Goal: Task Accomplishment & Management: Complete application form

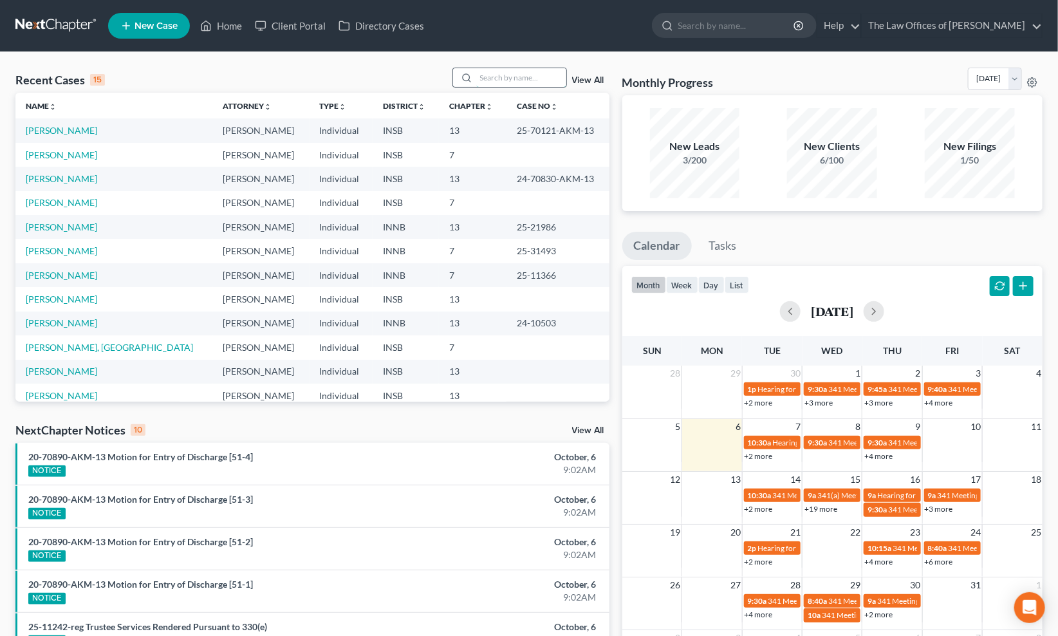
click at [501, 79] on input "search" at bounding box center [521, 77] width 90 height 19
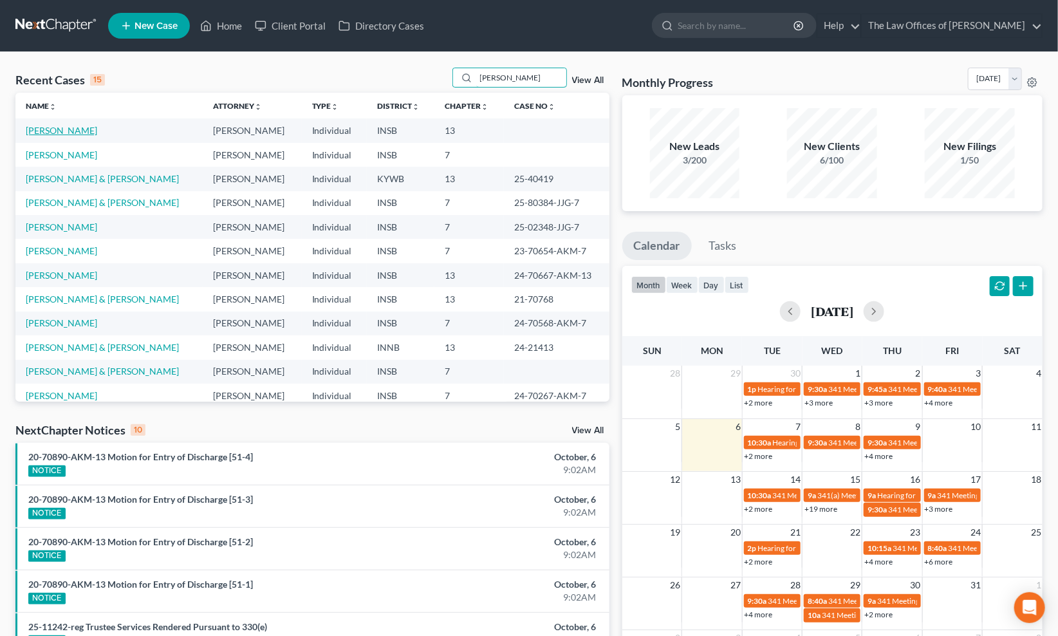
type input "[PERSON_NAME]"
click at [87, 131] on link "[PERSON_NAME]" at bounding box center [61, 130] width 71 height 11
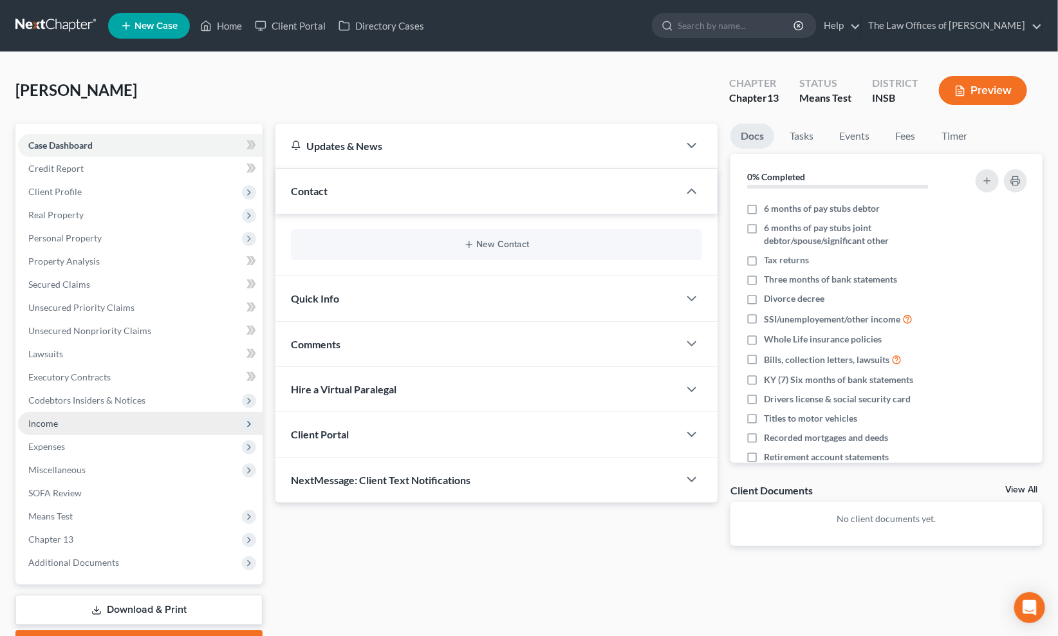
click at [41, 421] on span "Income" at bounding box center [43, 423] width 30 height 11
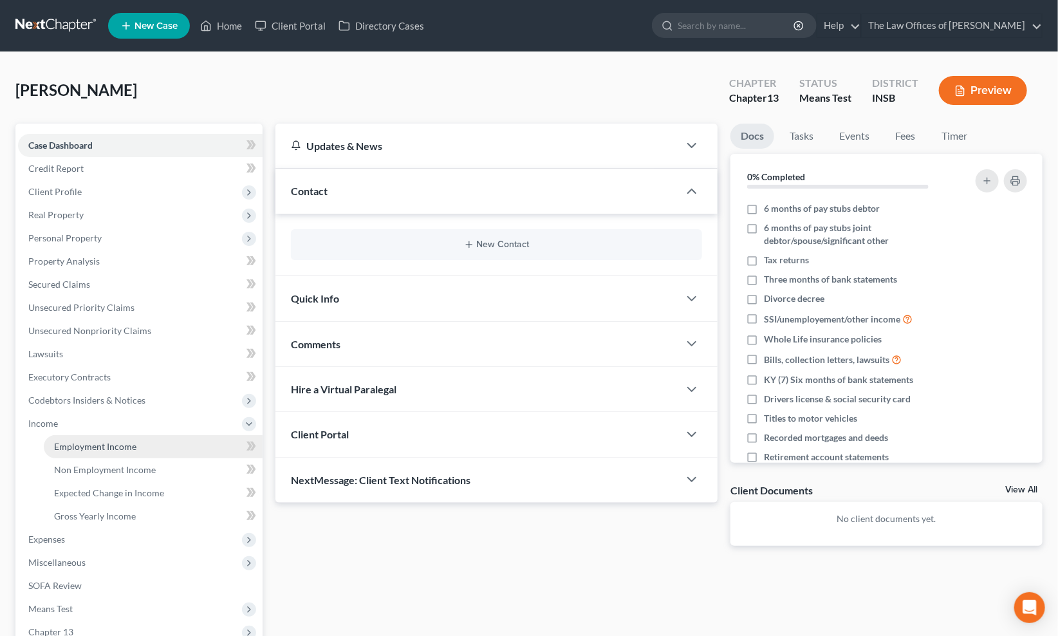
click at [69, 441] on span "Employment Income" at bounding box center [95, 446] width 82 height 11
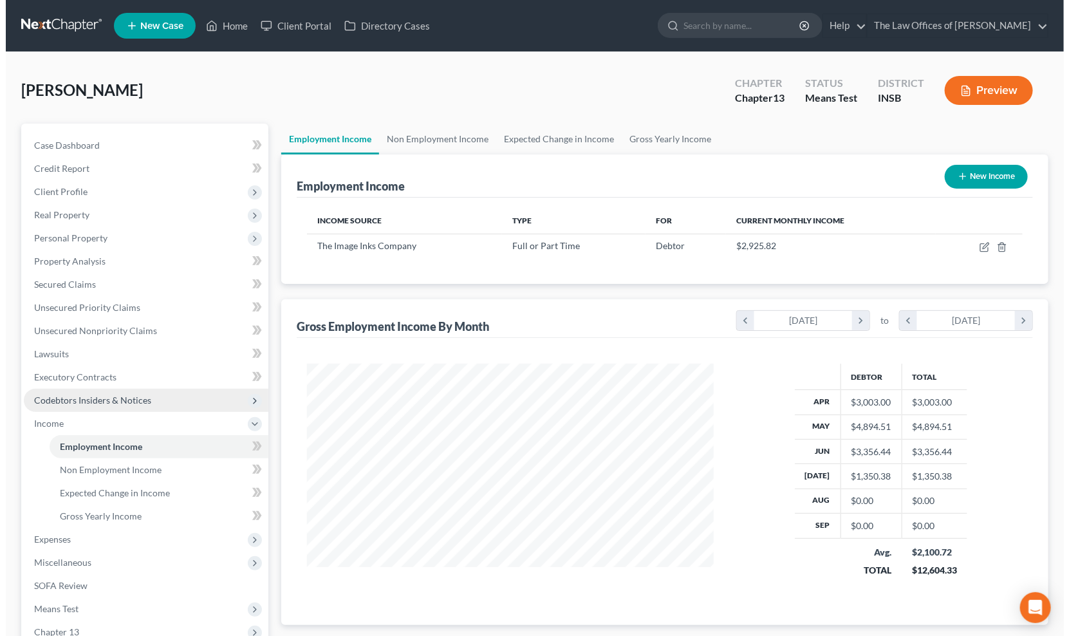
scroll to position [230, 433]
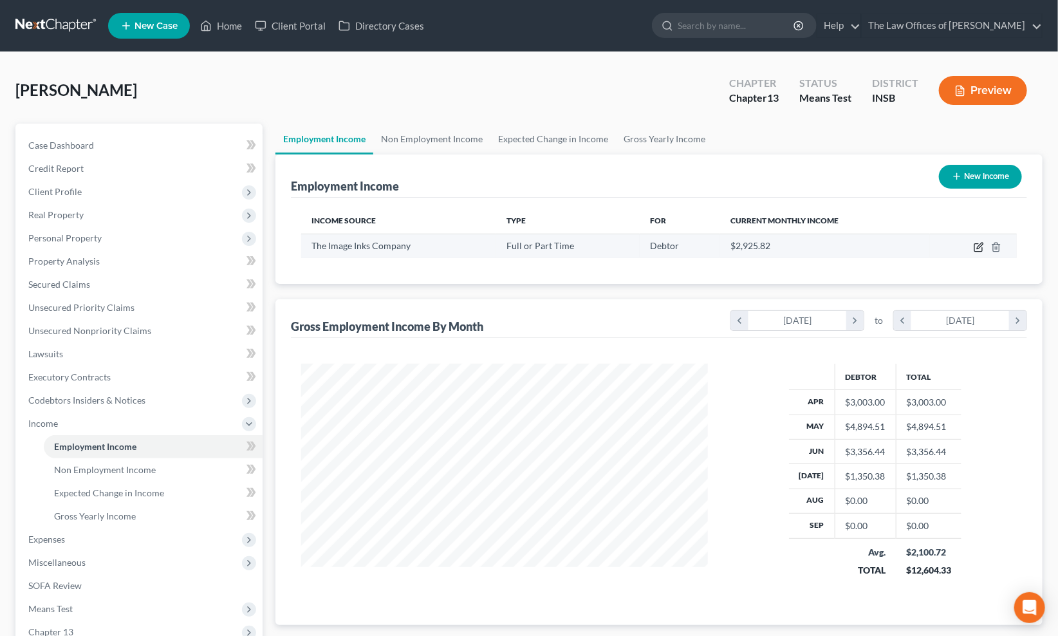
click at [976, 250] on icon "button" at bounding box center [979, 247] width 10 height 10
select select "0"
select select "15"
select select "2"
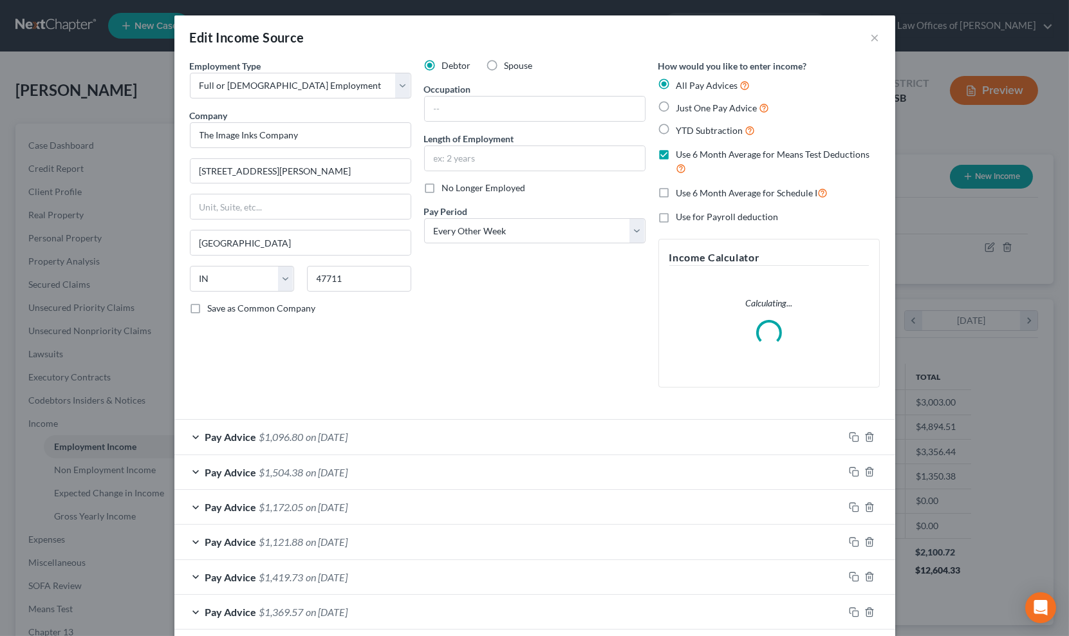
scroll to position [204, 0]
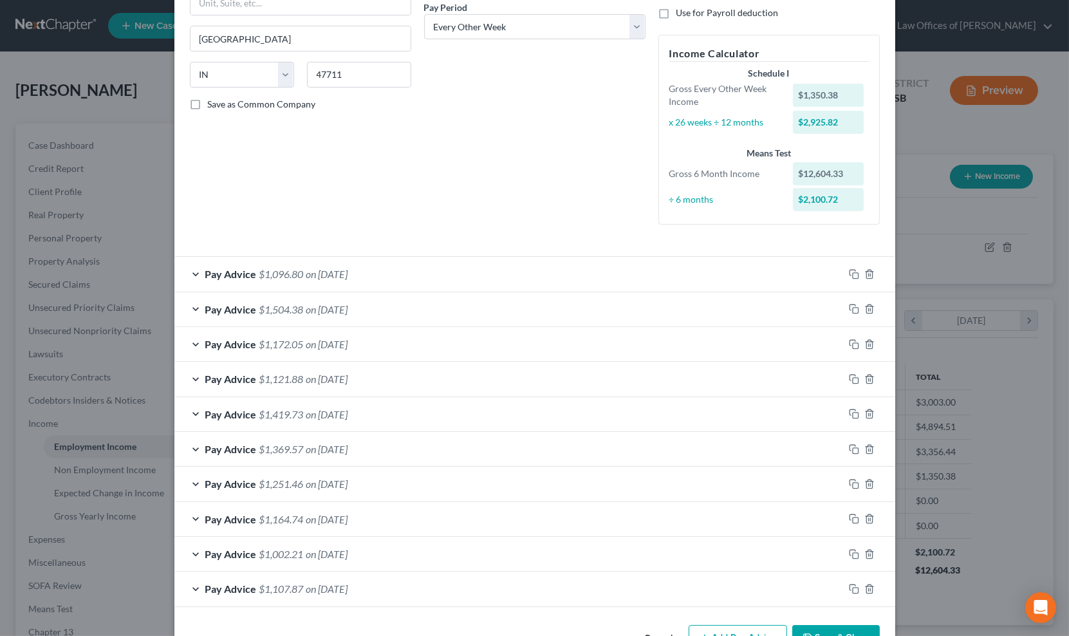
click at [422, 266] on div "Pay Advice $1,096.80 on [DATE]" at bounding box center [508, 274] width 669 height 34
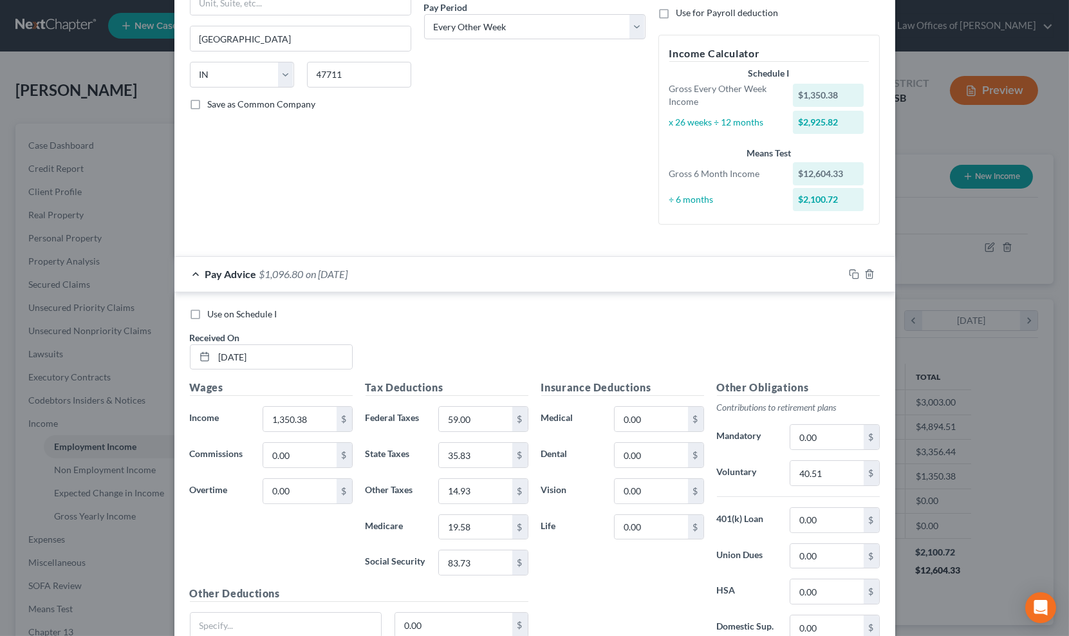
scroll to position [538, 0]
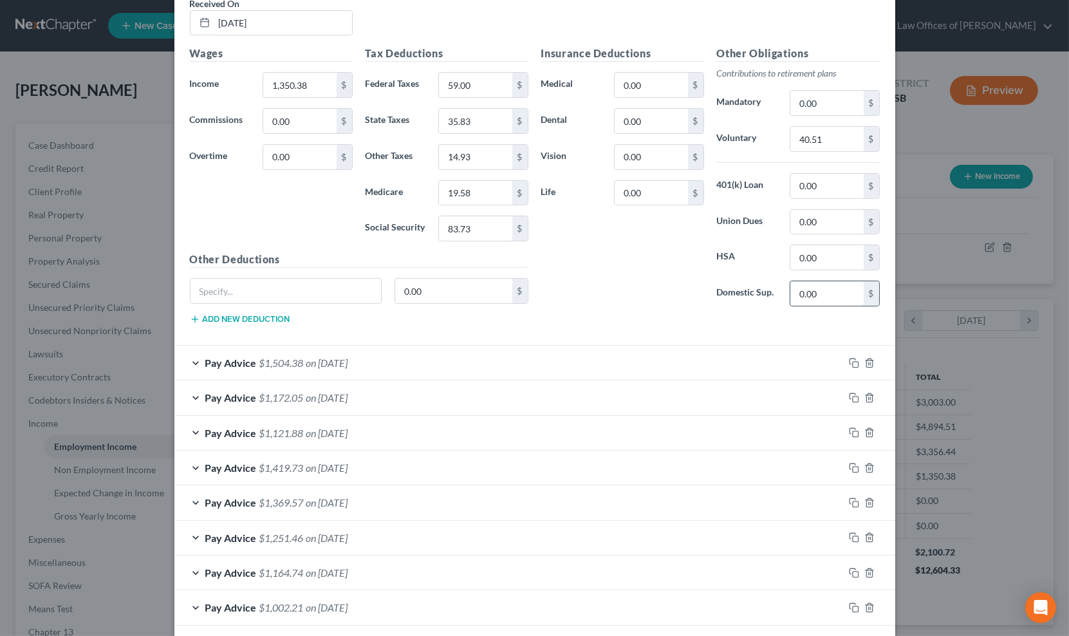
click at [802, 294] on input "0.00" at bounding box center [826, 293] width 73 height 24
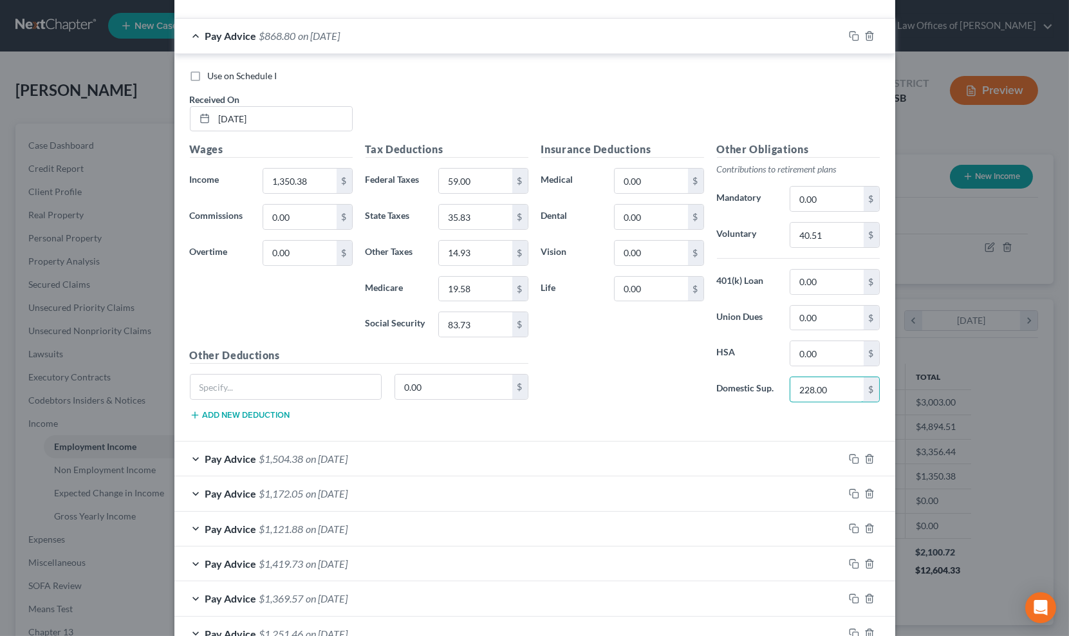
type input "228.00"
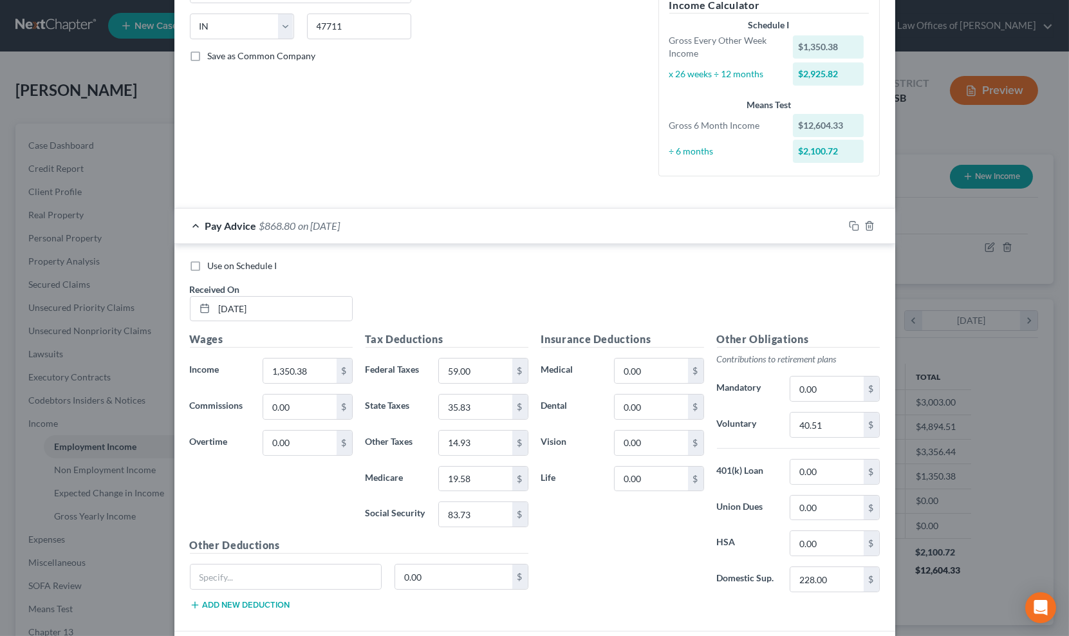
scroll to position [204, 0]
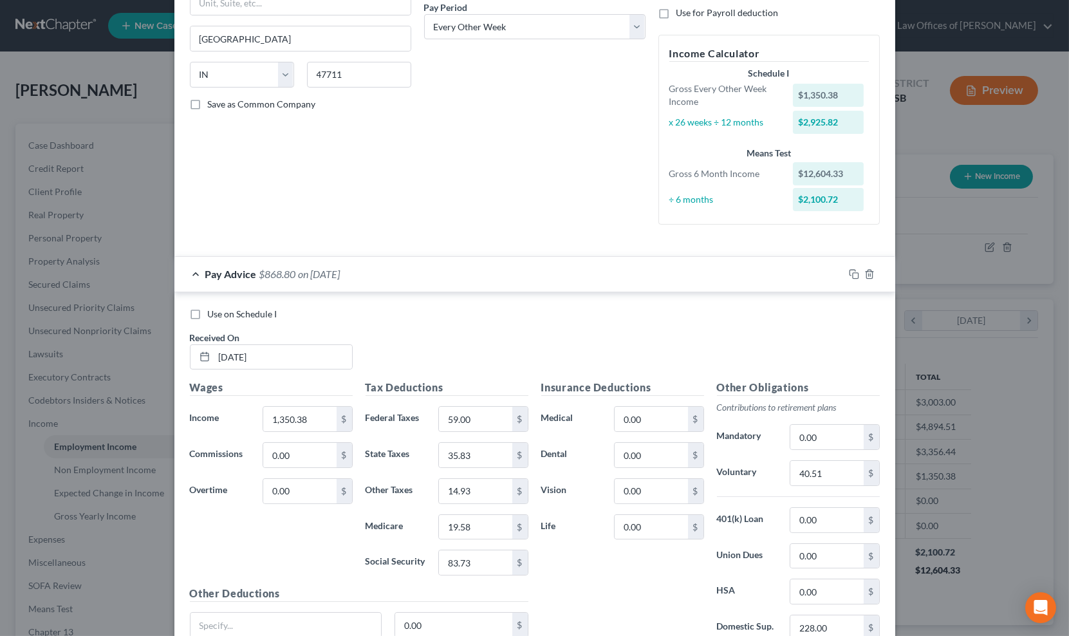
click at [364, 275] on div "Pay Advice $868.80 on [DATE]" at bounding box center [508, 274] width 669 height 34
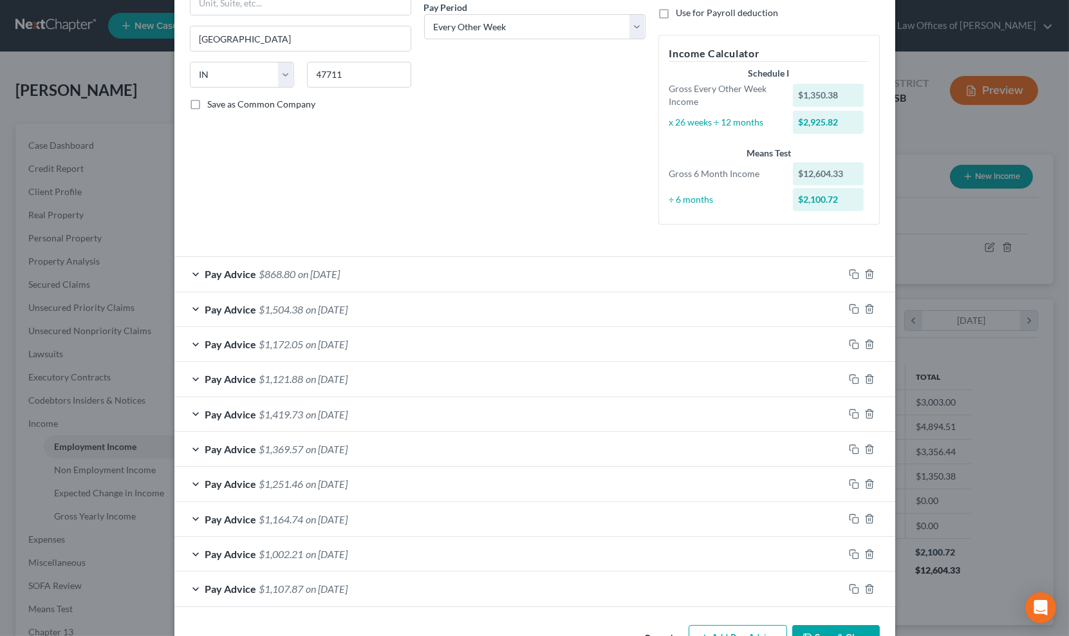
scroll to position [245, 0]
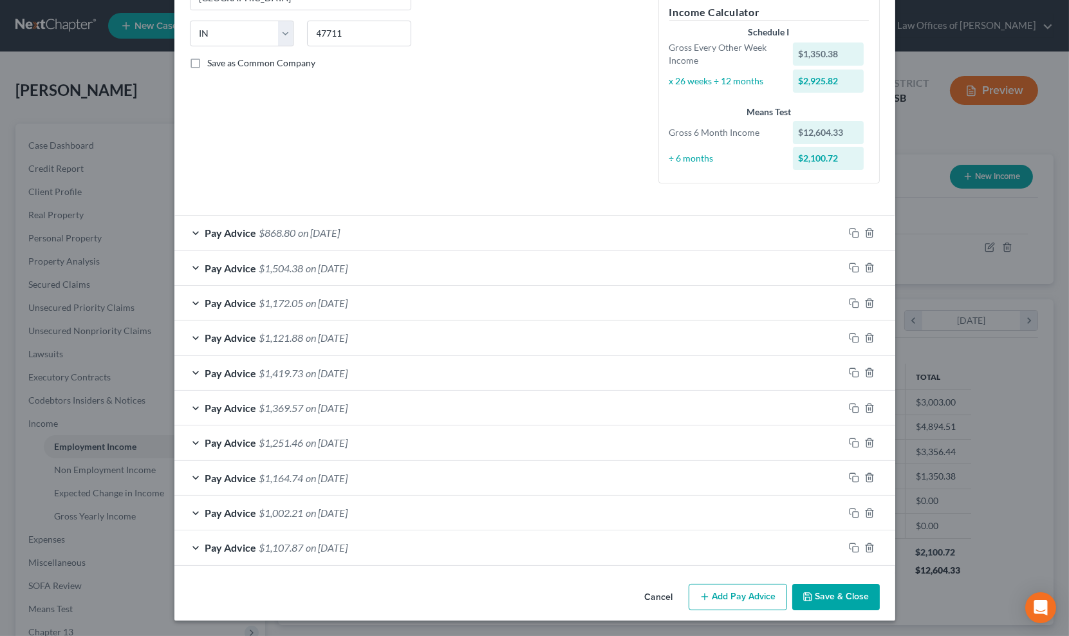
click at [387, 550] on div "Pay Advice $1,107.87 on [DATE]" at bounding box center [508, 547] width 669 height 34
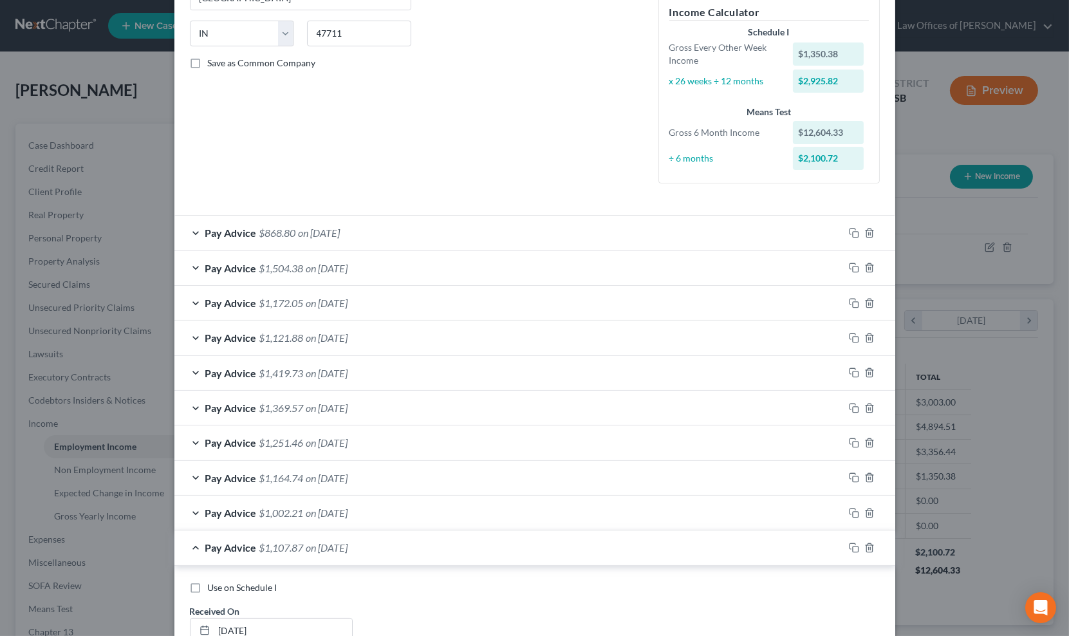
scroll to position [579, 0]
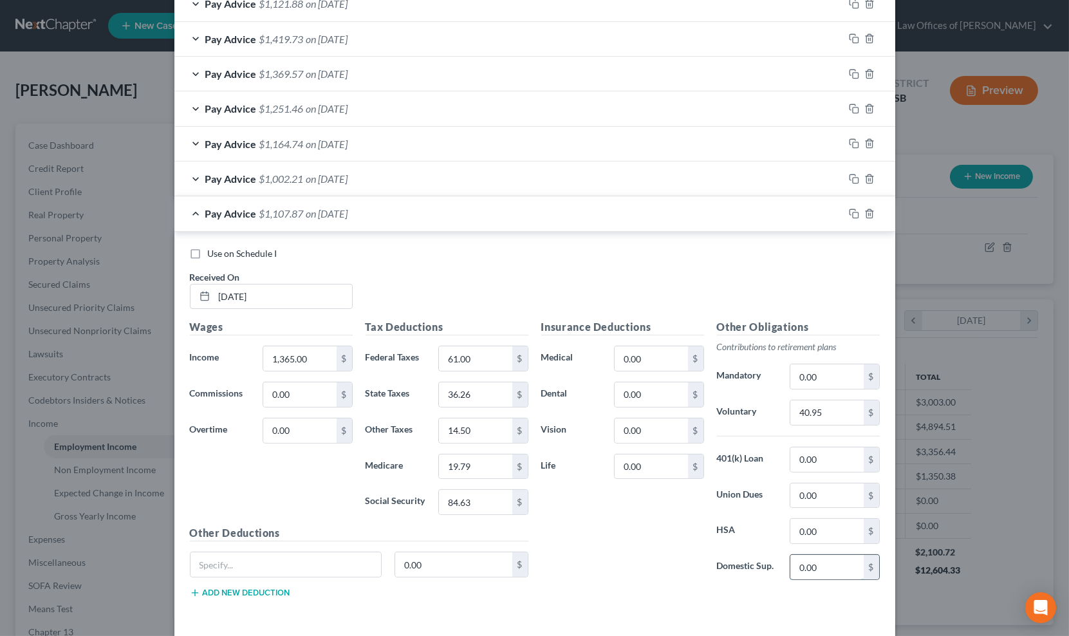
click at [790, 564] on input "0.00" at bounding box center [826, 567] width 73 height 24
type input "228.00"
click at [440, 175] on div "Pay Advice $1,002.21 on [DATE]" at bounding box center [508, 179] width 669 height 34
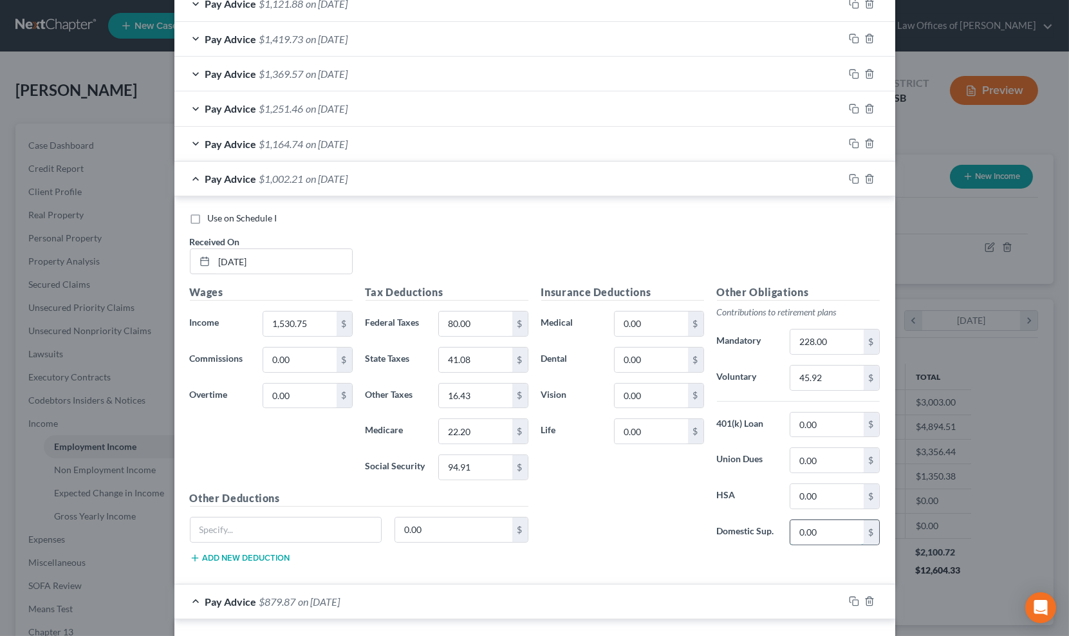
click at [837, 538] on input "0.00" at bounding box center [826, 532] width 73 height 24
type input "228.00"
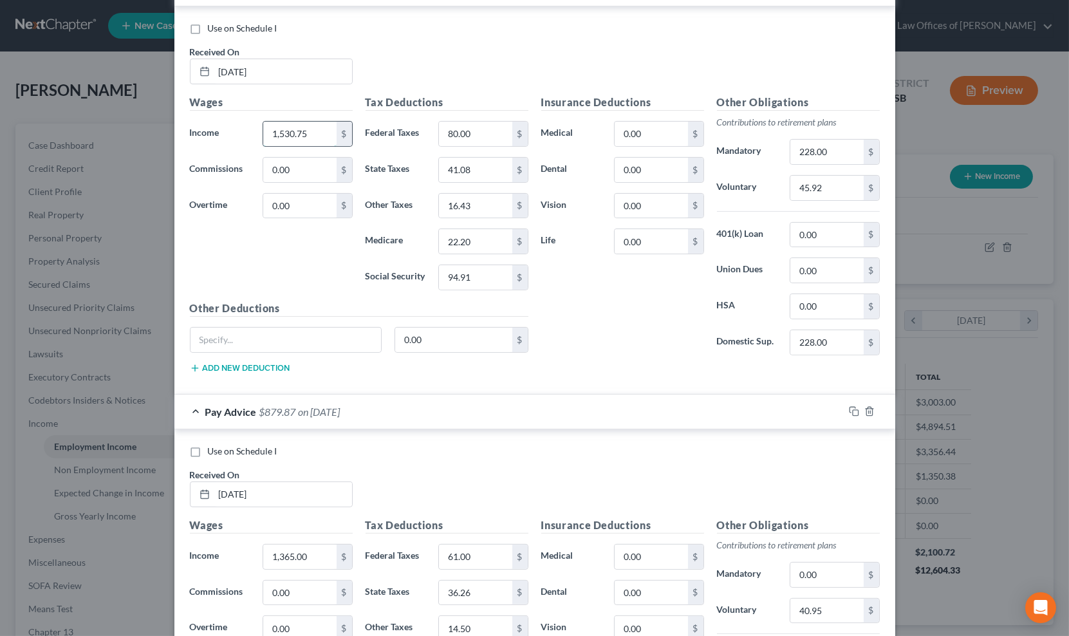
click at [306, 127] on input "1,530.75" at bounding box center [299, 134] width 73 height 24
click at [818, 150] on input "228.00" at bounding box center [826, 152] width 73 height 24
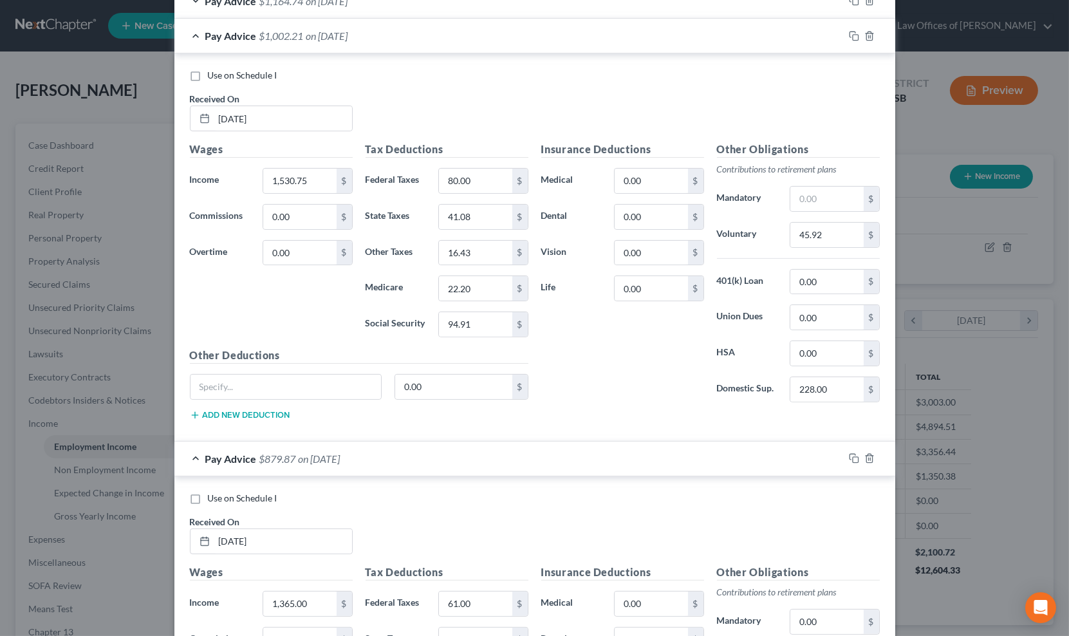
click at [409, 465] on div "Pay Advice $879.87 on [DATE]" at bounding box center [508, 459] width 669 height 34
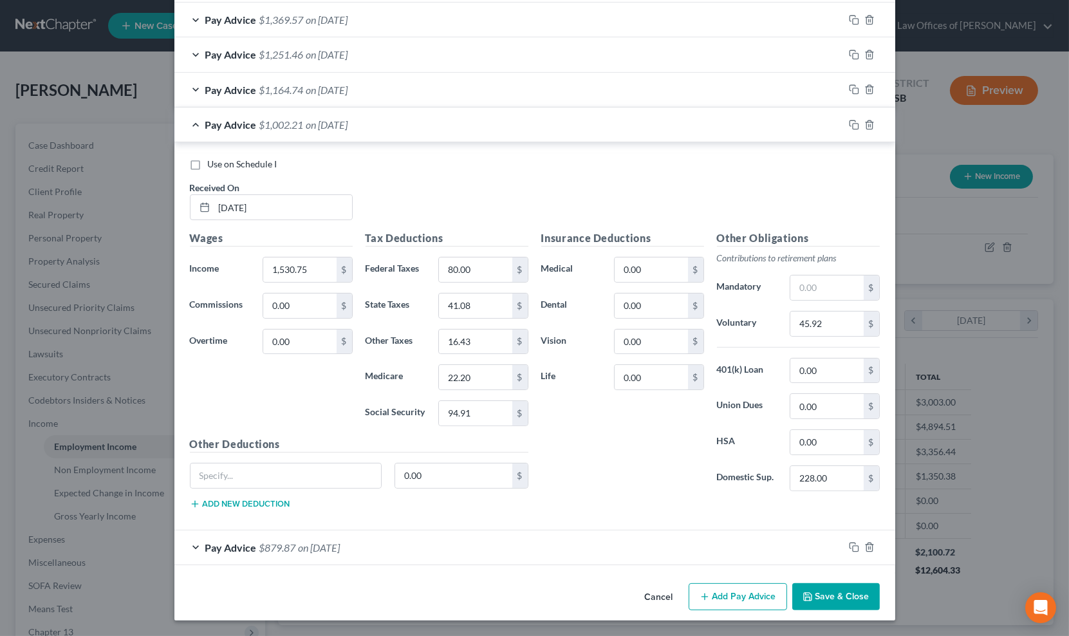
click at [413, 122] on div "Pay Advice $1,002.21 on [DATE]" at bounding box center [508, 124] width 669 height 34
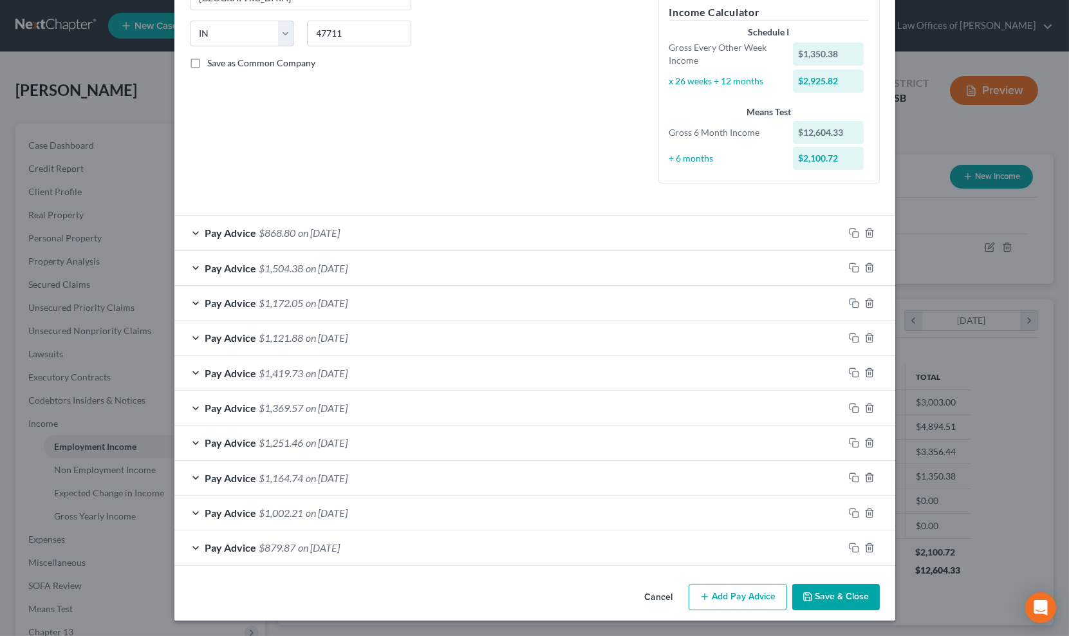
scroll to position [245, 0]
click at [372, 485] on div "Pay Advice $1,164.74 on [DATE]" at bounding box center [508, 478] width 669 height 34
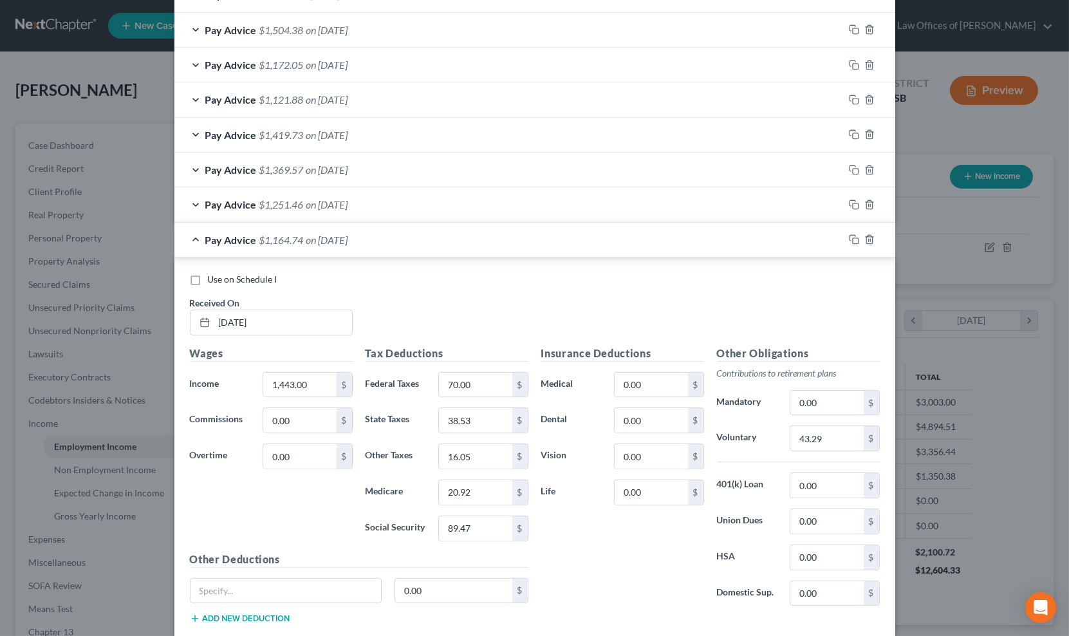
scroll to position [634, 0]
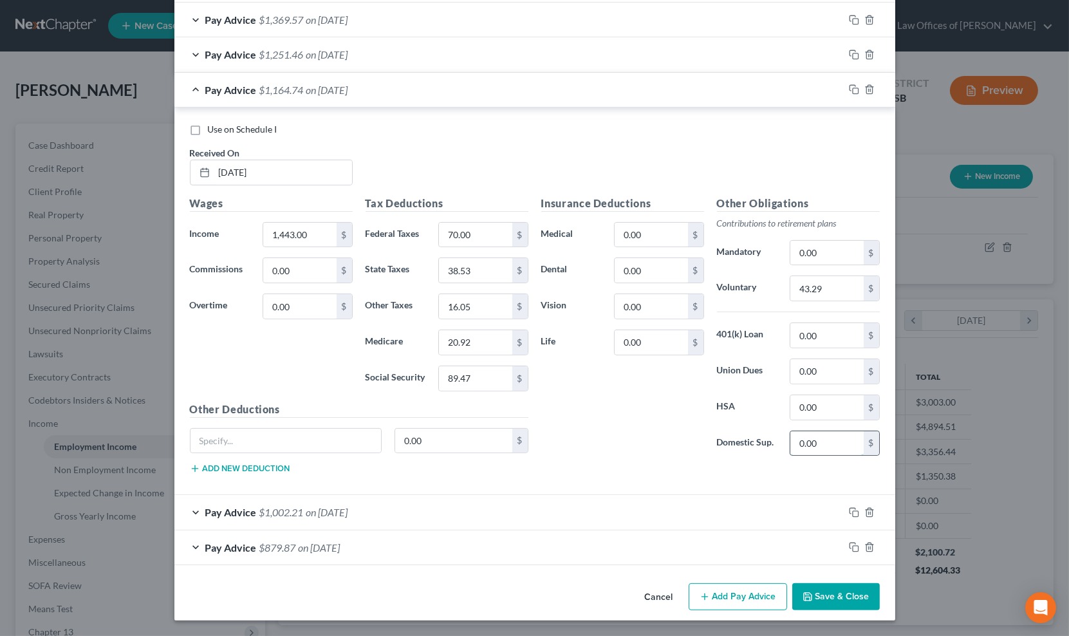
click at [805, 449] on input "0.00" at bounding box center [826, 443] width 73 height 24
type input "228.00"
click at [384, 92] on div "Pay Advice $936.74 on [DATE]" at bounding box center [508, 90] width 669 height 34
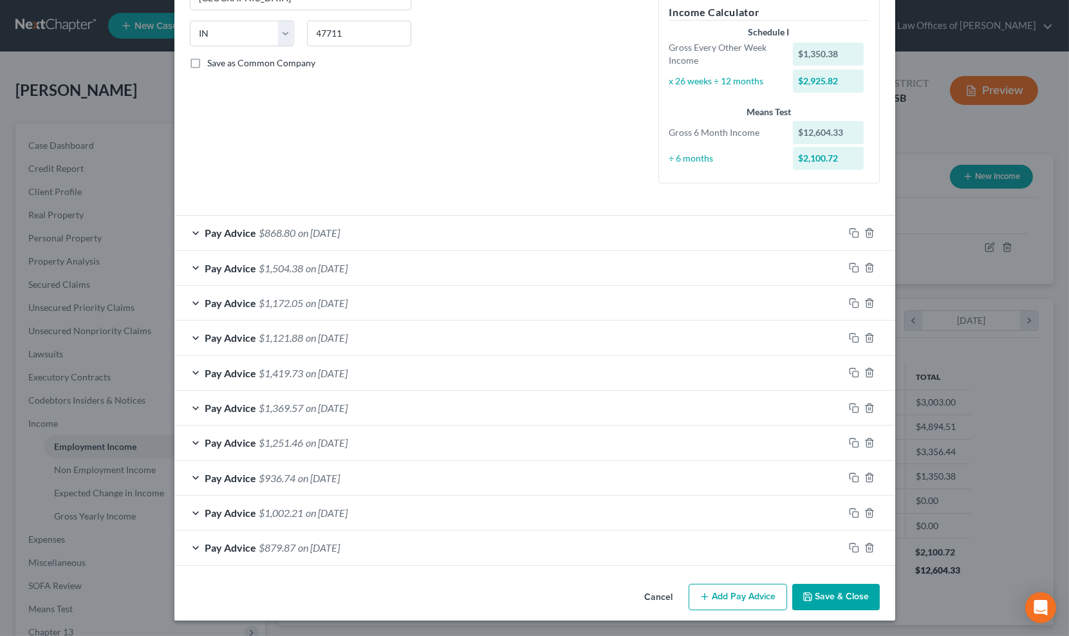
scroll to position [245, 0]
click at [387, 451] on div "Pay Advice $1,251.46 on [DATE]" at bounding box center [508, 442] width 669 height 34
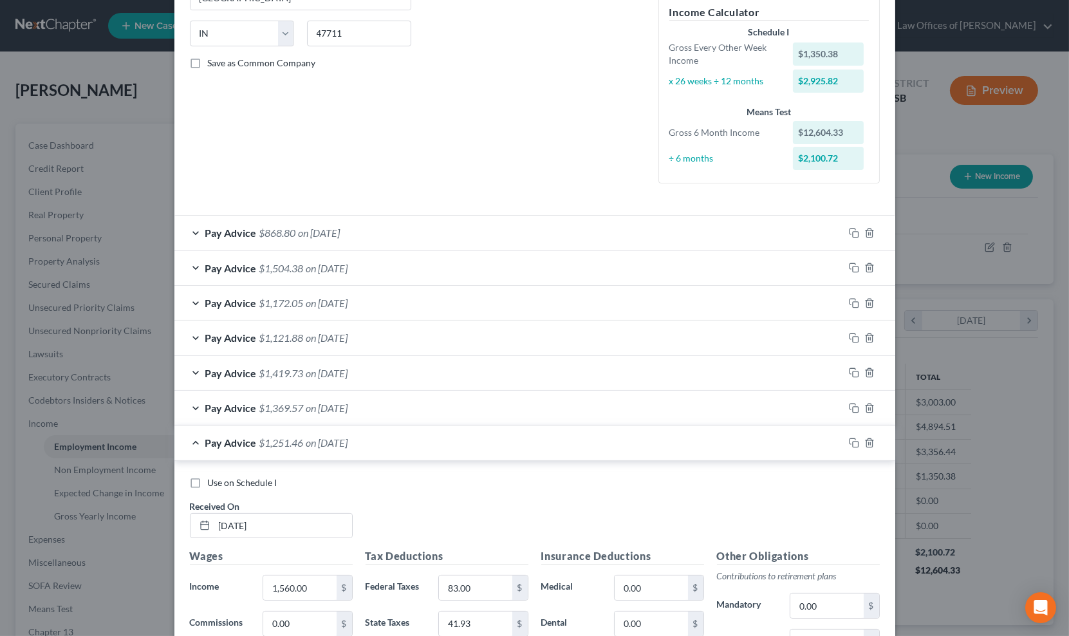
scroll to position [634, 0]
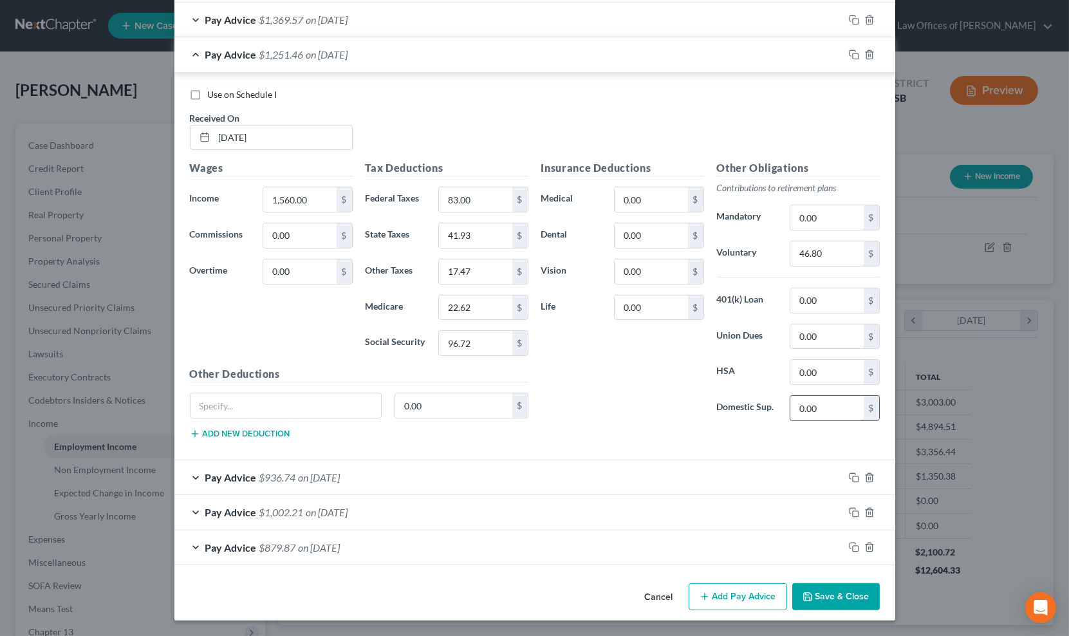
click at [812, 410] on input "0.00" at bounding box center [826, 408] width 73 height 24
type input "228.00"
click at [389, 59] on div "Pay Advice $1,023.46 on [DATE]" at bounding box center [508, 54] width 669 height 34
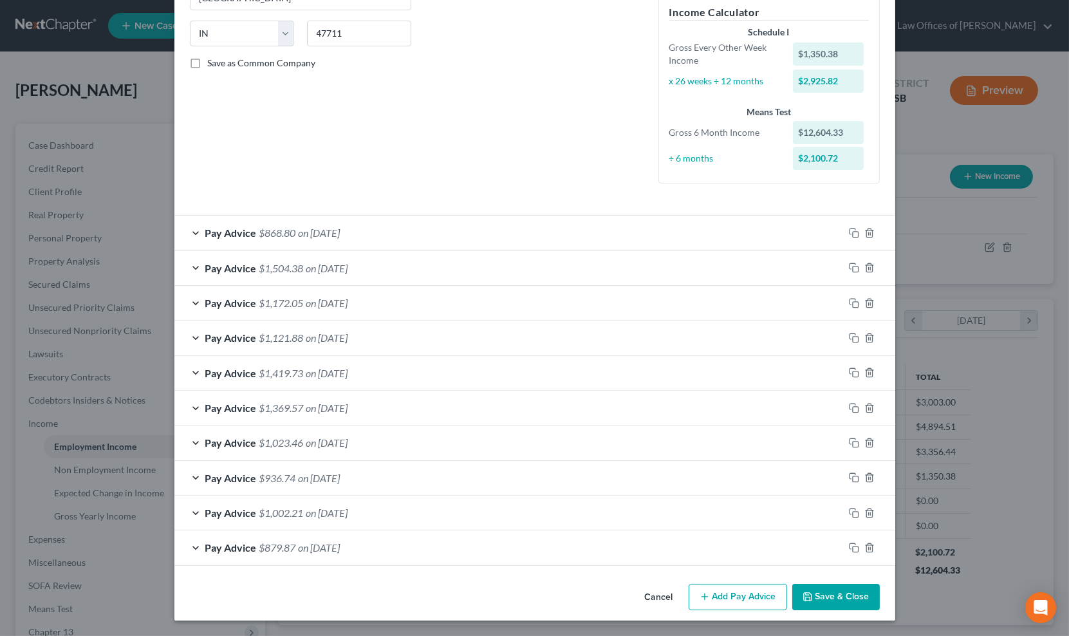
scroll to position [245, 0]
click at [369, 414] on div "Pay Advice $1,369.57 on [DATE]" at bounding box center [508, 408] width 669 height 34
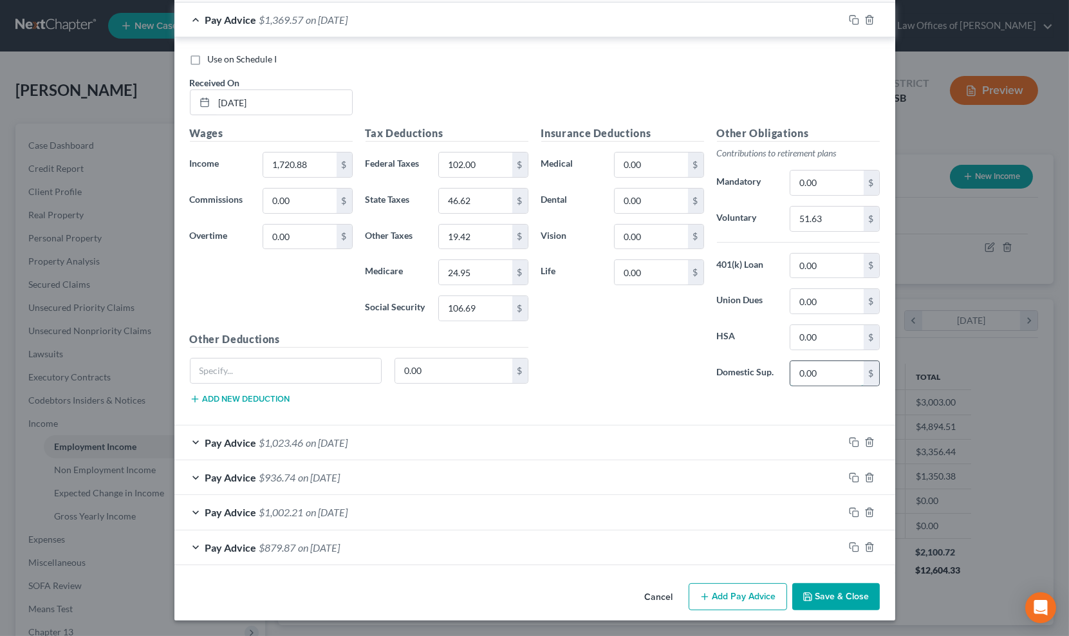
click at [794, 368] on input "0.00" at bounding box center [826, 373] width 73 height 24
type input "228.00"
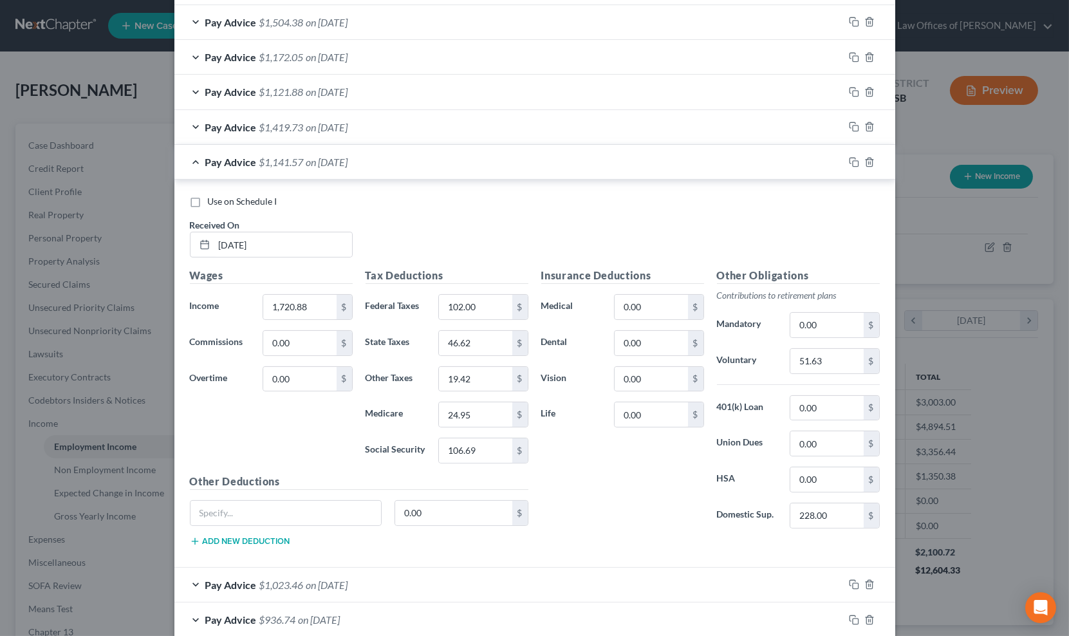
click at [413, 167] on div "Pay Advice $1,141.57 on [DATE]" at bounding box center [508, 162] width 669 height 34
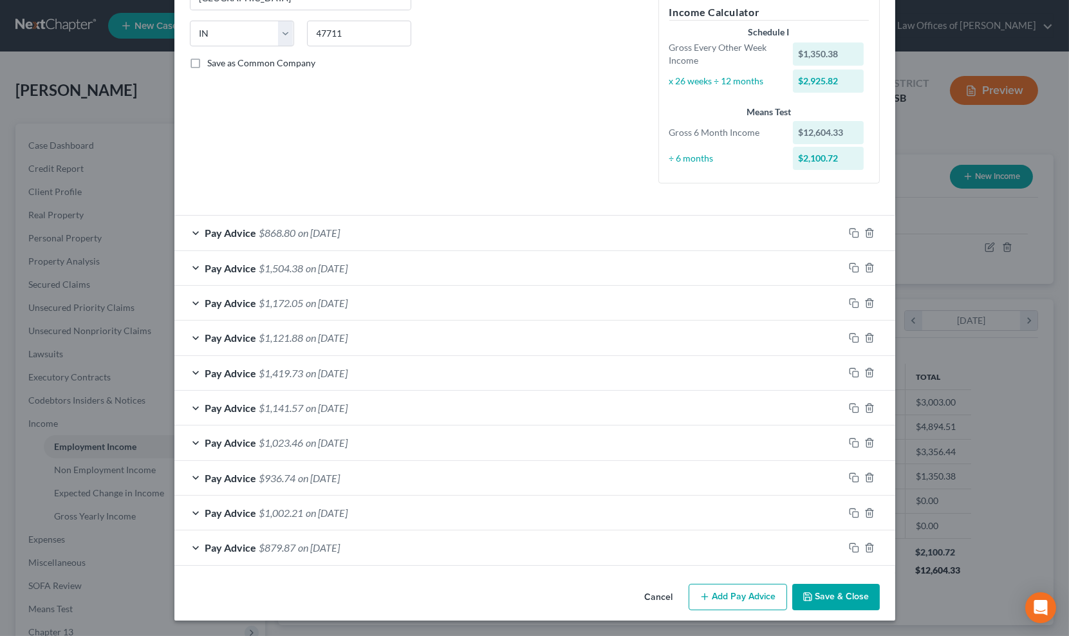
click at [380, 371] on div "Pay Advice $1,419.73 on [DATE]" at bounding box center [508, 373] width 669 height 34
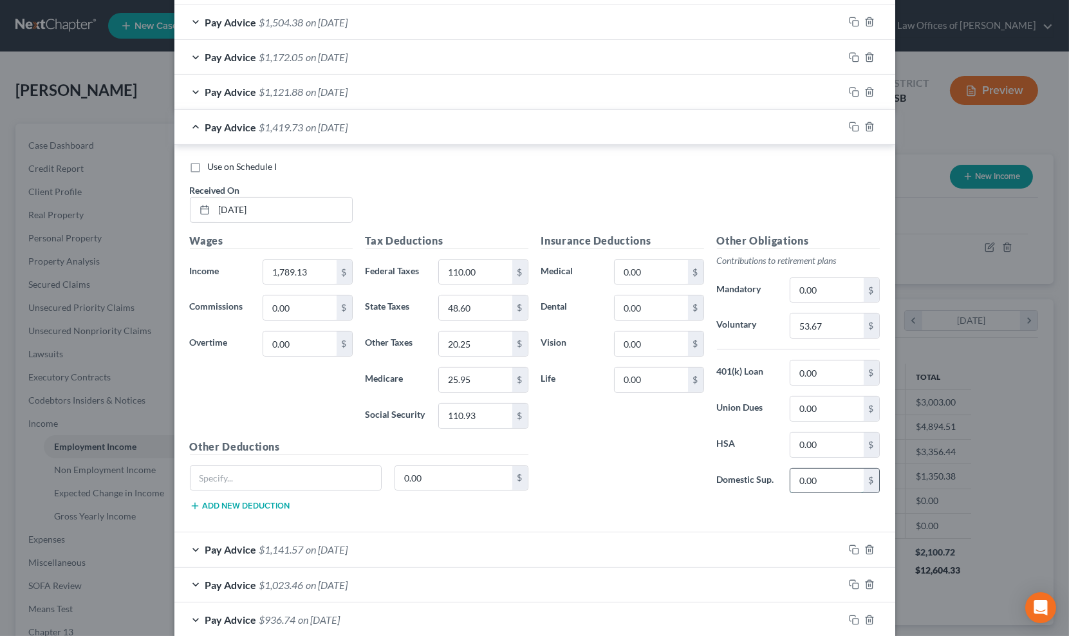
click at [797, 480] on input "0.00" at bounding box center [826, 481] width 73 height 24
type input "228.00"
click at [406, 95] on div "Pay Advice $1,121.88 on [DATE]" at bounding box center [508, 92] width 669 height 34
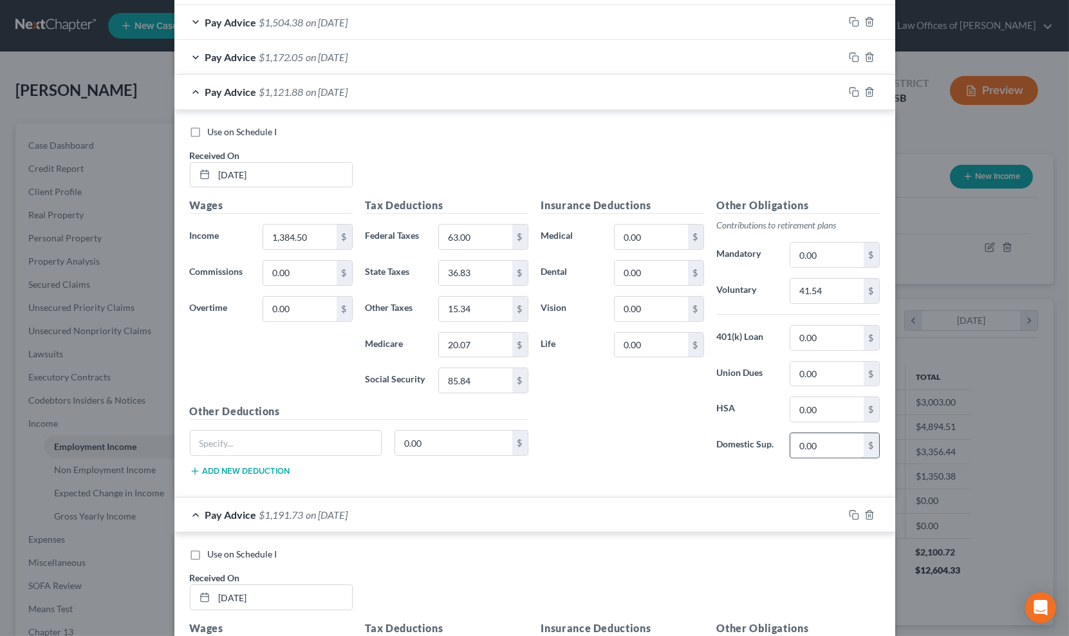
click at [821, 440] on input "0.00" at bounding box center [826, 445] width 73 height 24
type input "228.00"
click at [394, 61] on div "Pay Advice $1,172.05 on [DATE]" at bounding box center [508, 57] width 669 height 34
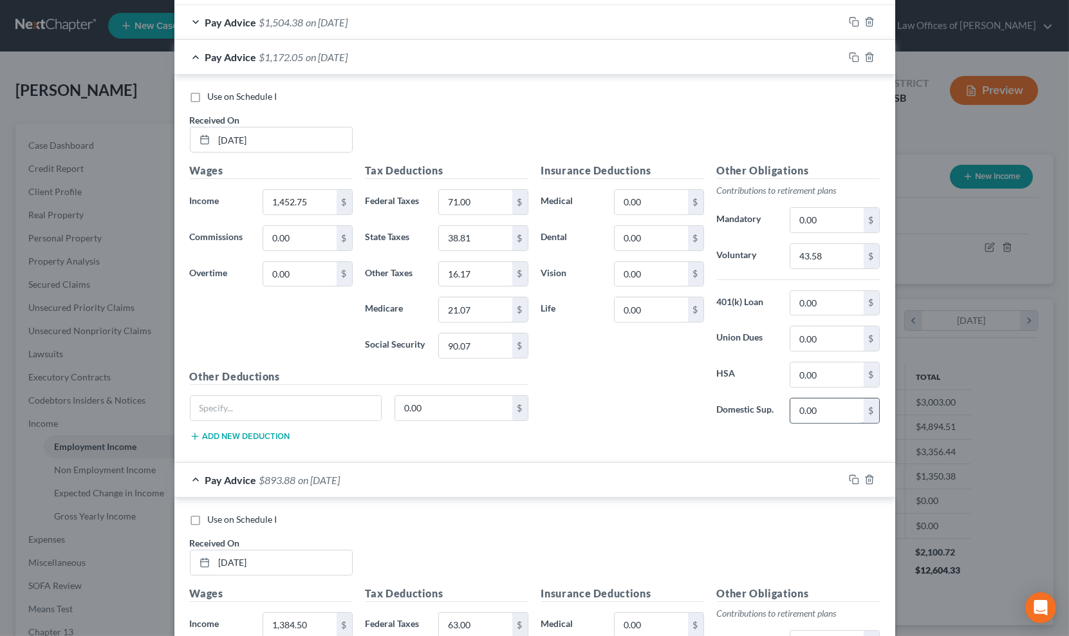
click at [790, 404] on input "0.00" at bounding box center [826, 410] width 73 height 24
type input "228.00"
click at [397, 22] on div "Pay Advice $1,504.38 on [DATE]" at bounding box center [508, 22] width 669 height 34
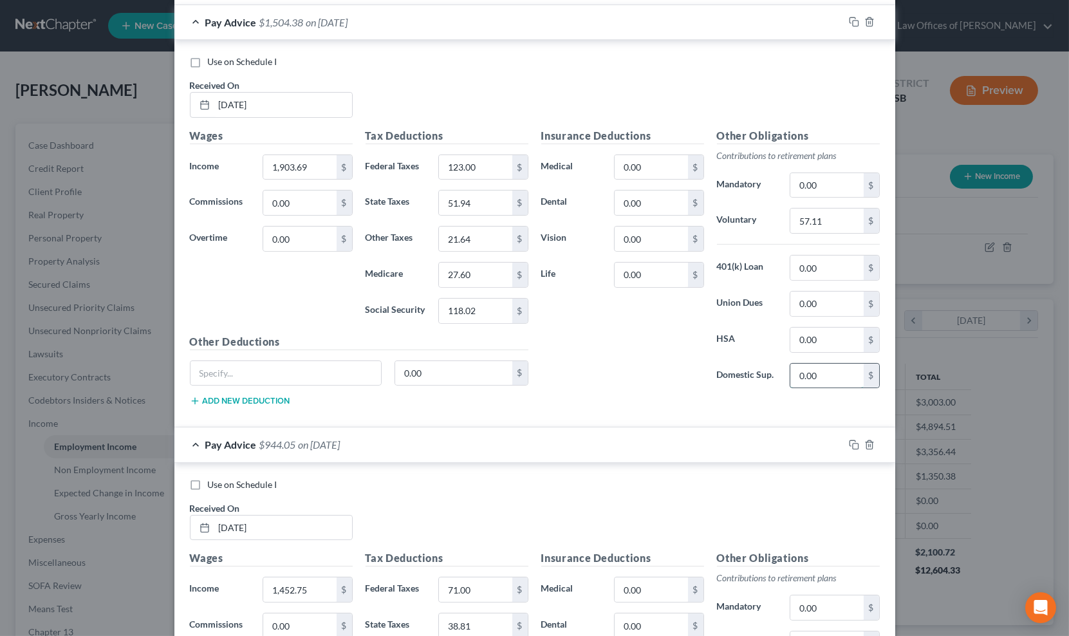
click at [790, 374] on input "0.00" at bounding box center [826, 376] width 73 height 24
type input "228.00"
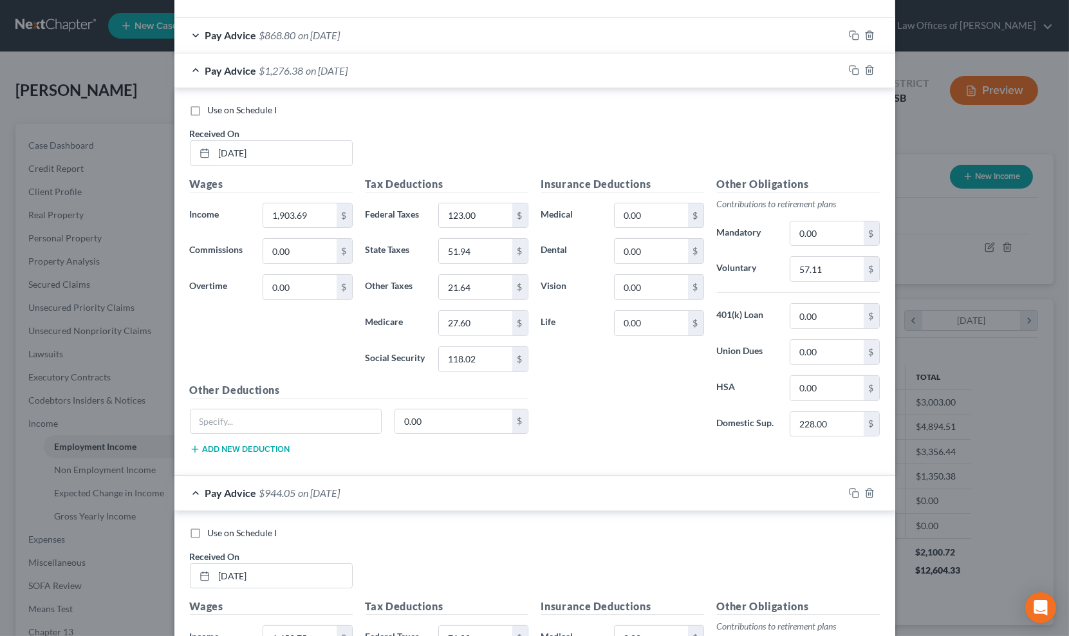
scroll to position [396, 0]
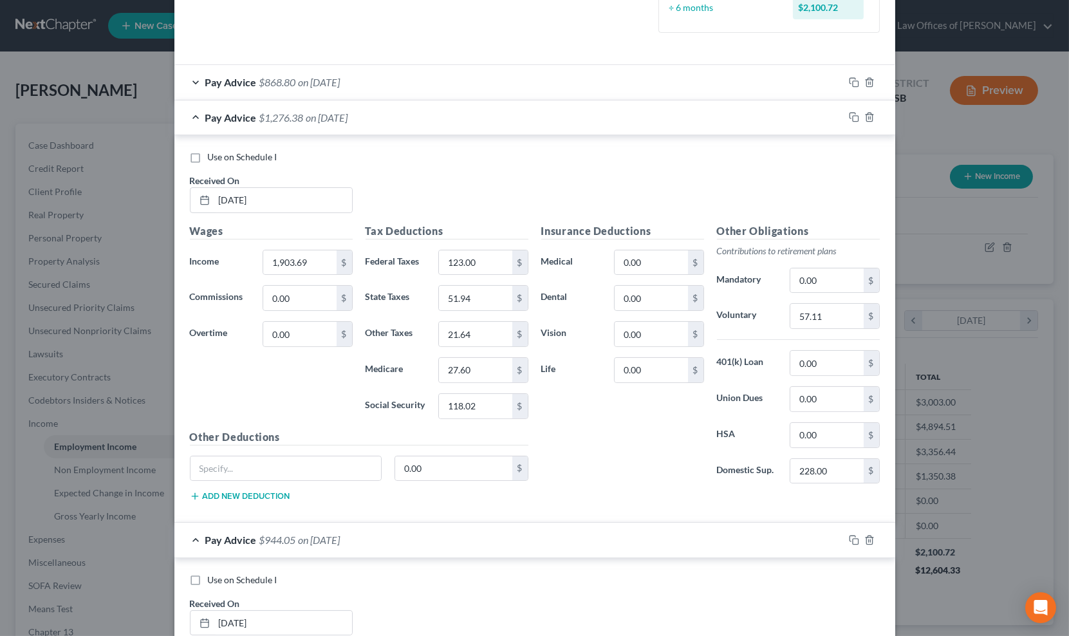
click at [389, 80] on div "Pay Advice $868.80 on [DATE]" at bounding box center [508, 82] width 669 height 34
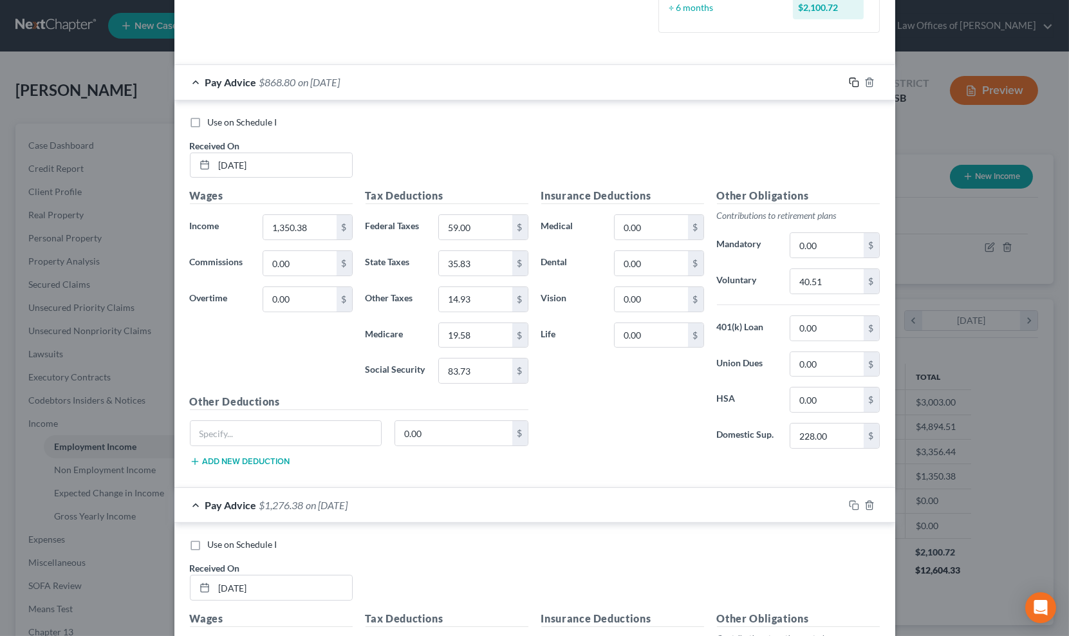
click at [849, 82] on icon "button" at bounding box center [854, 82] width 10 height 10
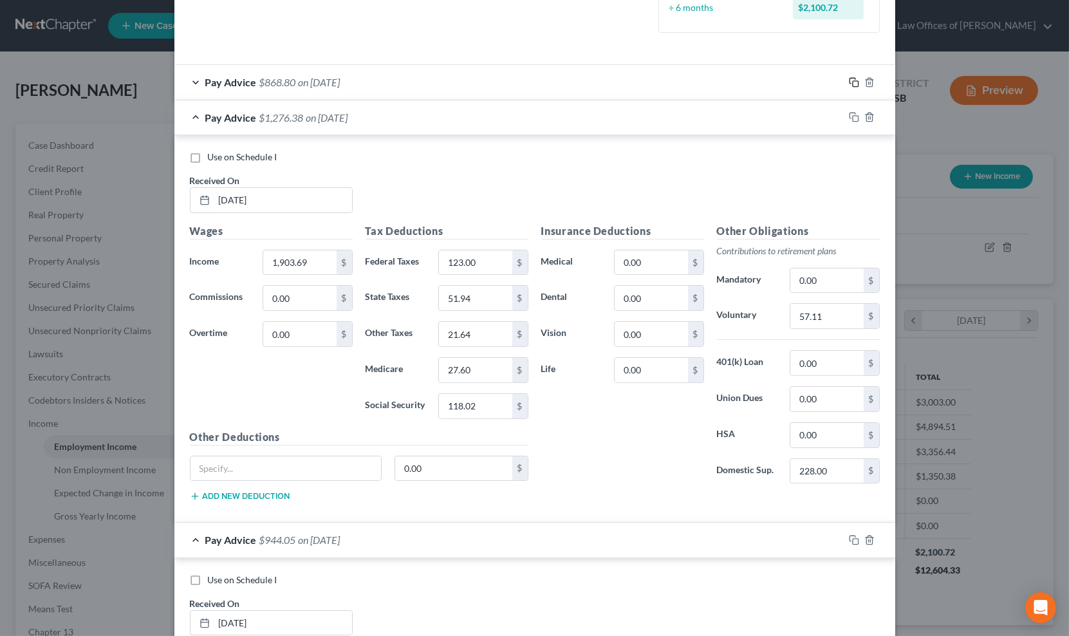
scroll to position [443, 0]
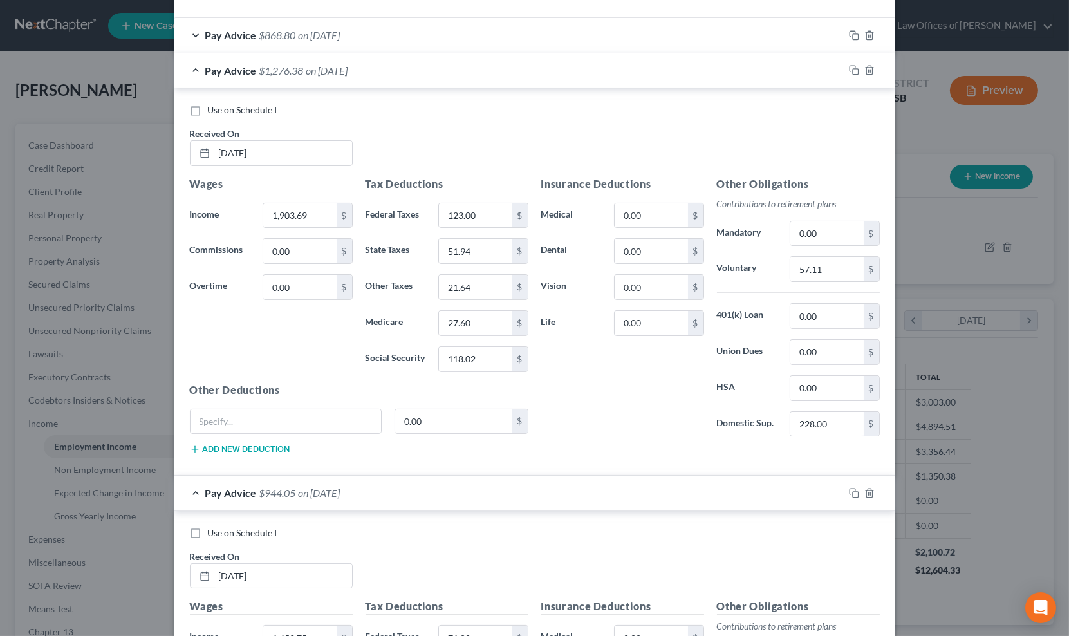
click at [626, 62] on div "Pay Advice $1,276.38 on [DATE]" at bounding box center [508, 70] width 669 height 34
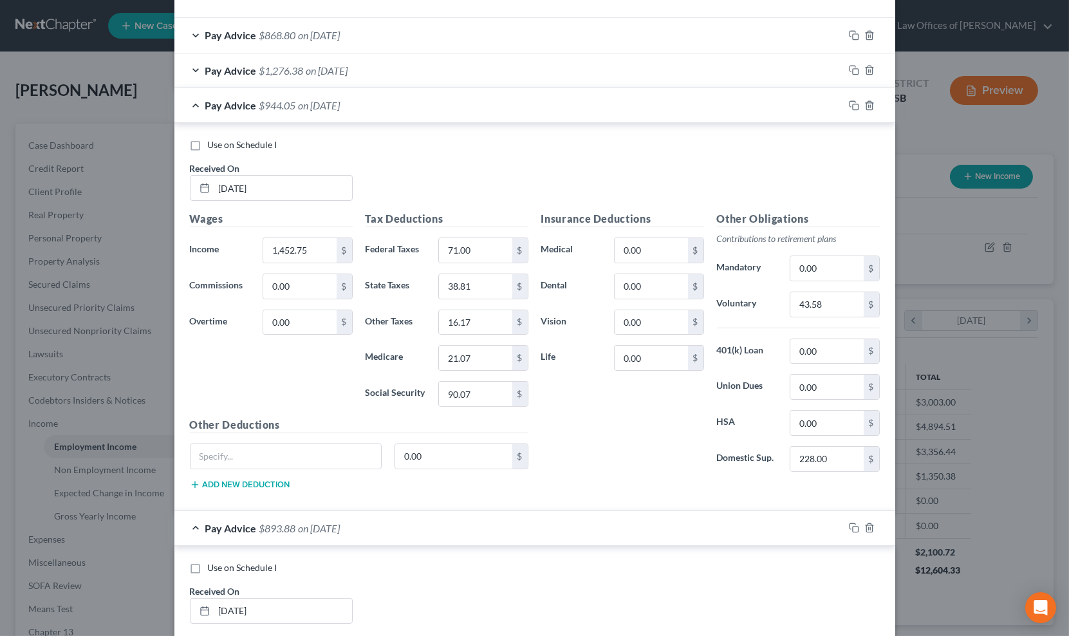
click at [530, 102] on div "Pay Advice $944.05 on [DATE]" at bounding box center [508, 105] width 669 height 34
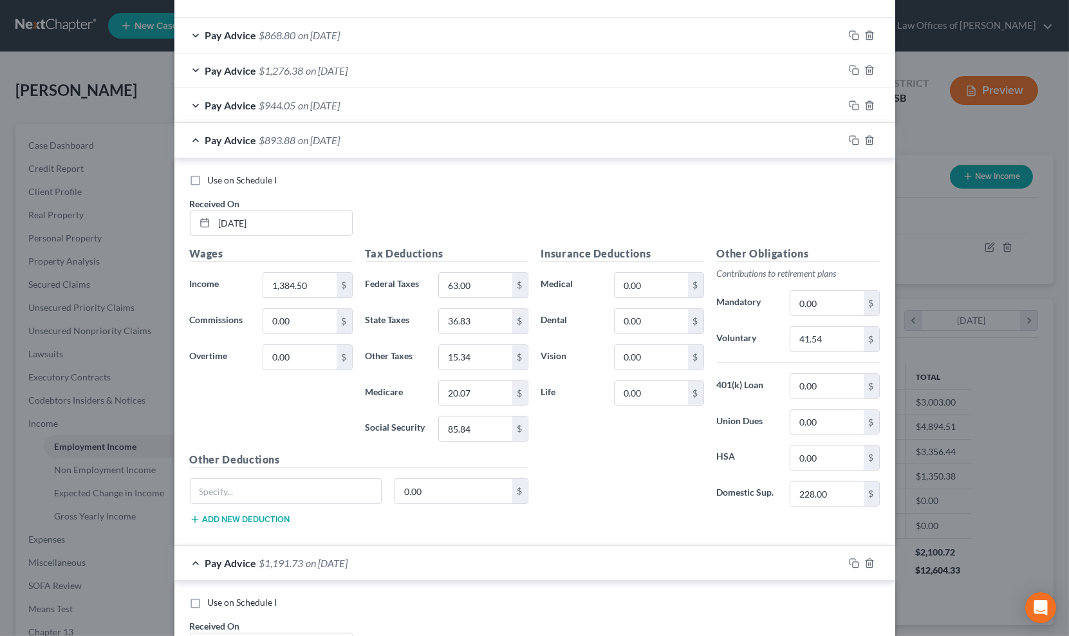
click at [505, 137] on div "Pay Advice $893.88 on [DATE]" at bounding box center [508, 140] width 669 height 34
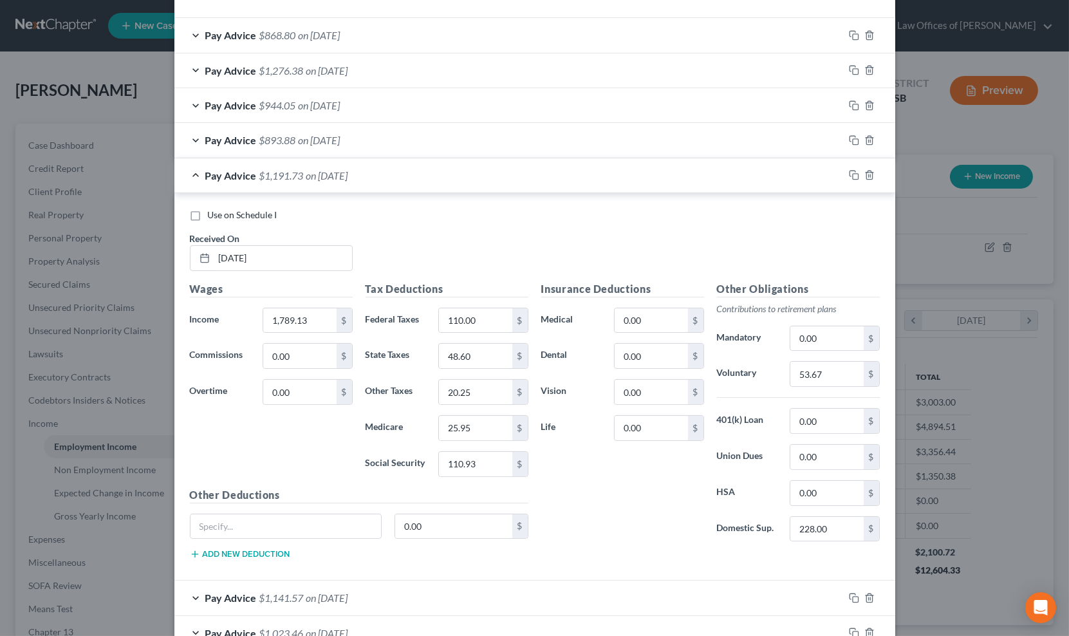
click at [477, 180] on div "Pay Advice $1,191.73 on [DATE]" at bounding box center [508, 175] width 669 height 34
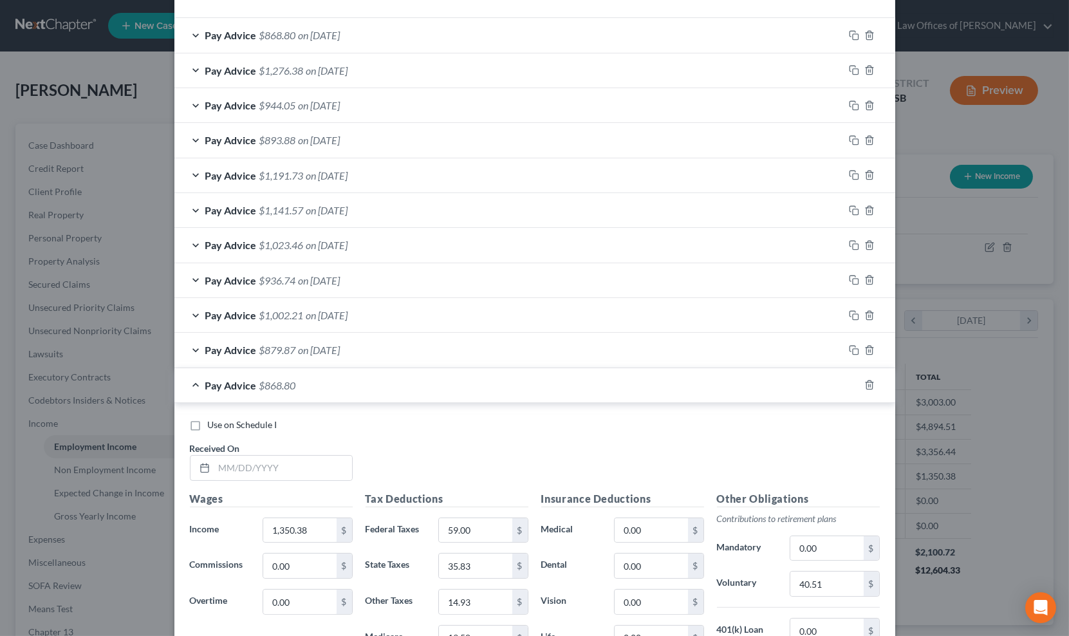
scroll to position [668, 0]
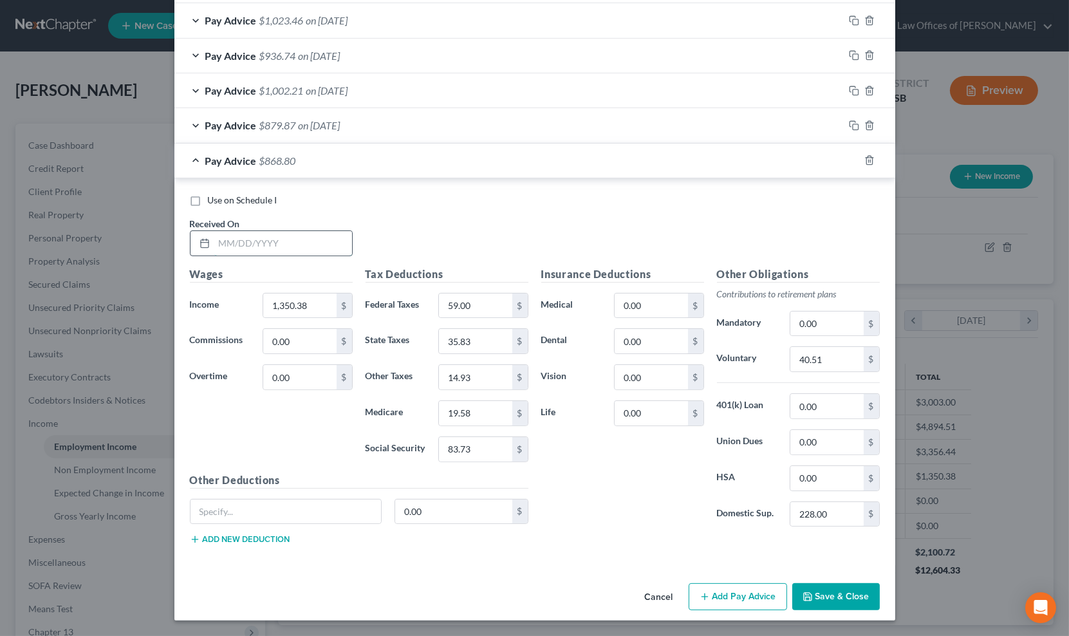
click at [258, 246] on input "text" at bounding box center [283, 243] width 138 height 24
type input "[DATE]"
type input "1,174.88"
type input "40.00"
type input "30.73"
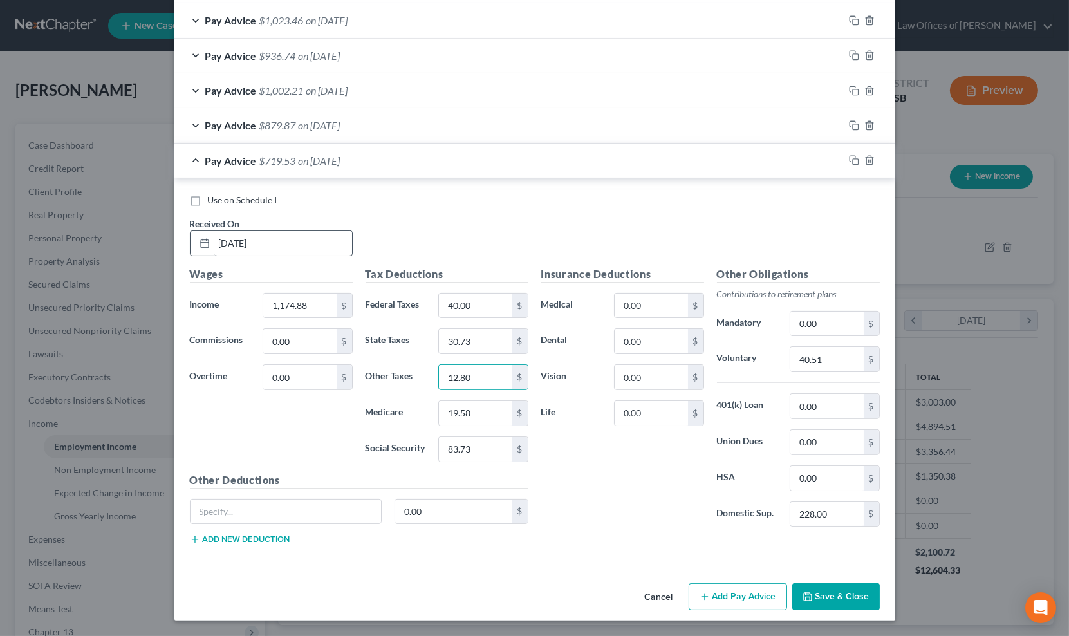
type input "12.80"
type input "17.04"
type input "72.84"
click at [834, 349] on input "40.51" at bounding box center [826, 359] width 73 height 24
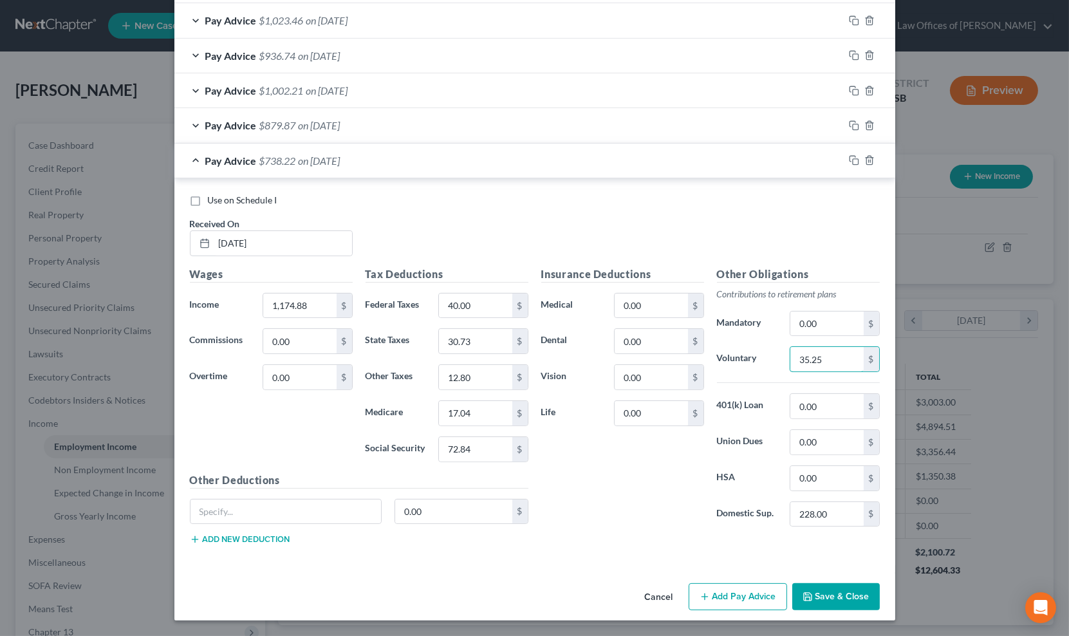
type input "35.25"
click at [849, 158] on icon "button" at bounding box center [854, 160] width 10 height 10
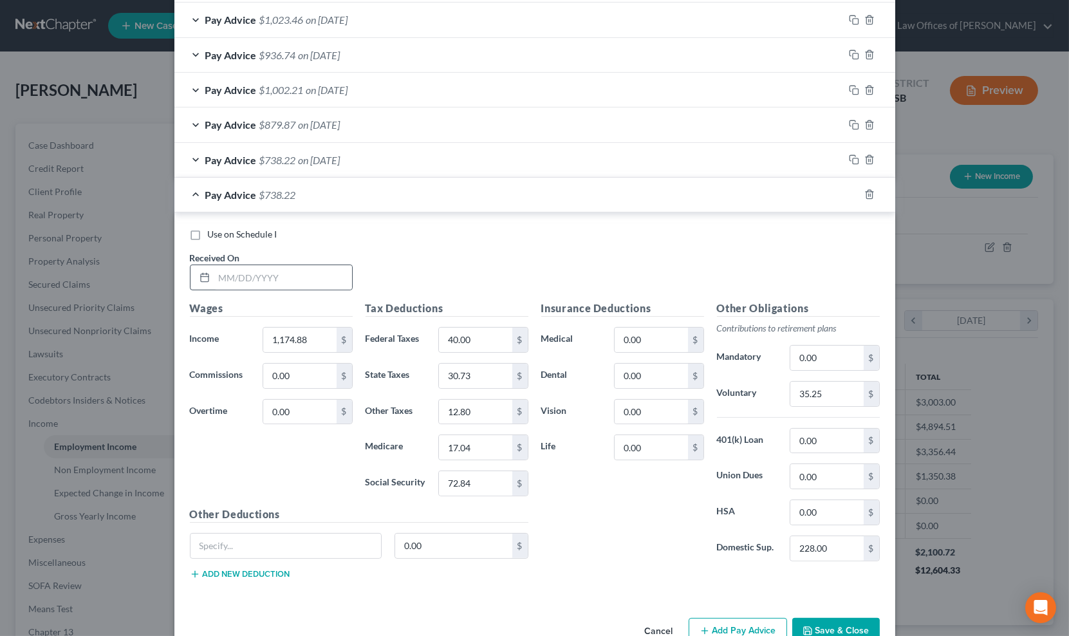
click at [301, 290] on div at bounding box center [271, 278] width 163 height 26
click at [299, 281] on input "text" at bounding box center [283, 277] width 138 height 24
type input "[DATE]"
type input "1,501.50"
click at [474, 341] on input "40.00" at bounding box center [475, 340] width 73 height 24
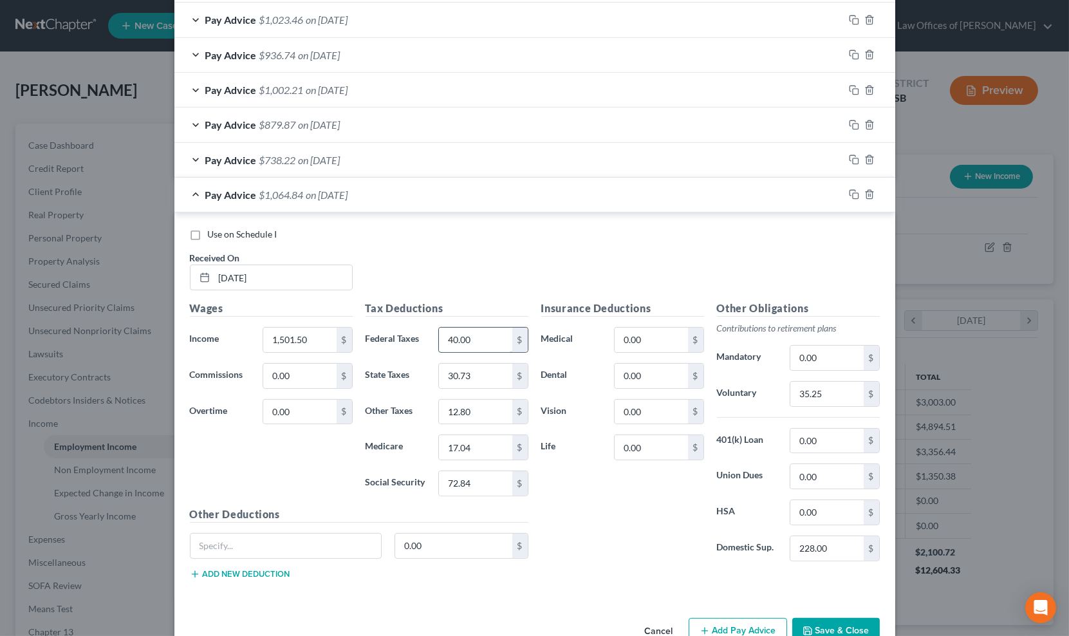
click at [474, 341] on input "40.00" at bounding box center [475, 340] width 73 height 24
type input "77.00"
type input "1"
type input "40.23"
click at [485, 414] on input "12.80" at bounding box center [475, 412] width 73 height 24
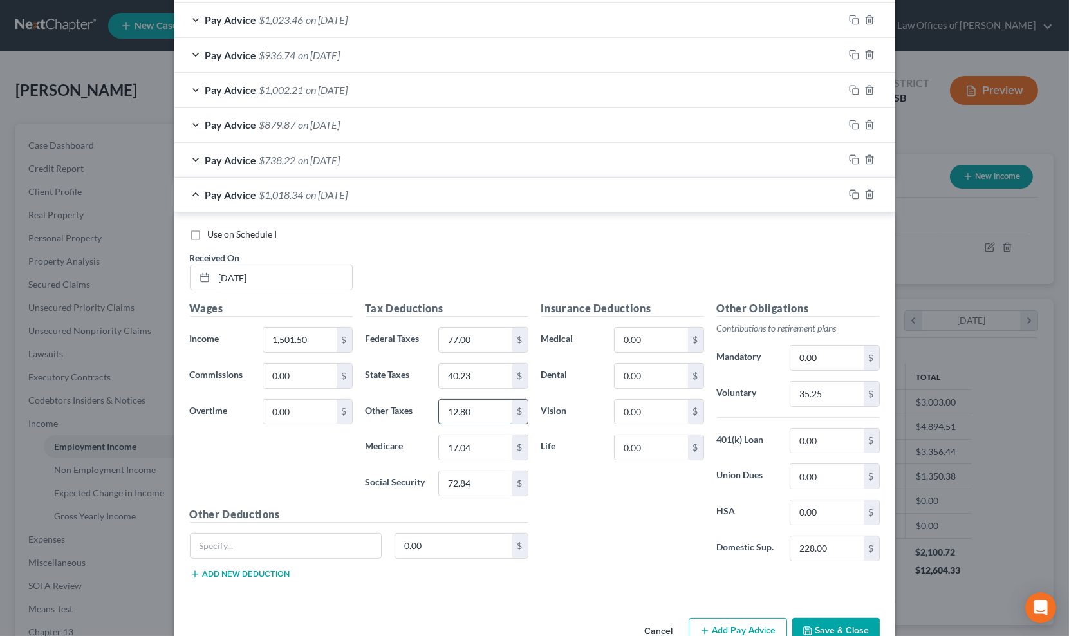
click at [485, 414] on input "12.80" at bounding box center [475, 412] width 73 height 24
type input "16.67"
type input "21.77"
type input "77.00"
click at [622, 519] on div "Insurance Deductions Medical 0.00 $ Dental 0.00 $ Vision 0.00 $ Life 0.00 $" at bounding box center [623, 436] width 176 height 271
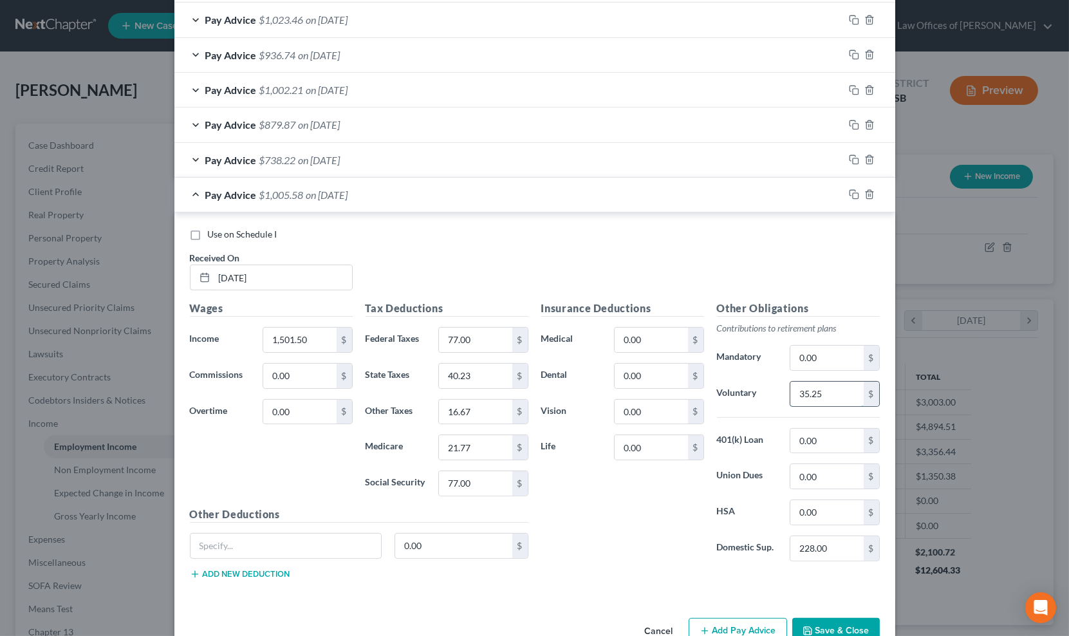
click at [847, 391] on input "35.25" at bounding box center [826, 394] width 73 height 24
type input "45.05"
click at [474, 337] on input "77.00" at bounding box center [475, 340] width 73 height 24
type input "16.76"
type input "93.09"
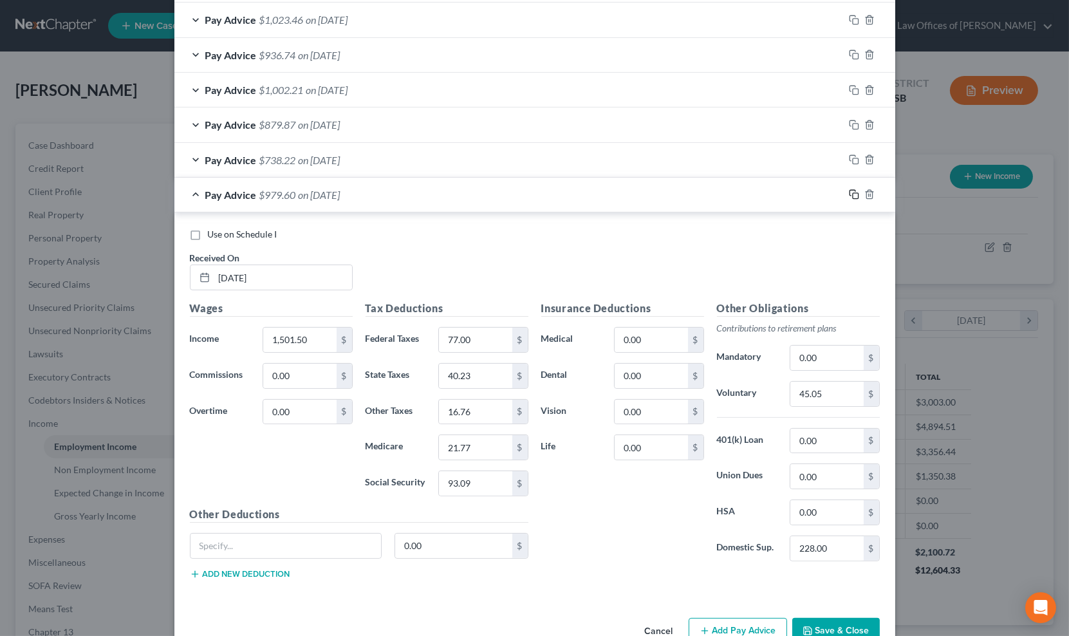
click at [853, 194] on rect "button" at bounding box center [856, 196] width 6 height 6
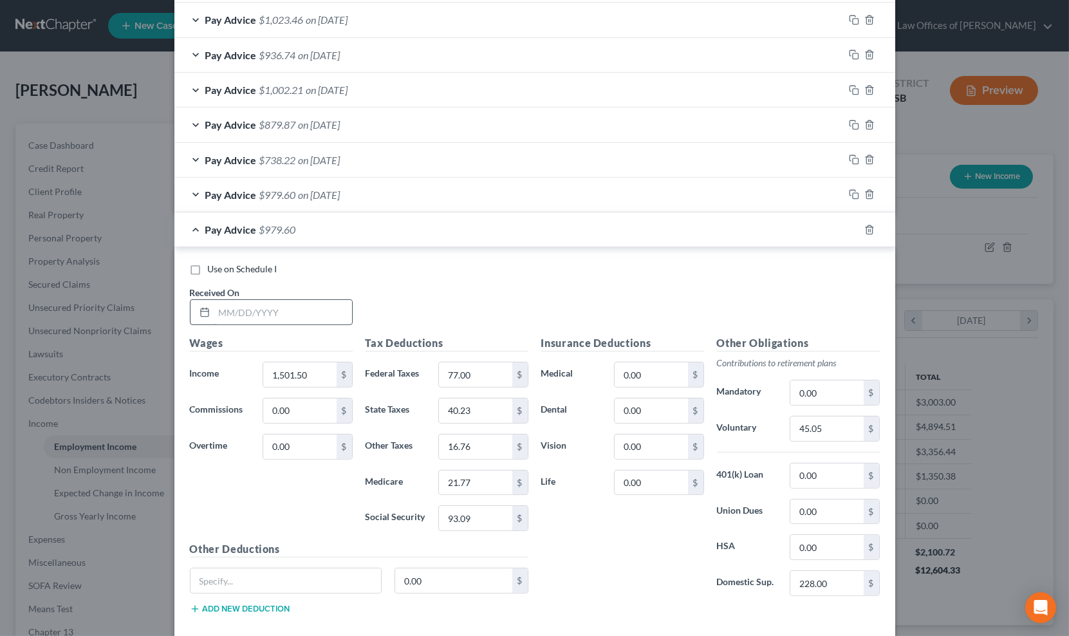
click at [261, 316] on input "text" at bounding box center [283, 312] width 138 height 24
type input "[DATE]"
type input "1,506.38"
type input "40.37"
type input "16.82"
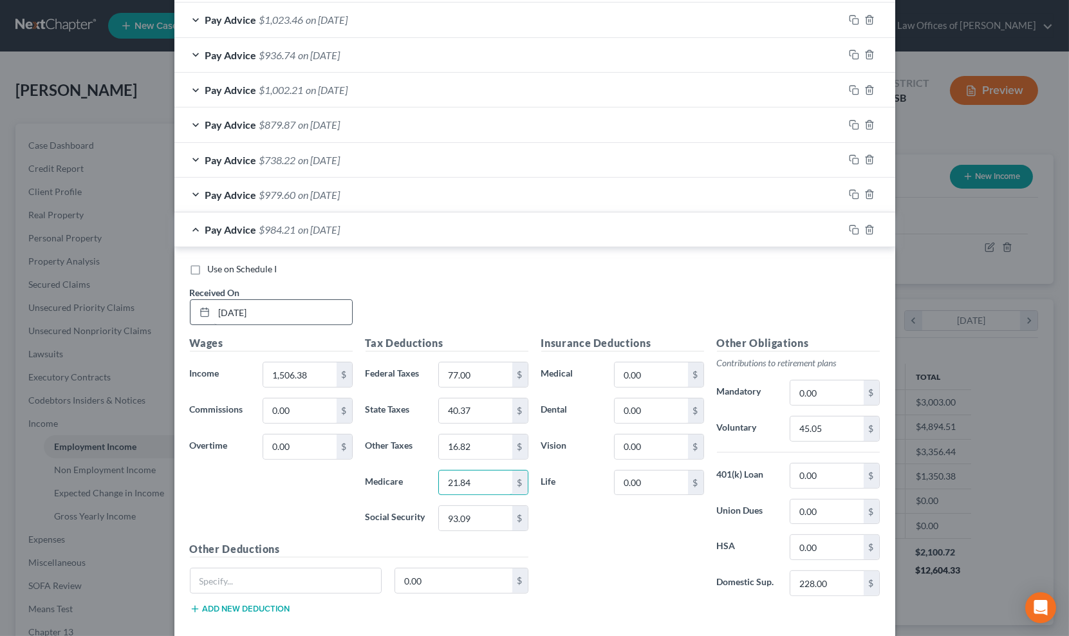
type input "21.84"
type input "93.40"
click at [561, 552] on div "Insurance Deductions Medical 0.00 $ Dental 0.00 $ Vision 0.00 $ Life 0.00 $" at bounding box center [623, 470] width 176 height 271
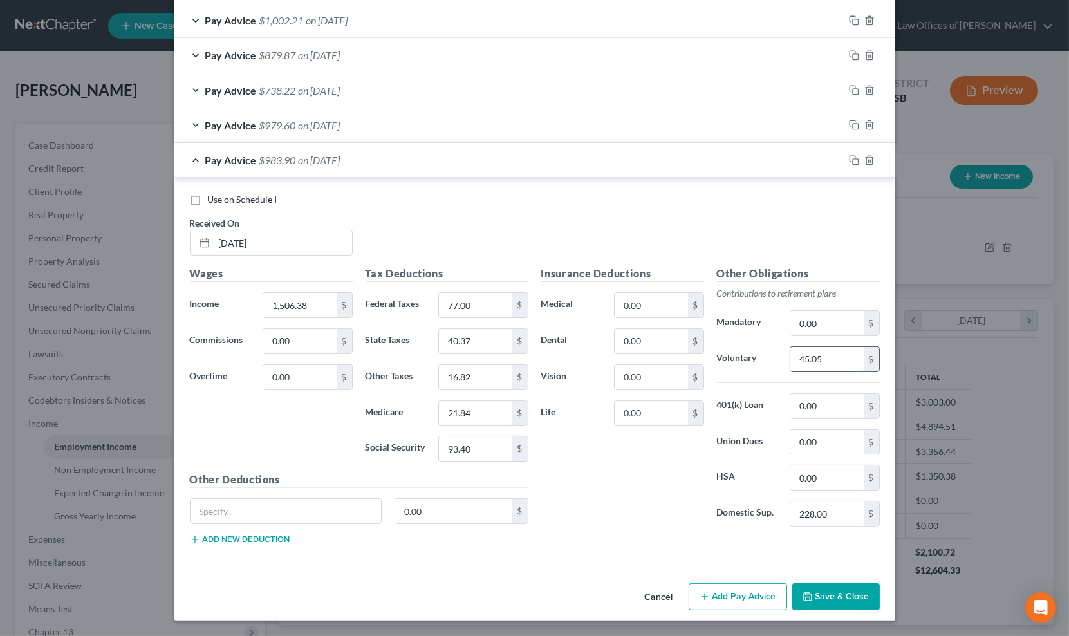
click at [848, 363] on input "45.05" at bounding box center [826, 359] width 73 height 24
type input "45.19"
click at [849, 158] on icon "button" at bounding box center [854, 160] width 10 height 10
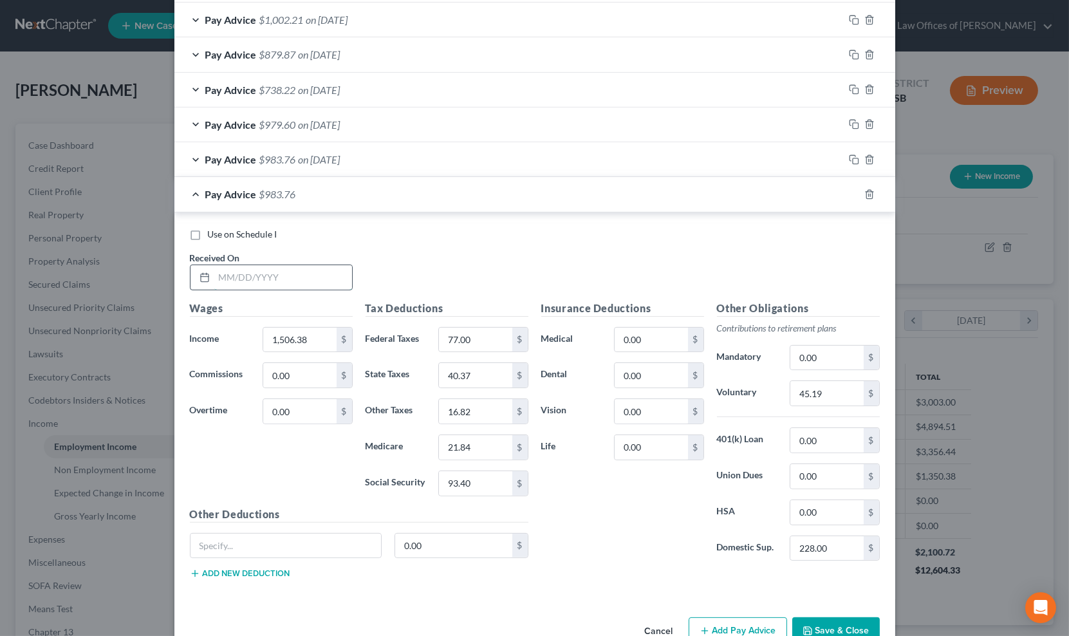
click at [285, 279] on input "text" at bounding box center [283, 277] width 138 height 24
type input "[DATE]"
type input "1,296.75"
type input "53.00"
type input "34.27"
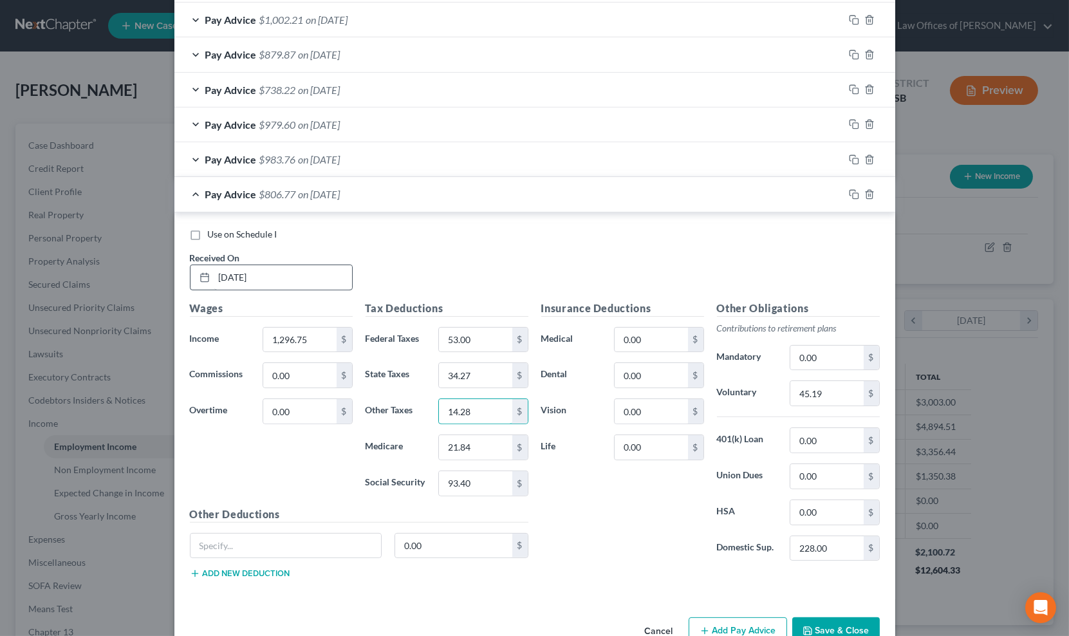
type input "14.28"
type input "18.80"
type input "80.40"
click at [852, 399] on input "45.19" at bounding box center [826, 393] width 73 height 24
type input "38.90"
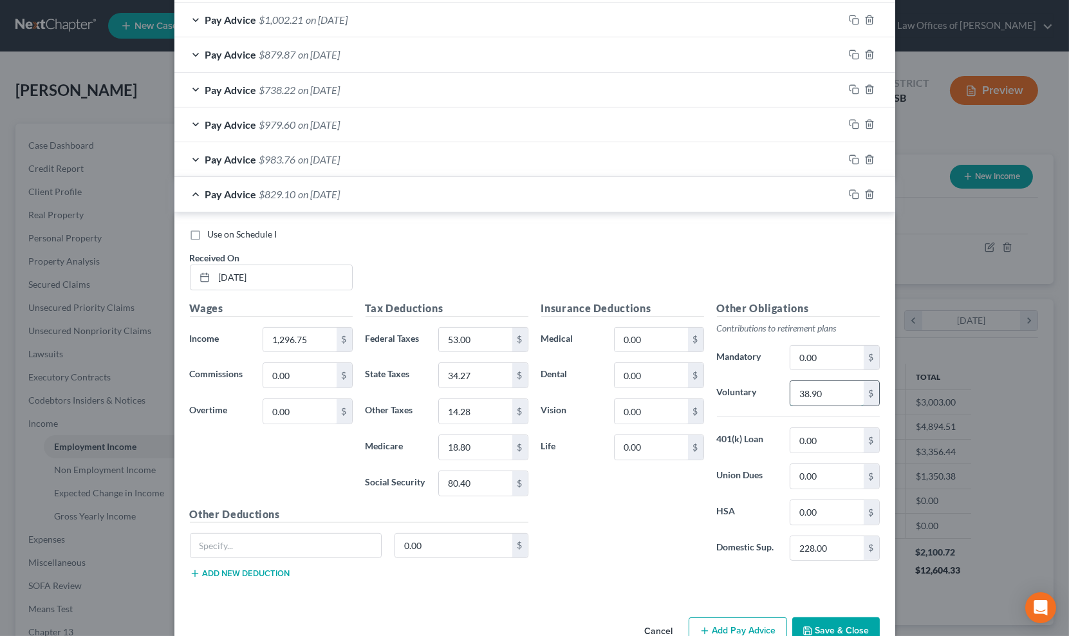
click at [828, 397] on input "38.90" at bounding box center [826, 393] width 73 height 24
click at [849, 194] on icon "button" at bounding box center [854, 194] width 10 height 10
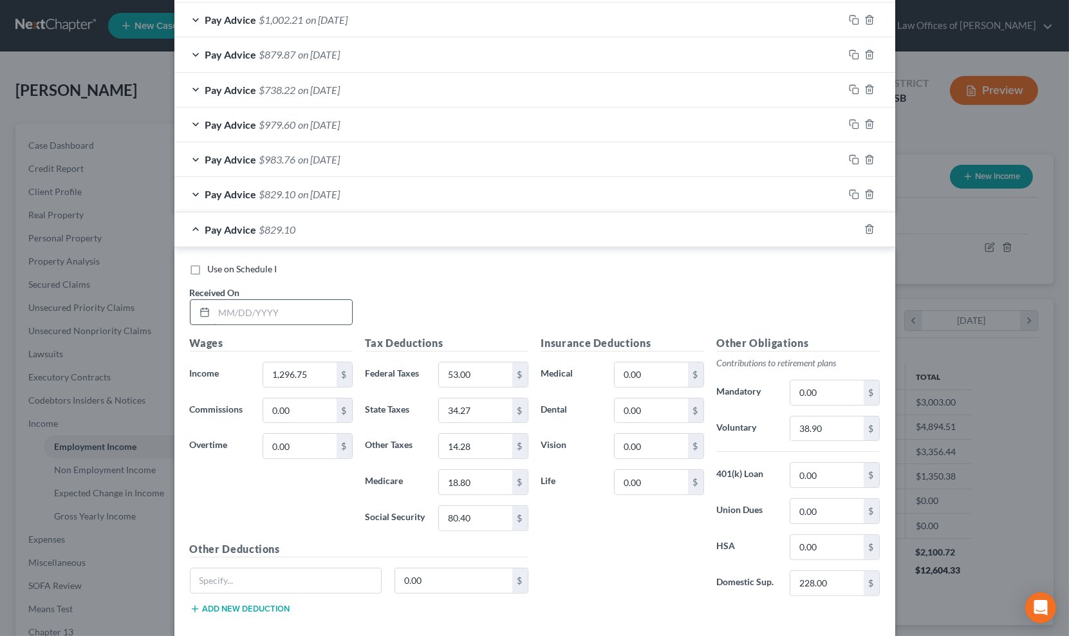
click at [256, 319] on input "text" at bounding box center [283, 312] width 138 height 24
type input "[DATE]"
type input "1,569.76"
type input "84.00"
type input "42.22"
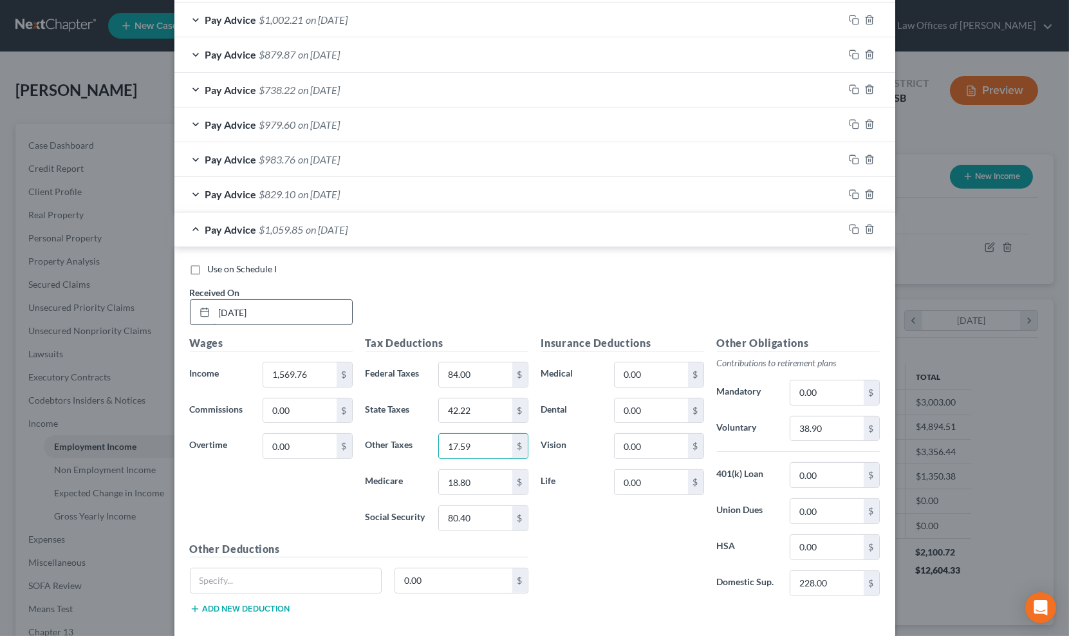
type input "17.59"
type input "22.76"
type input "97.32"
click at [825, 429] on input "38.90" at bounding box center [826, 428] width 73 height 24
type input "47.09"
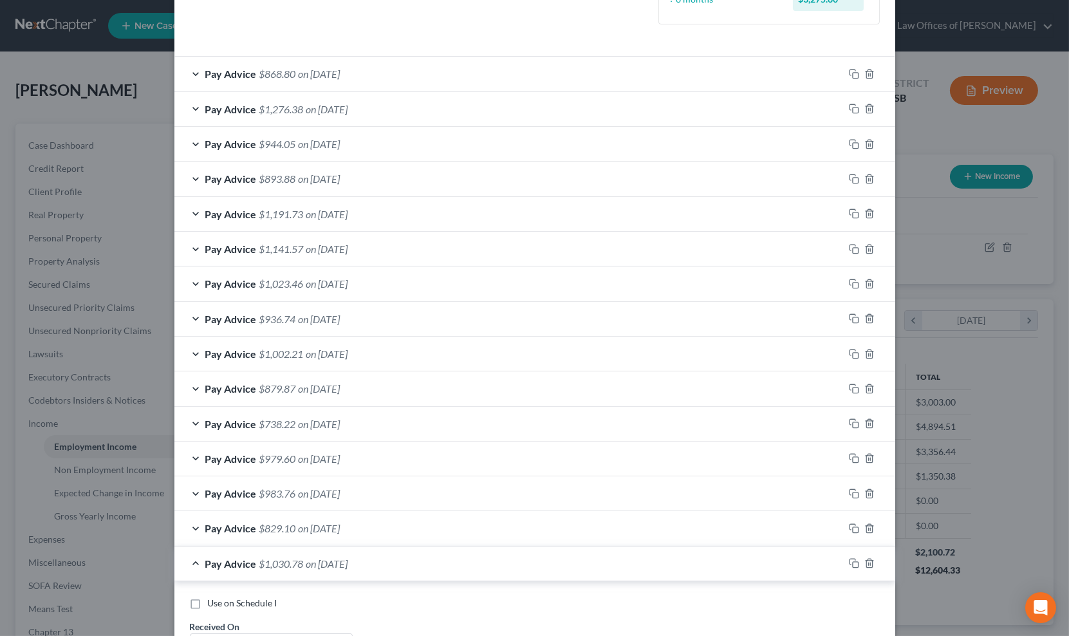
scroll to position [0, 0]
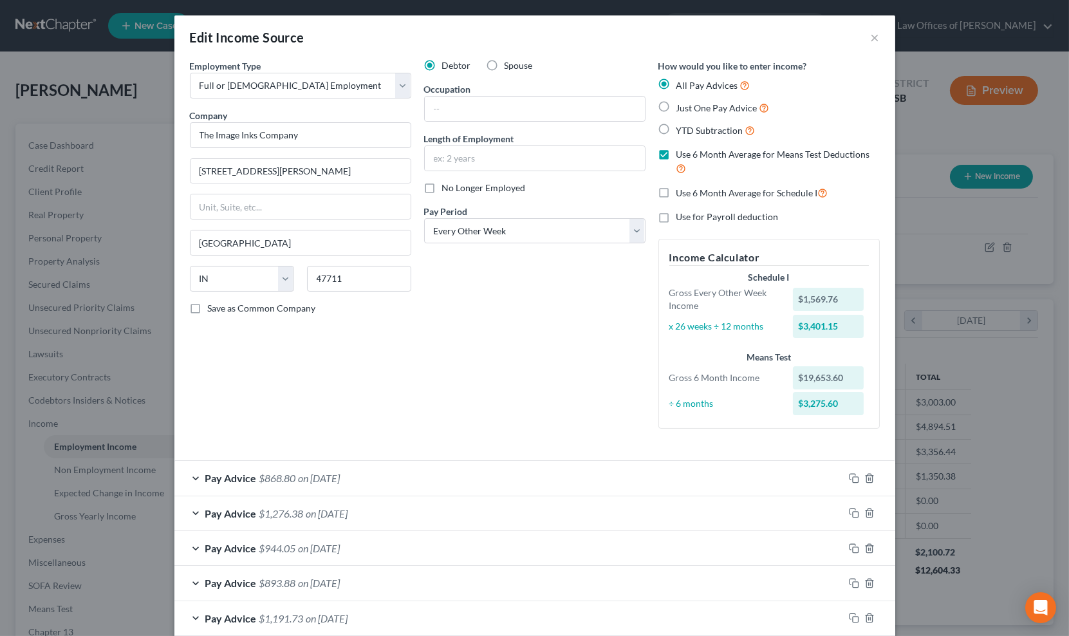
click at [442, 189] on label "No Longer Employed" at bounding box center [484, 188] width 84 height 13
click at [447, 189] on input "No Longer Employed" at bounding box center [451, 186] width 8 height 8
checkbox input "true"
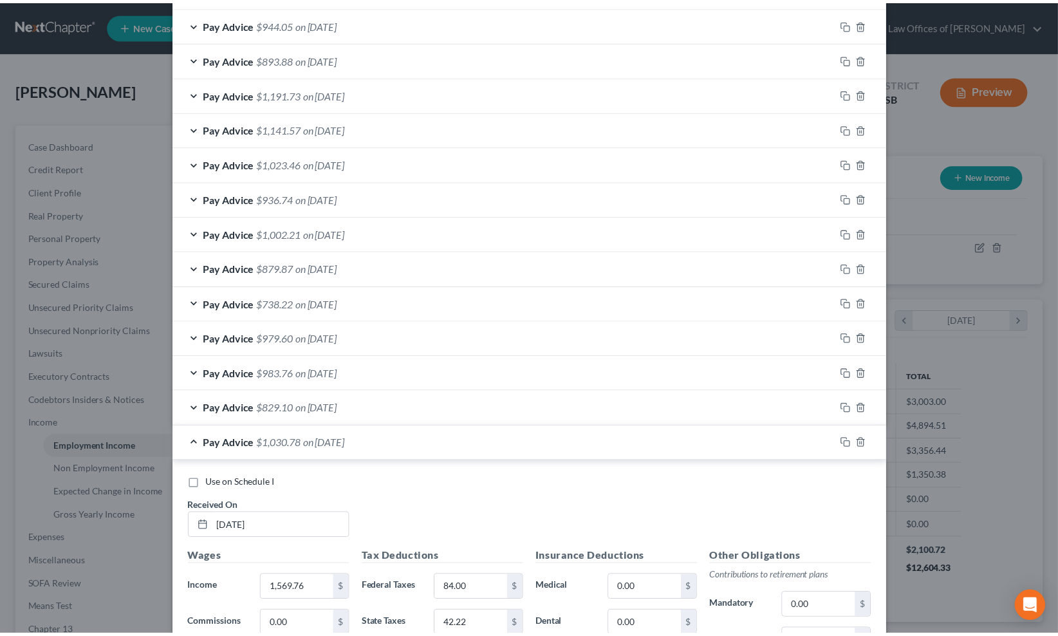
scroll to position [808, 0]
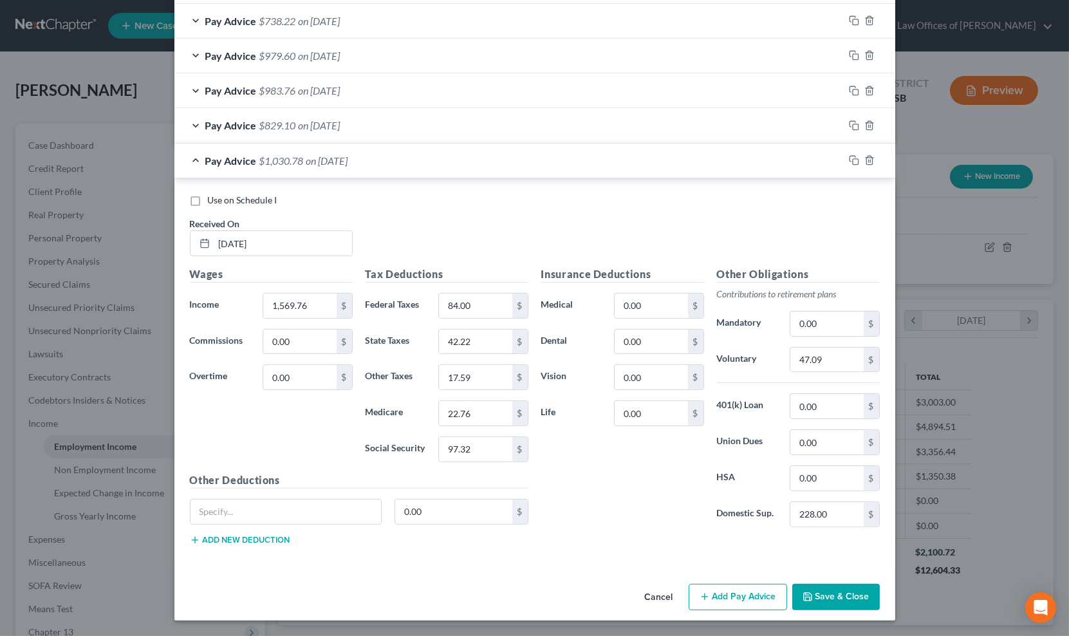
click at [814, 593] on button "Save & Close" at bounding box center [836, 597] width 88 height 27
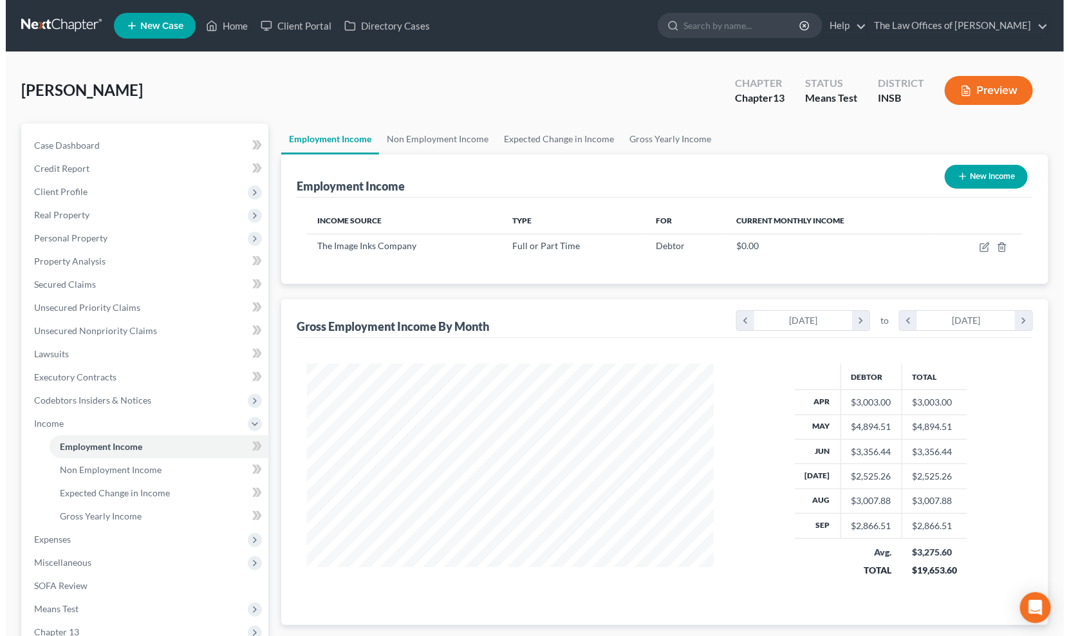
scroll to position [643438, 643236]
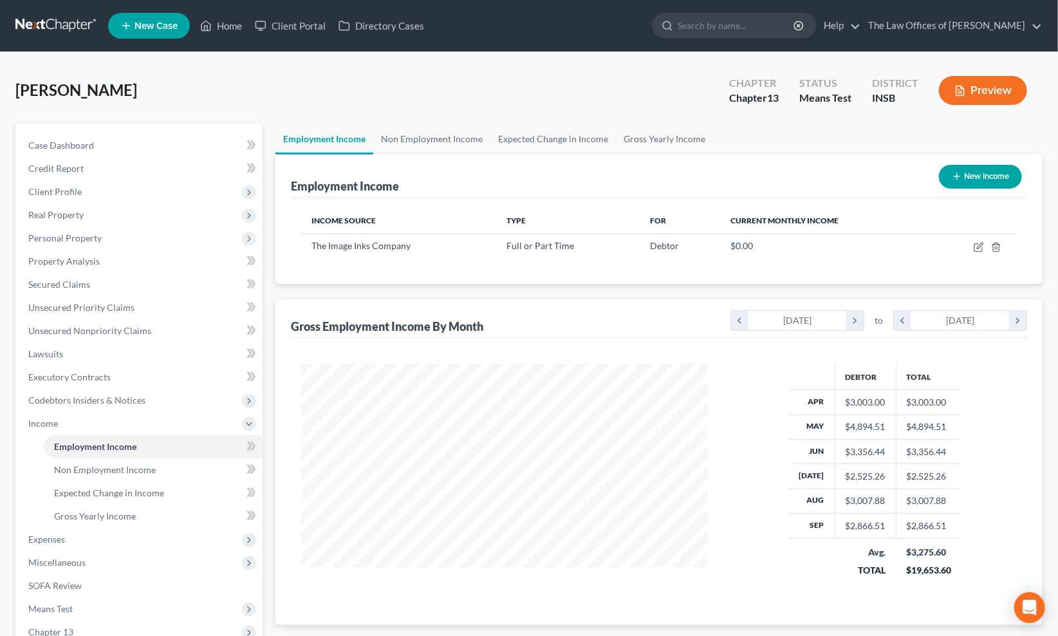
click at [993, 172] on button "New Income" at bounding box center [980, 177] width 83 height 24
select select "0"
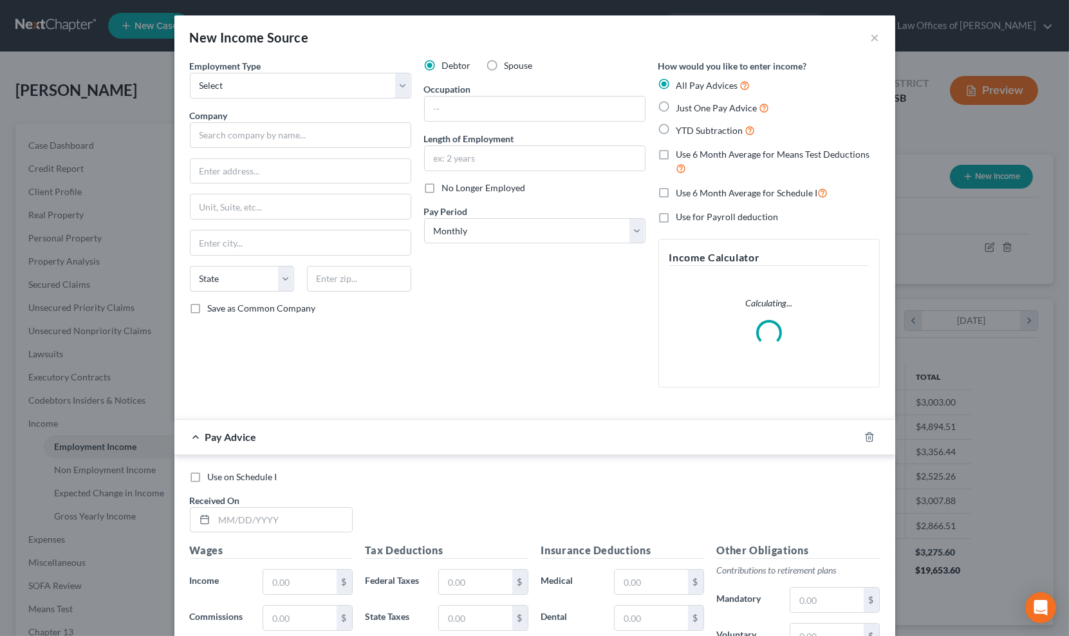
scroll to position [230, 436]
click at [216, 85] on select "Select Full or [DEMOGRAPHIC_DATA] Employment Self Employment" at bounding box center [300, 86] width 221 height 26
select select "0"
click at [190, 73] on select "Select Full or [DEMOGRAPHIC_DATA] Employment Self Employment" at bounding box center [300, 86] width 221 height 26
click at [214, 133] on input "text" at bounding box center [300, 135] width 221 height 26
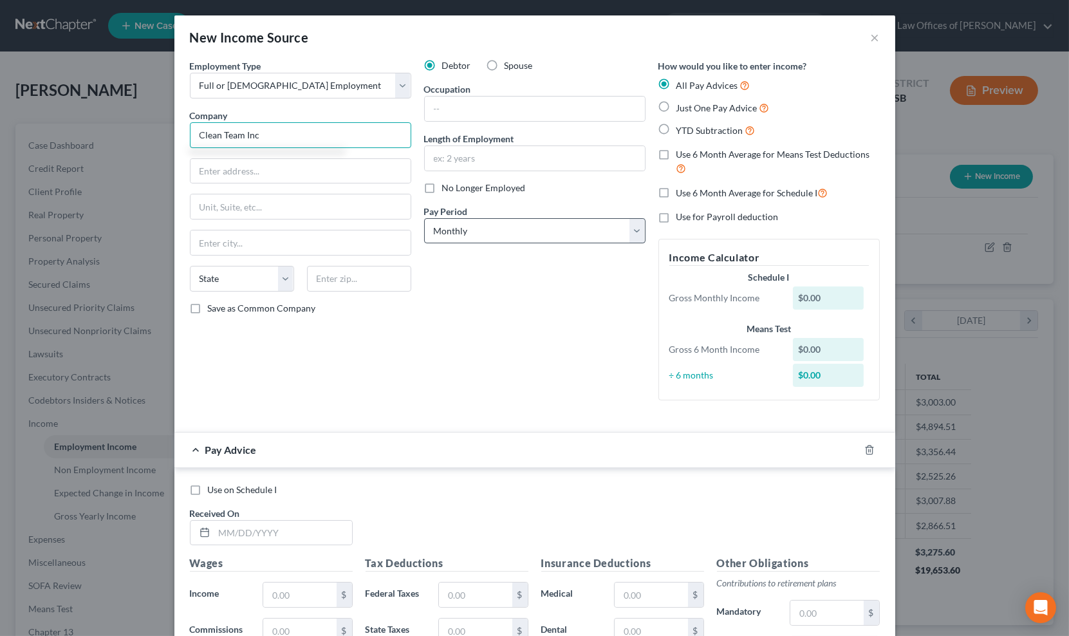
type input "Clean Team Inc"
click at [528, 240] on select "Select Monthly Twice Monthly Every Other Week Weekly" at bounding box center [534, 231] width 221 height 26
click at [451, 241] on select "Select Monthly Twice Monthly Every Other Week Weekly" at bounding box center [534, 231] width 221 height 26
select select "2"
click at [424, 218] on select "Select Monthly Twice Monthly Every Other Week Weekly" at bounding box center [534, 231] width 221 height 26
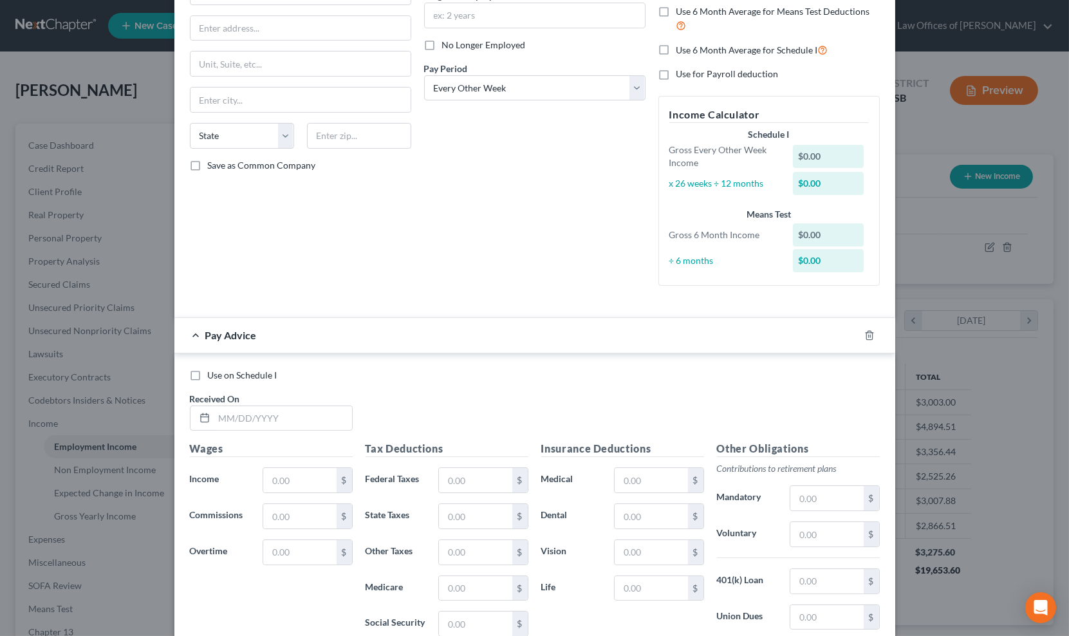
scroll to position [318, 0]
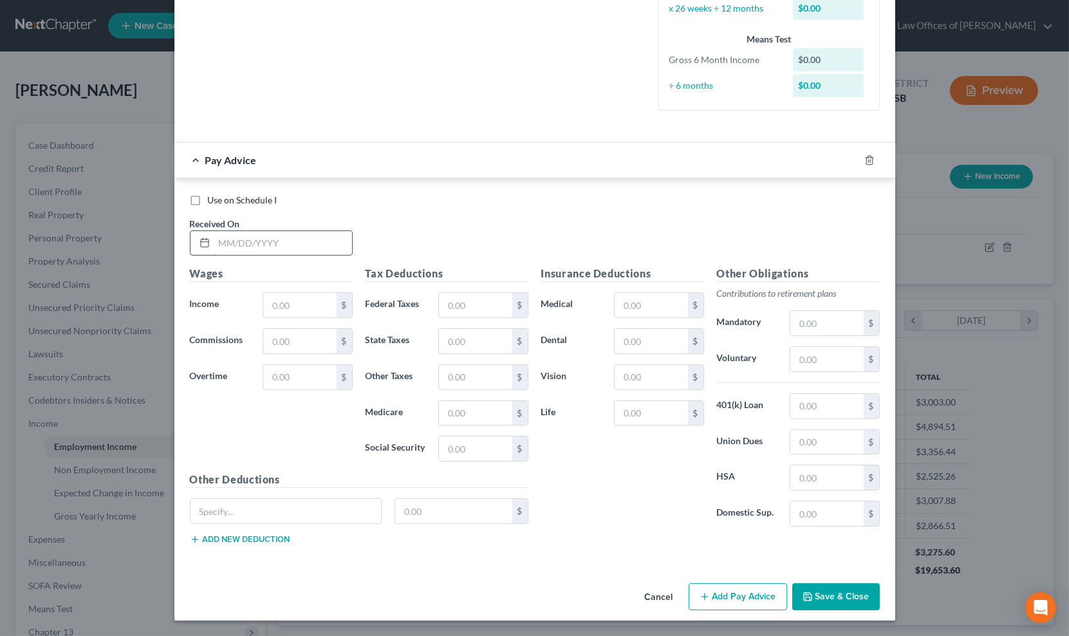
click at [245, 248] on input "text" at bounding box center [283, 243] width 138 height 24
type input "[DATE]"
click at [324, 311] on input "text" at bounding box center [299, 305] width 73 height 24
type input "273.07"
click at [427, 200] on div "Use on Schedule I" at bounding box center [535, 200] width 690 height 13
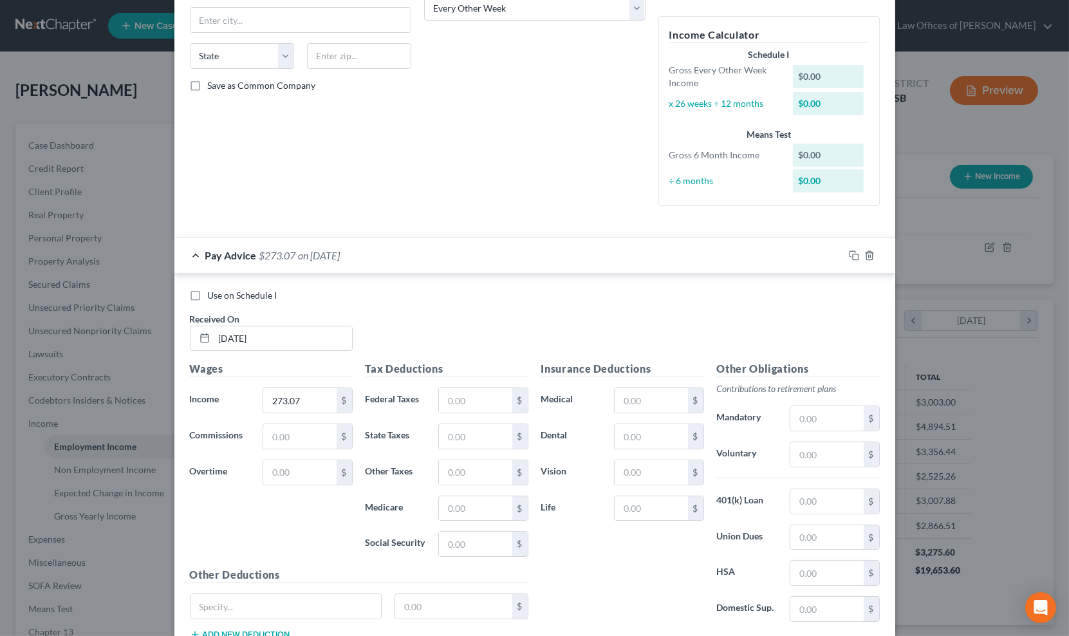
scroll to position [127, 0]
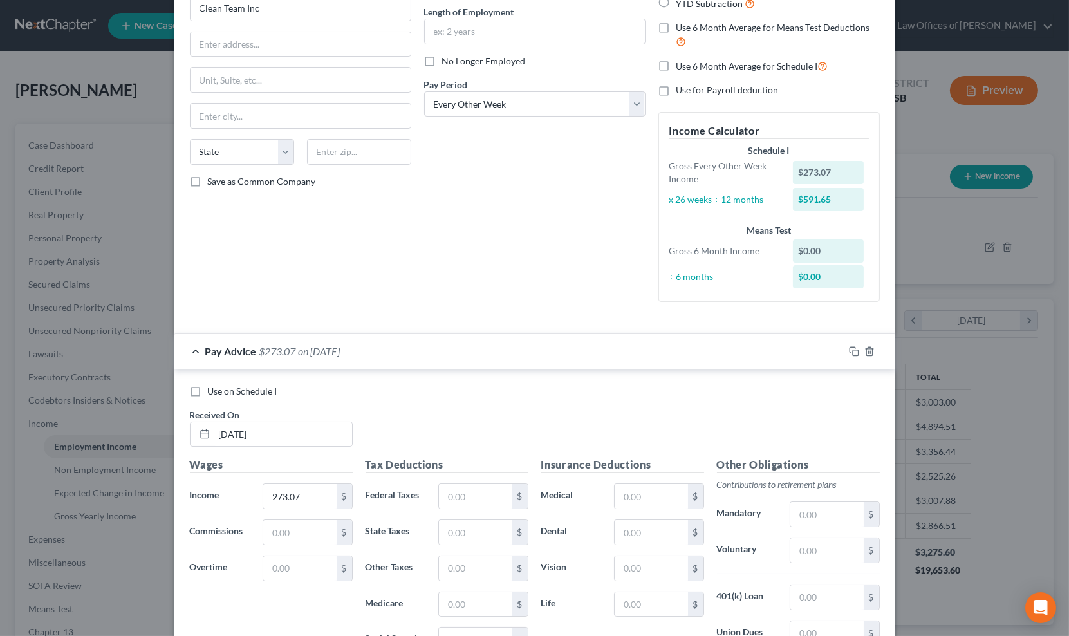
click at [208, 389] on label "Use on Schedule I" at bounding box center [243, 391] width 70 height 13
click at [213, 389] on input "Use on Schedule I" at bounding box center [217, 389] width 8 height 8
checkbox input "true"
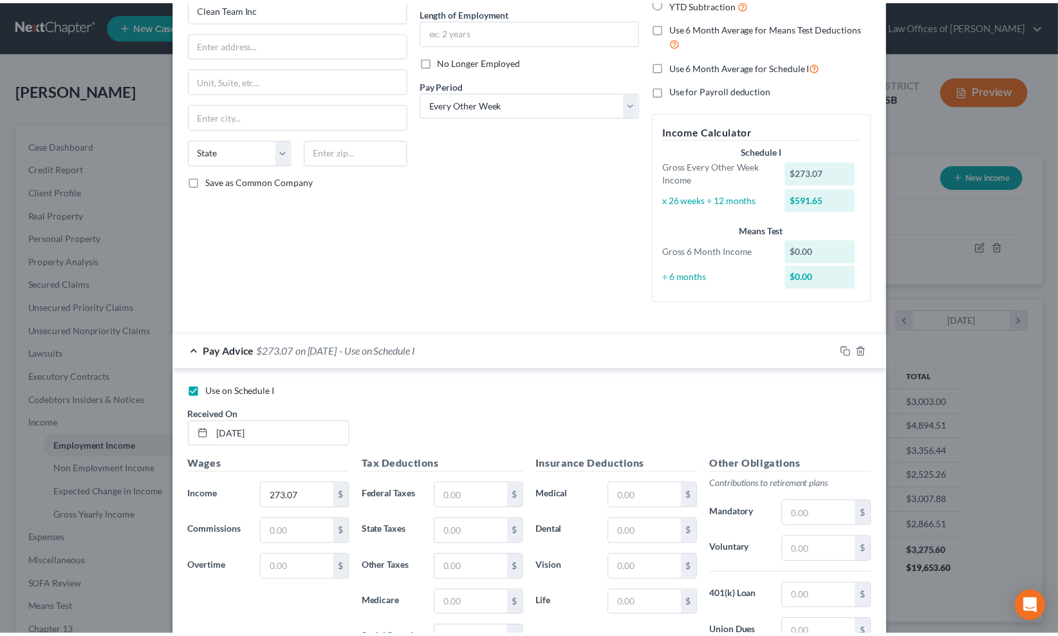
scroll to position [318, 0]
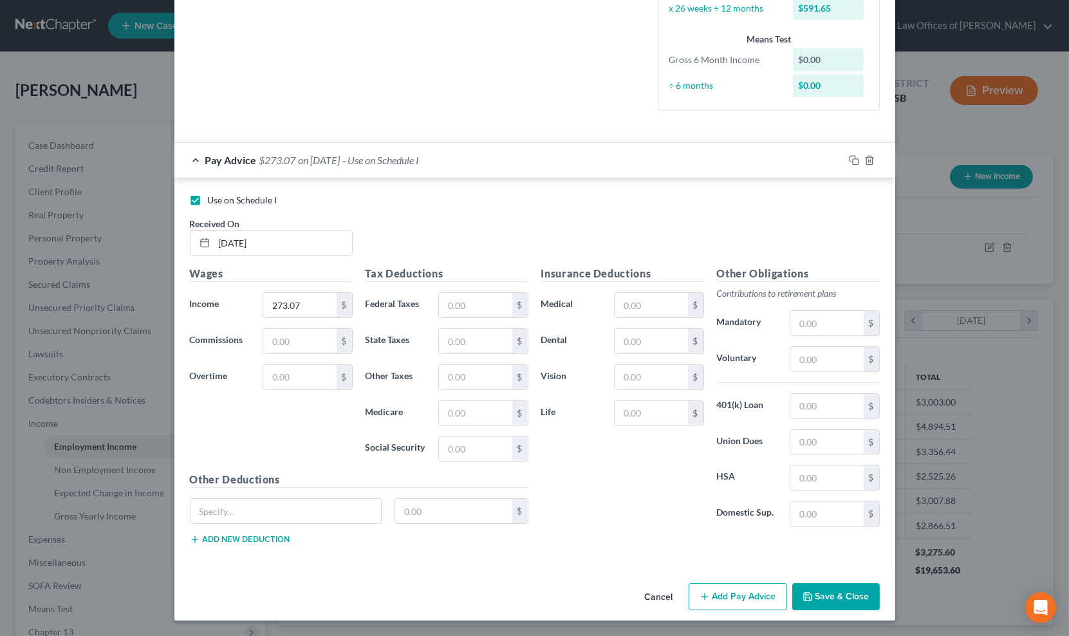
click at [839, 597] on button "Save & Close" at bounding box center [836, 596] width 88 height 27
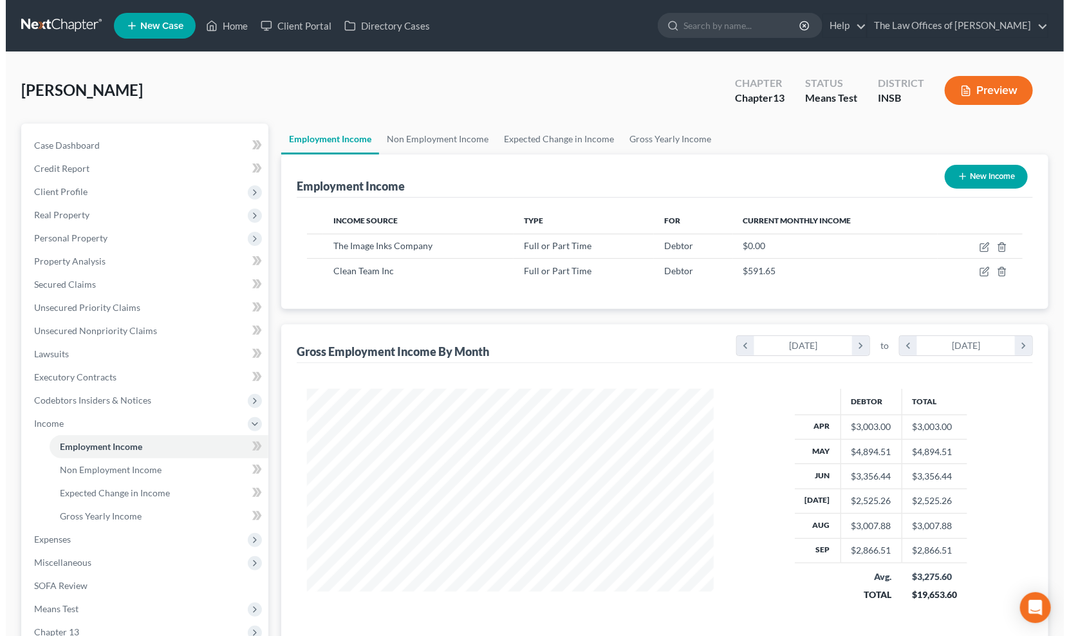
scroll to position [162, 0]
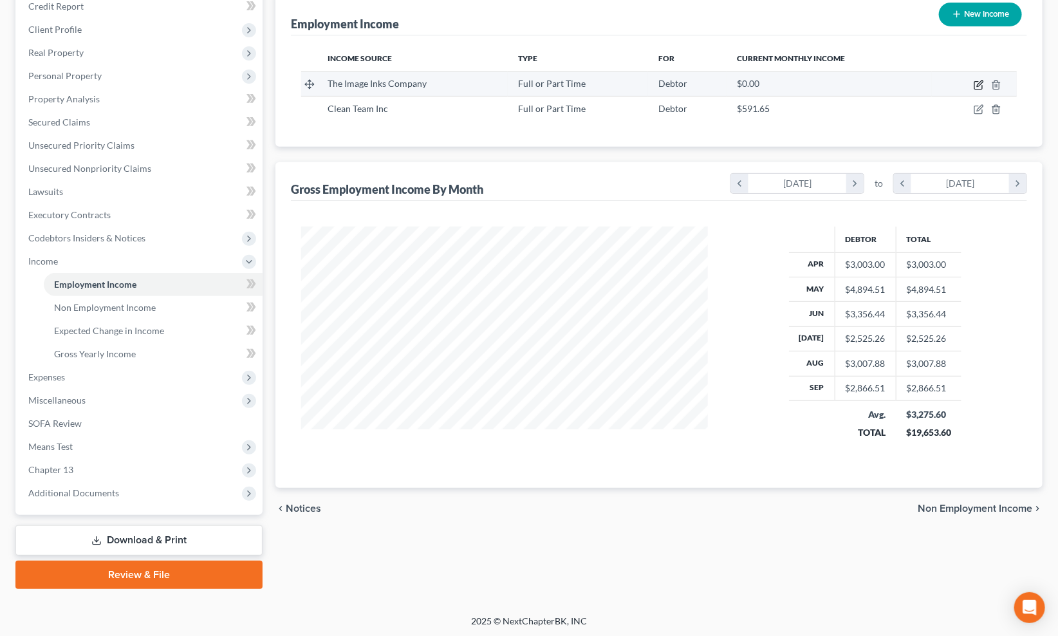
click at [975, 81] on icon "button" at bounding box center [979, 85] width 10 height 10
select select "0"
select select "15"
select select "2"
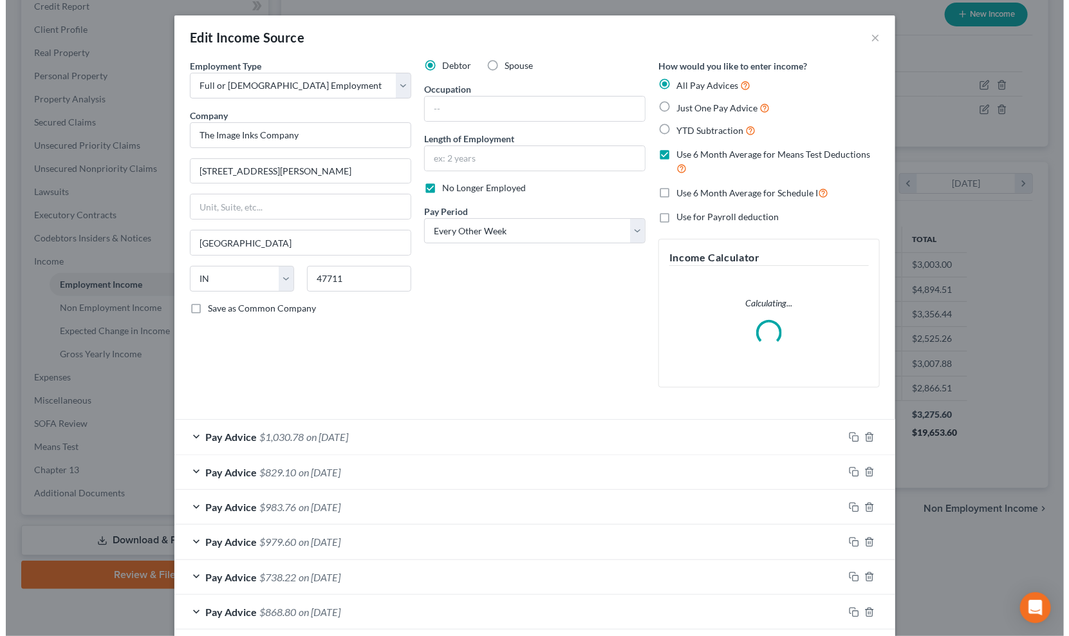
scroll to position [230, 436]
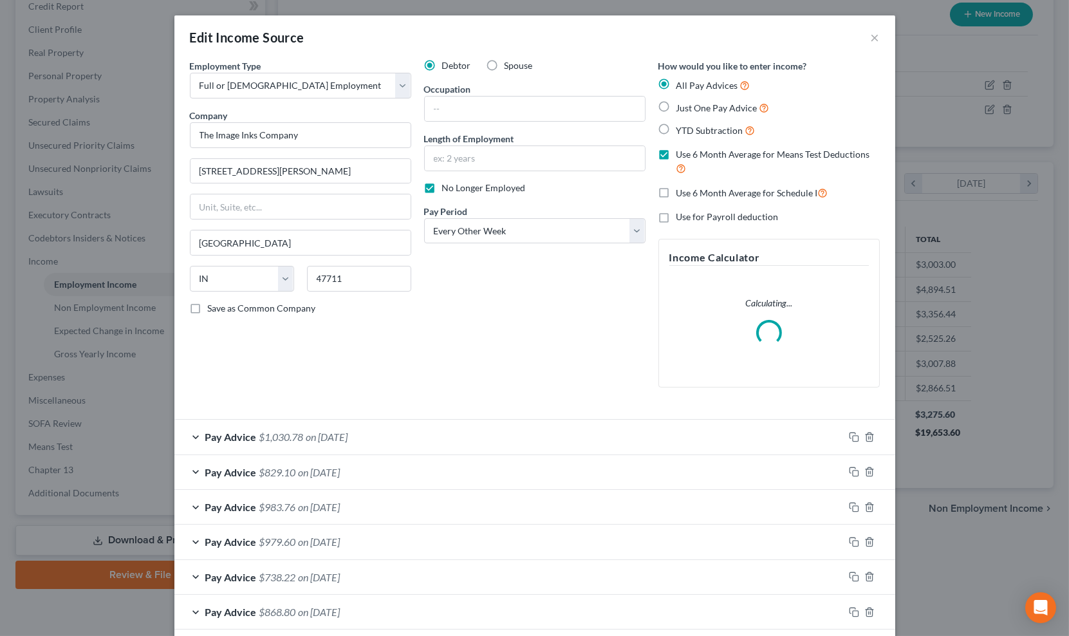
click at [442, 187] on label "No Longer Employed" at bounding box center [484, 188] width 84 height 13
click at [447, 187] on input "No Longer Employed" at bounding box center [451, 186] width 8 height 8
checkbox input "false"
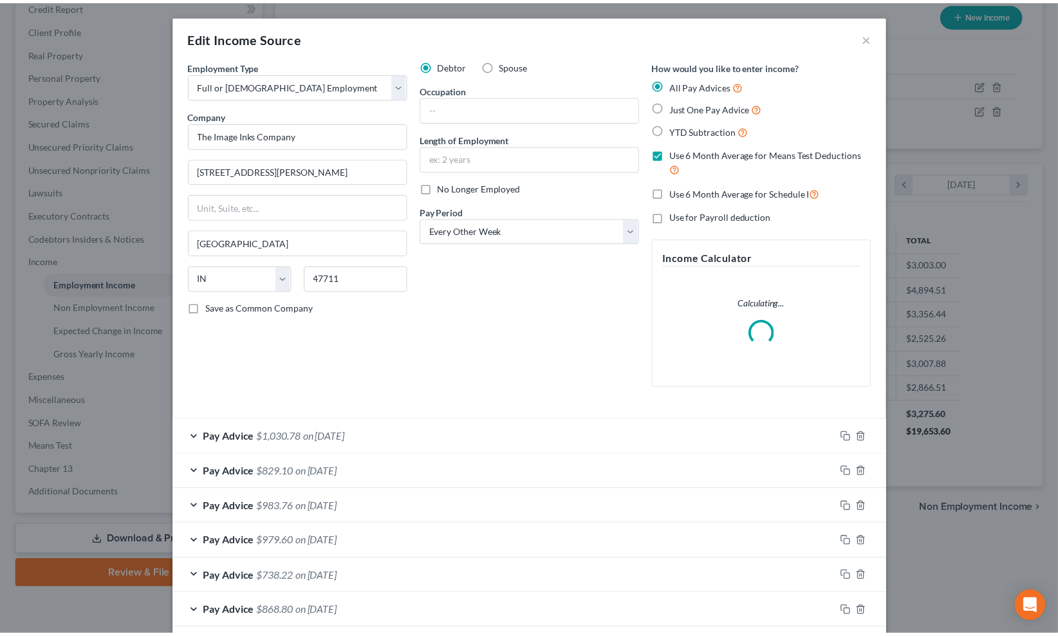
scroll to position [380, 0]
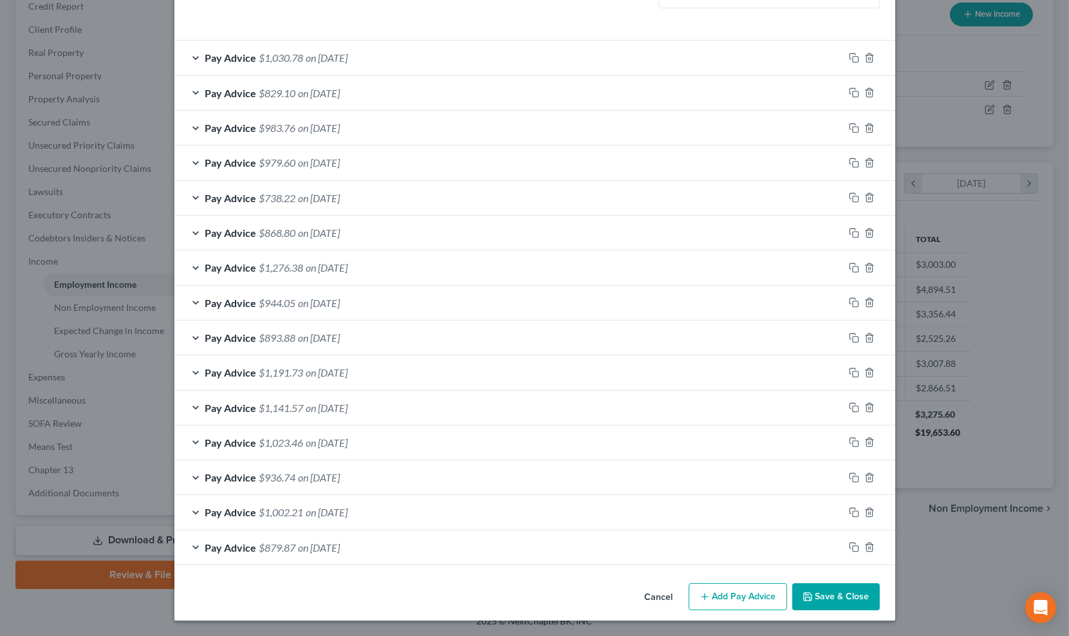
click at [819, 602] on button "Save & Close" at bounding box center [836, 596] width 88 height 27
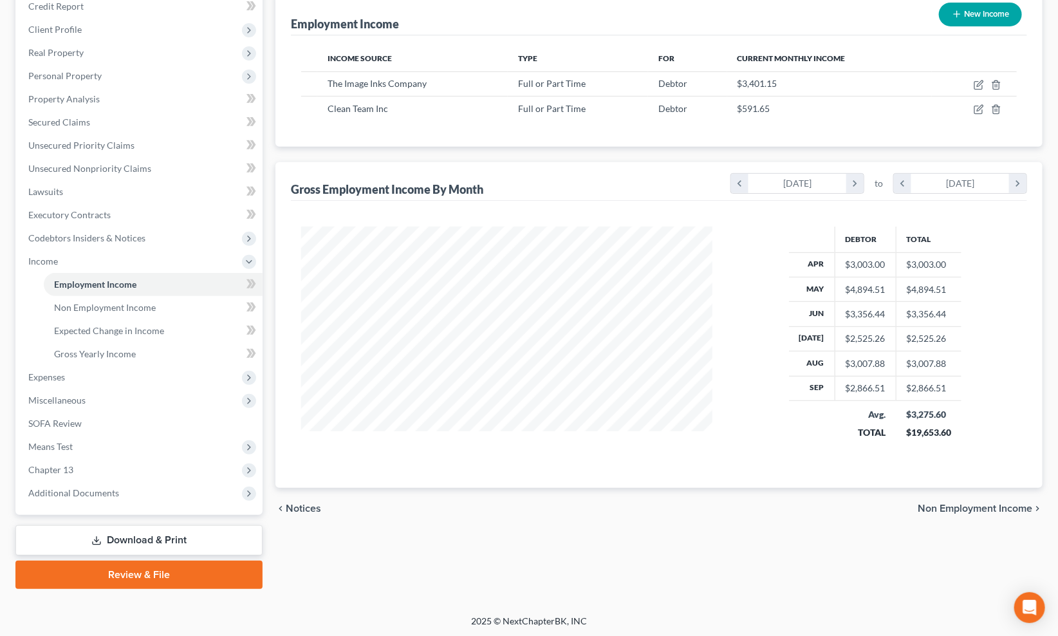
scroll to position [643438, 643236]
click at [61, 385] on span "Expenses" at bounding box center [140, 377] width 245 height 23
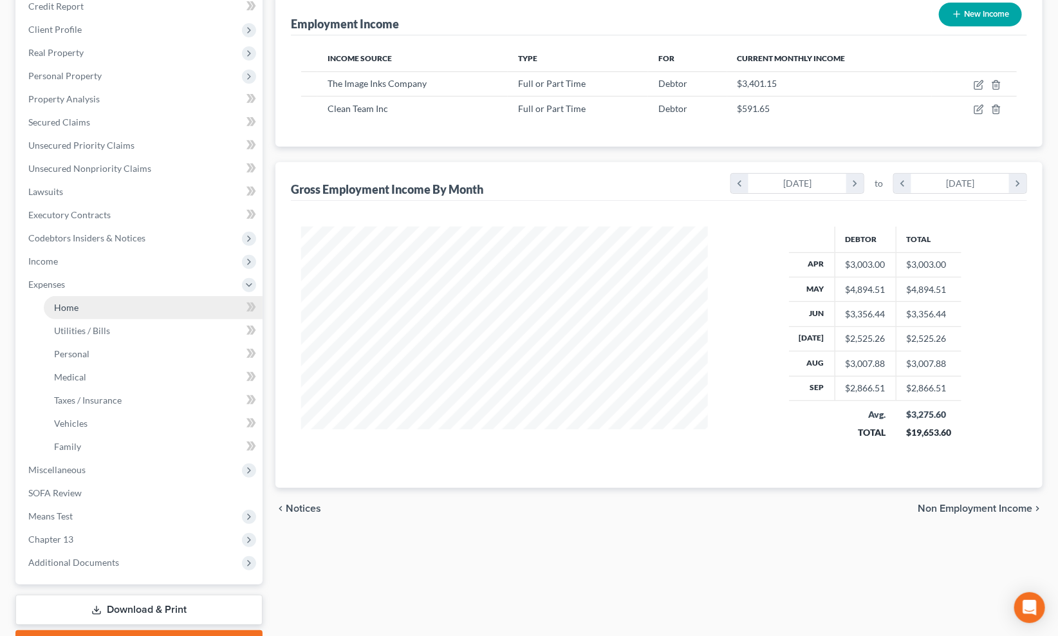
click at [67, 307] on span "Home" at bounding box center [66, 307] width 24 height 11
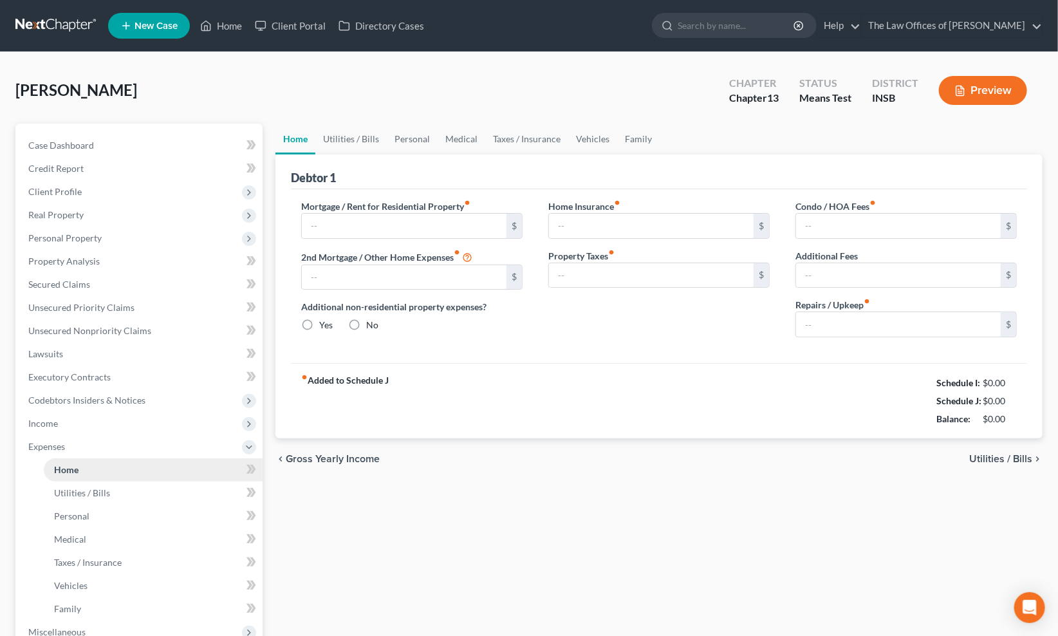
type input "0.00"
radio input "true"
type input "200.00"
type input "75.00"
type input "0.00"
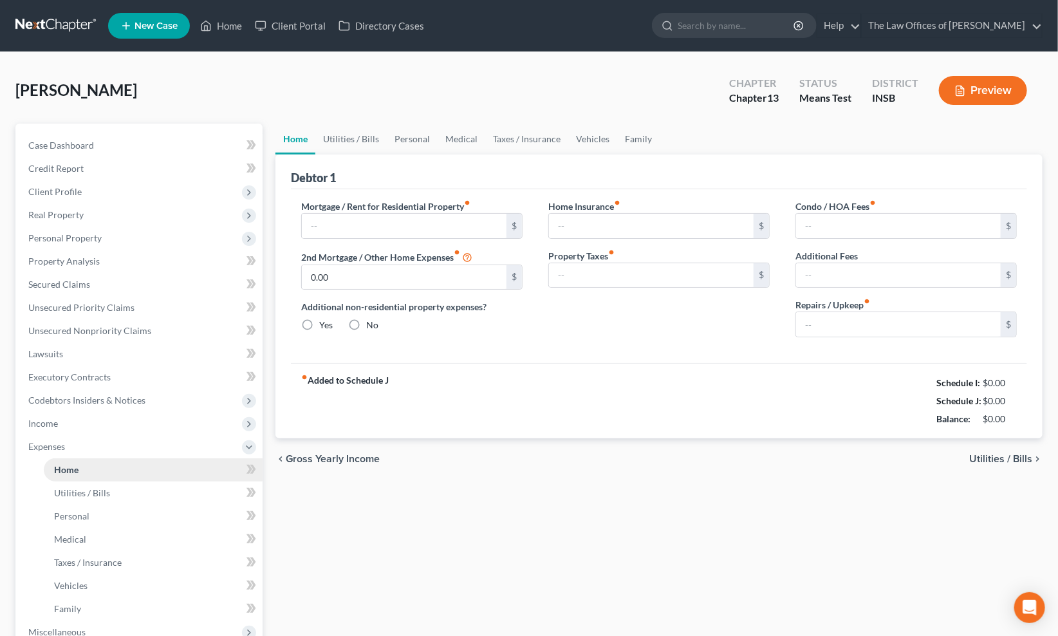
type input "0.00"
click at [850, 324] on input "100.00" at bounding box center [898, 324] width 205 height 24
type input "25.00"
click at [353, 145] on link "Utilities / Bills" at bounding box center [350, 139] width 71 height 31
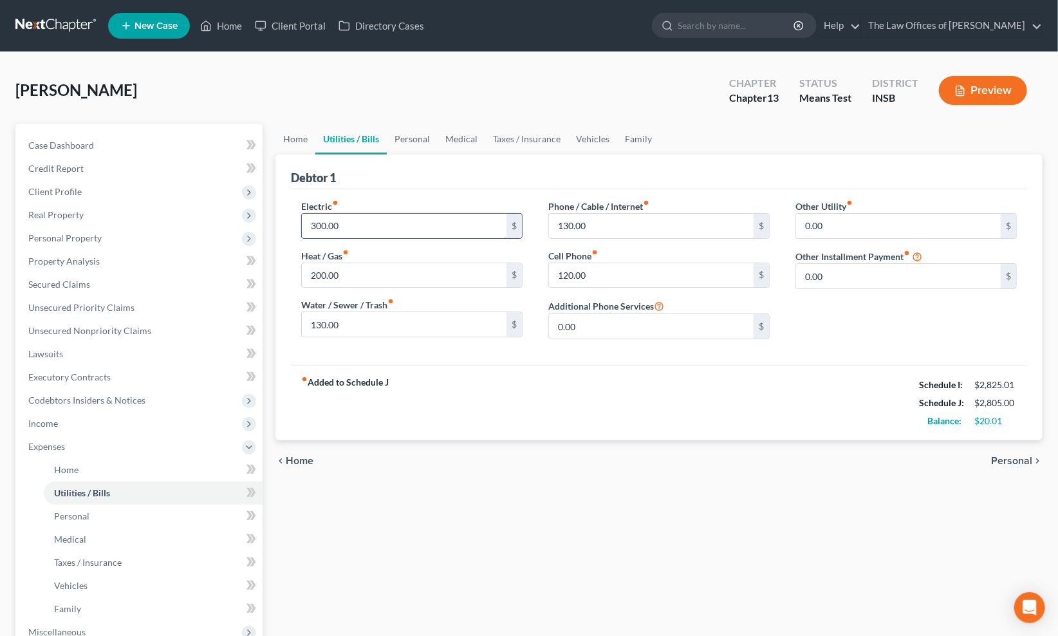
click at [375, 217] on input "300.00" at bounding box center [404, 226] width 205 height 24
click at [402, 142] on link "Personal" at bounding box center [412, 139] width 51 height 31
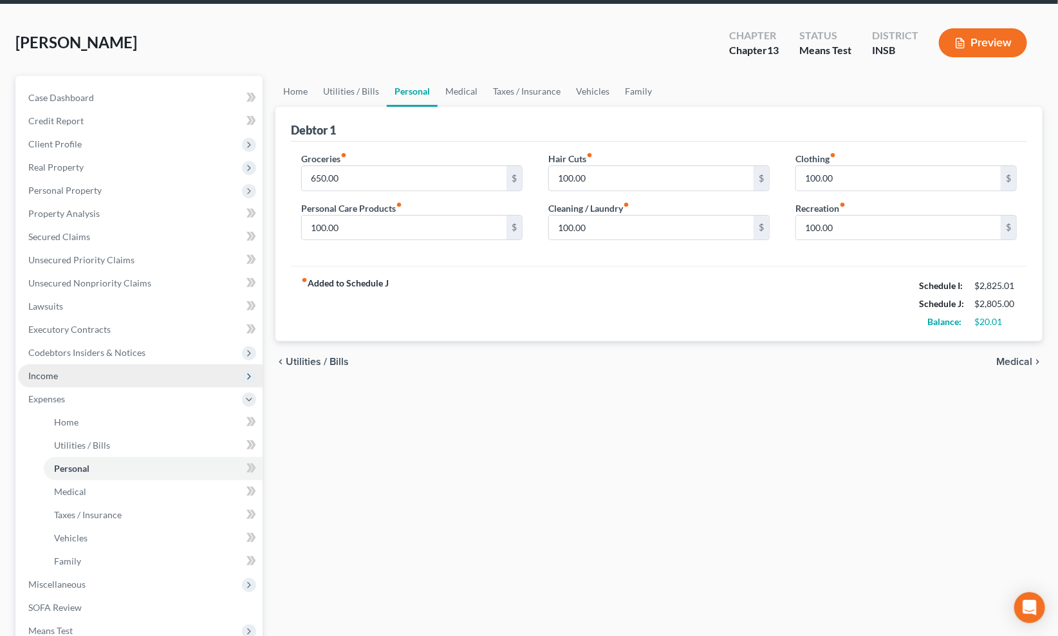
scroll to position [95, 0]
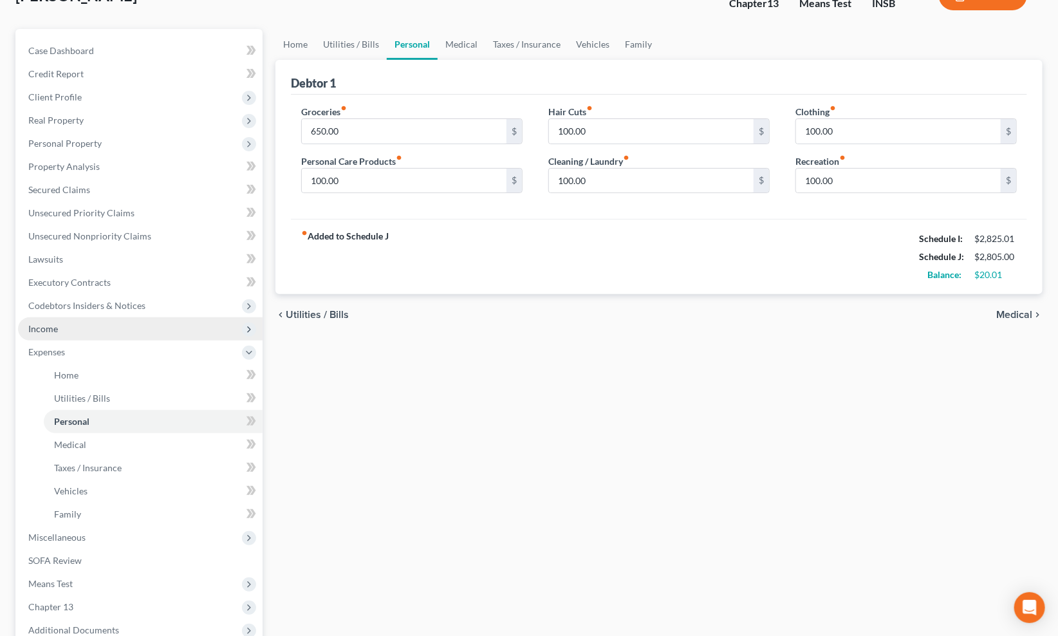
click at [74, 322] on span "Income" at bounding box center [140, 328] width 245 height 23
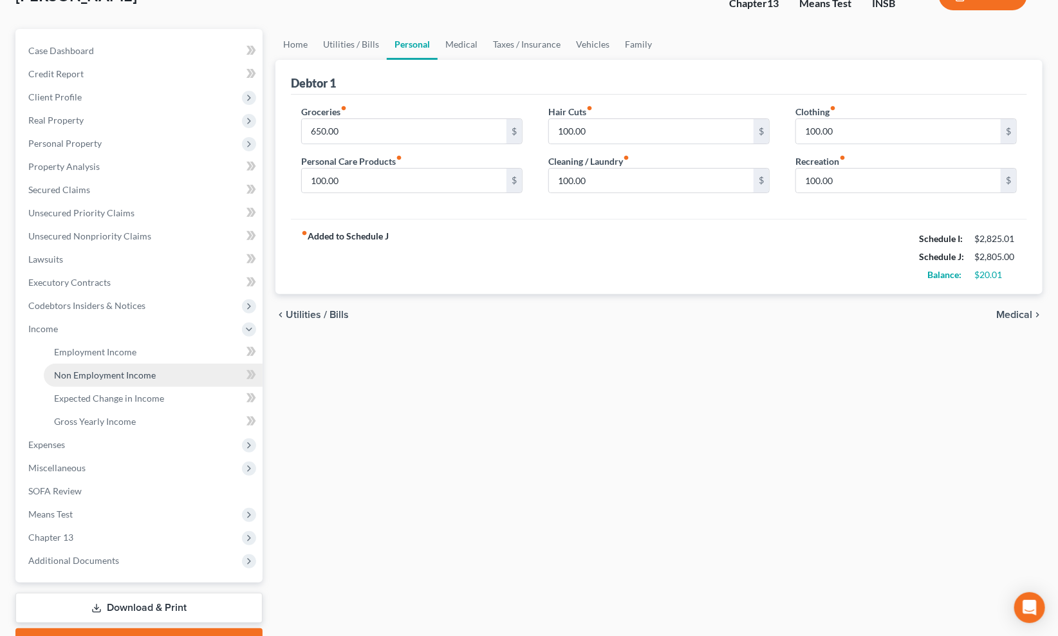
click at [92, 369] on span "Non Employment Income" at bounding box center [105, 374] width 102 height 11
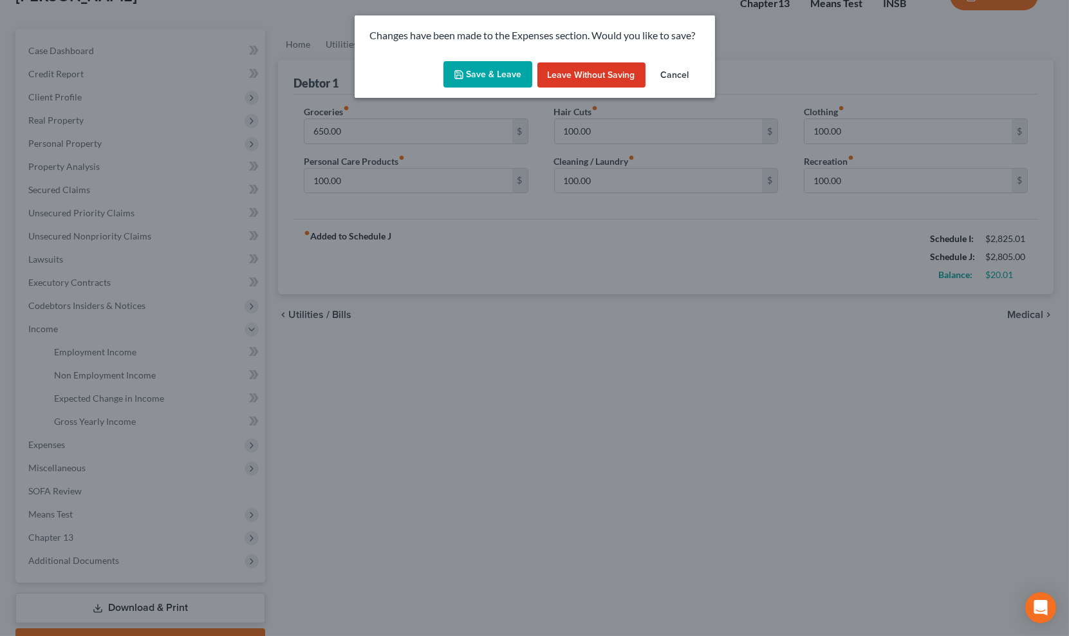
click at [519, 71] on button "Save & Leave" at bounding box center [487, 74] width 89 height 27
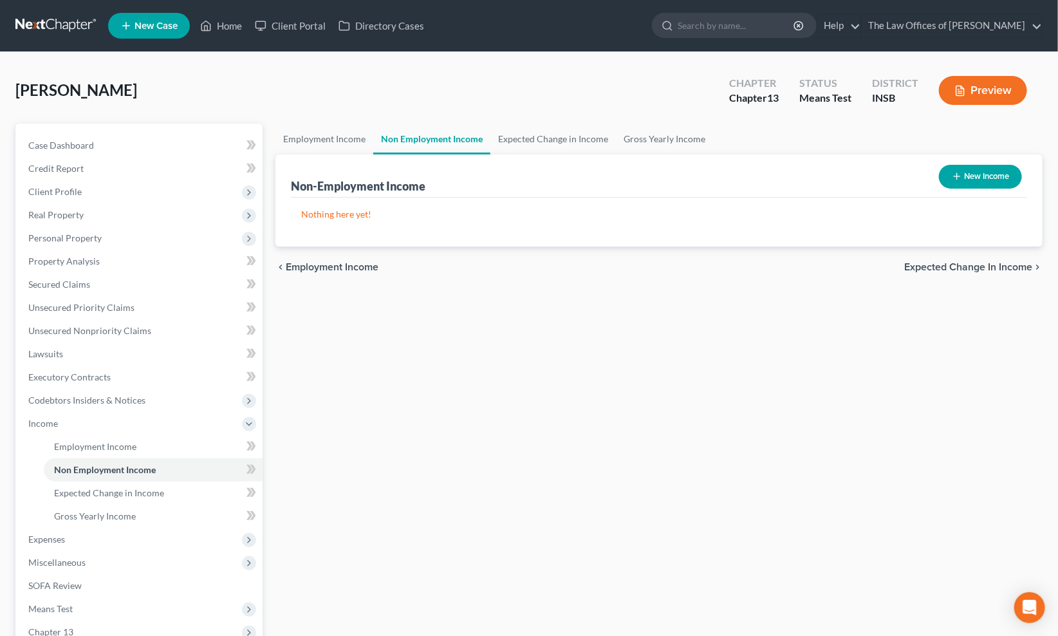
click at [978, 181] on button "New Income" at bounding box center [980, 177] width 83 height 24
select select "0"
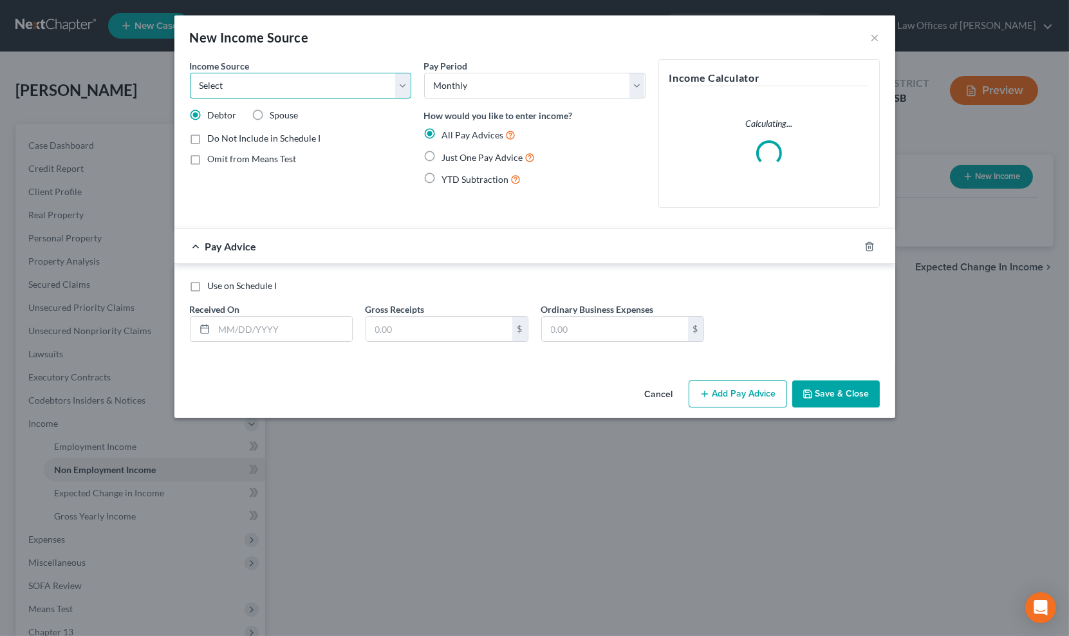
click at [279, 84] on select "Select Unemployment Disability (from employer) Pension Retirement Social Securi…" at bounding box center [300, 86] width 221 height 26
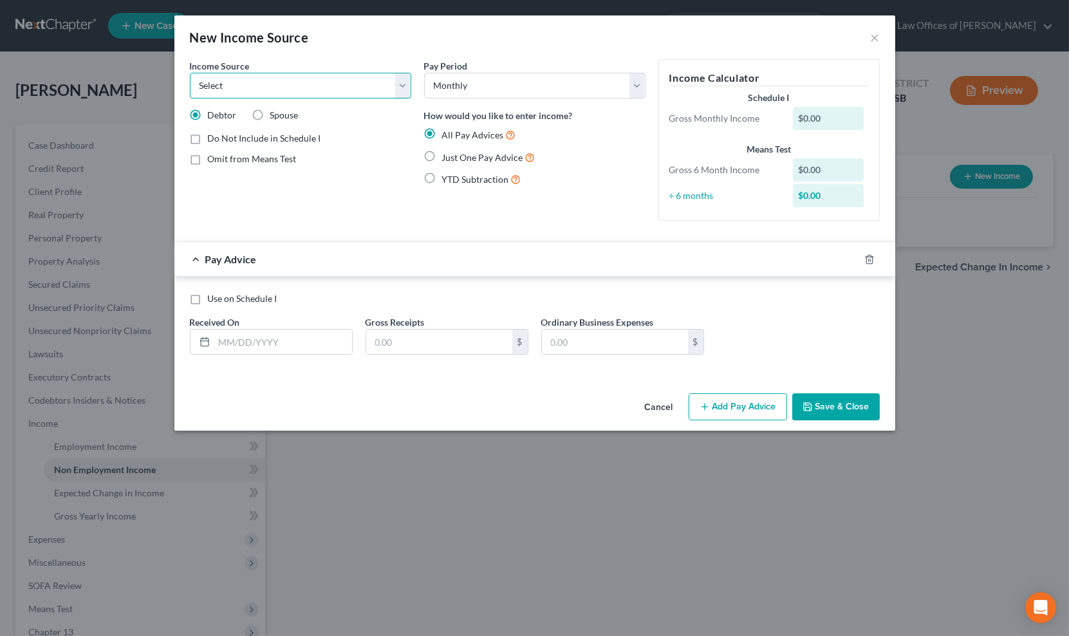
select select "7"
click at [190, 73] on select "Select Unemployment Disability (from employer) Pension Retirement Social Securi…" at bounding box center [300, 86] width 221 height 26
click at [442, 150] on label "Just One Pay Advice" at bounding box center [488, 157] width 93 height 15
click at [447, 150] on input "Just One Pay Advice" at bounding box center [451, 154] width 8 height 8
radio input "true"
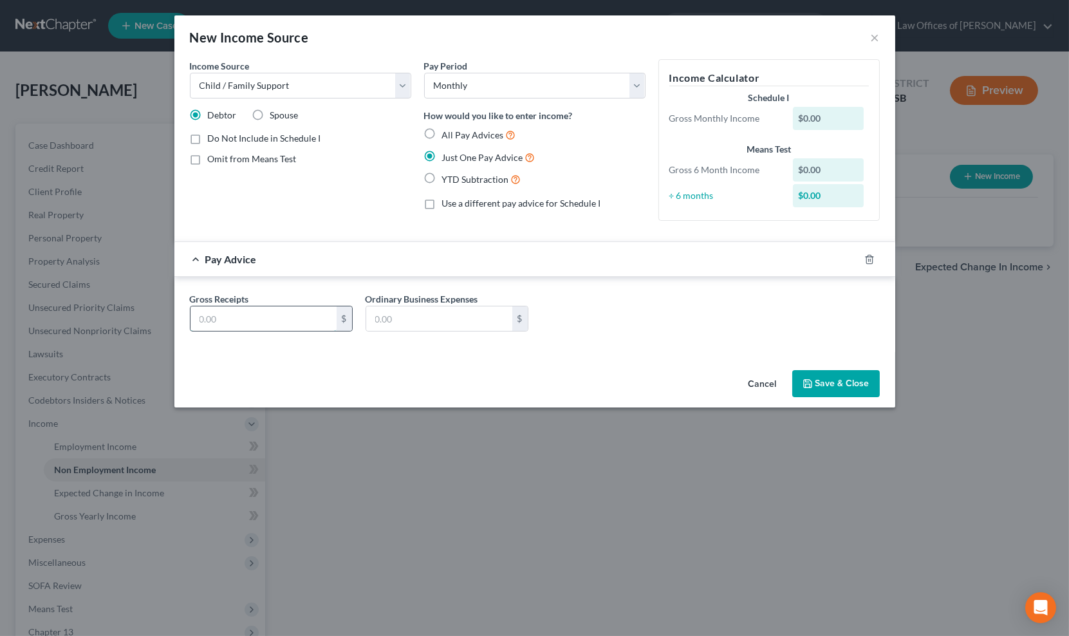
click at [251, 312] on input "text" at bounding box center [264, 318] width 146 height 24
type input "500.00"
click at [816, 382] on button "Save & Close" at bounding box center [836, 383] width 88 height 27
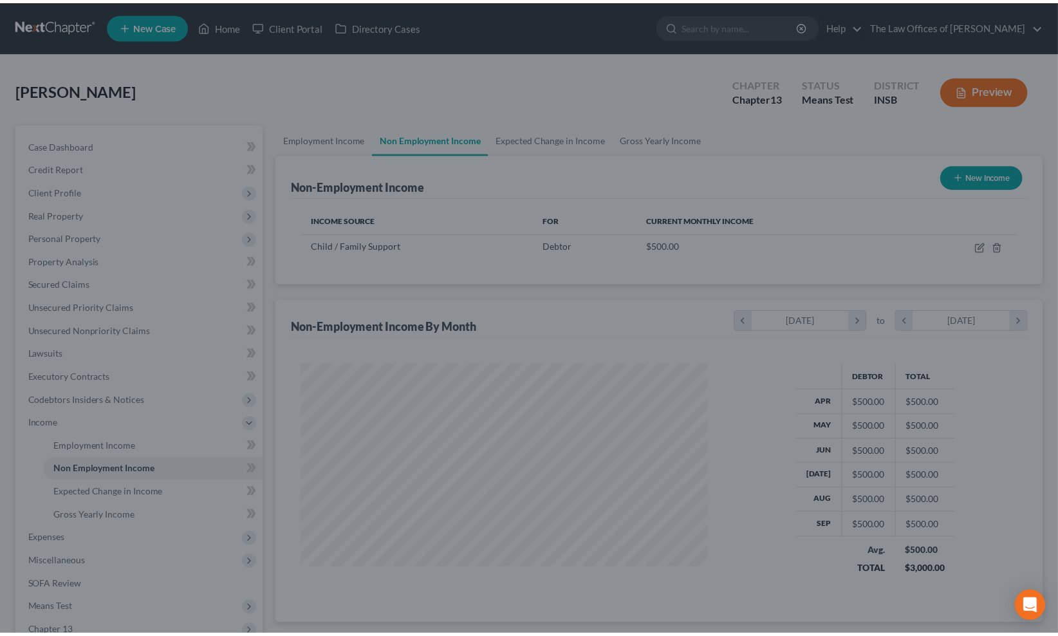
scroll to position [230, 433]
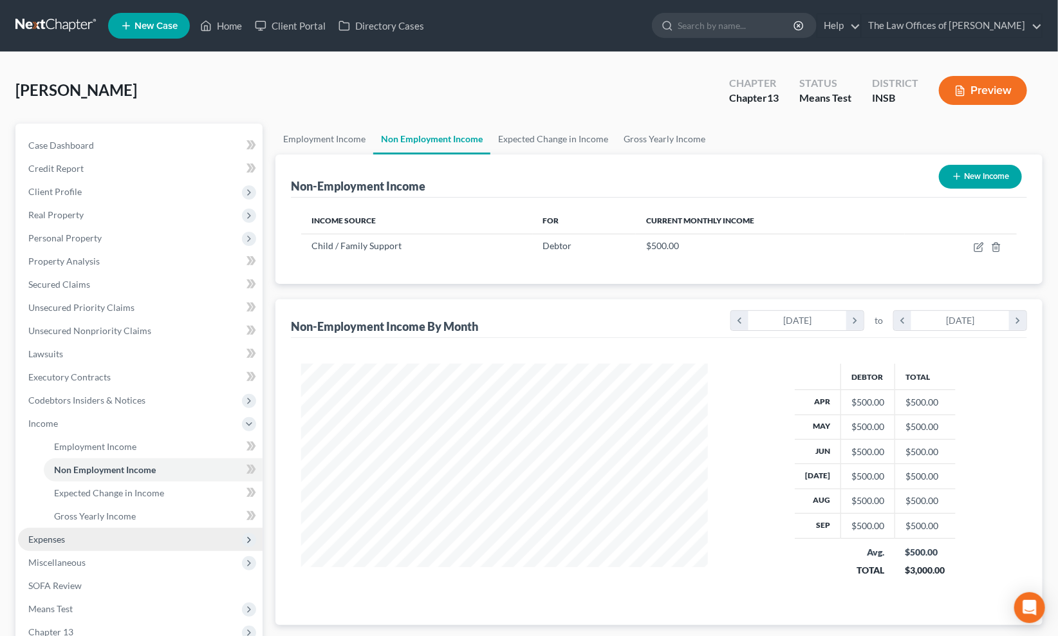
click at [64, 537] on span "Expenses" at bounding box center [46, 539] width 37 height 11
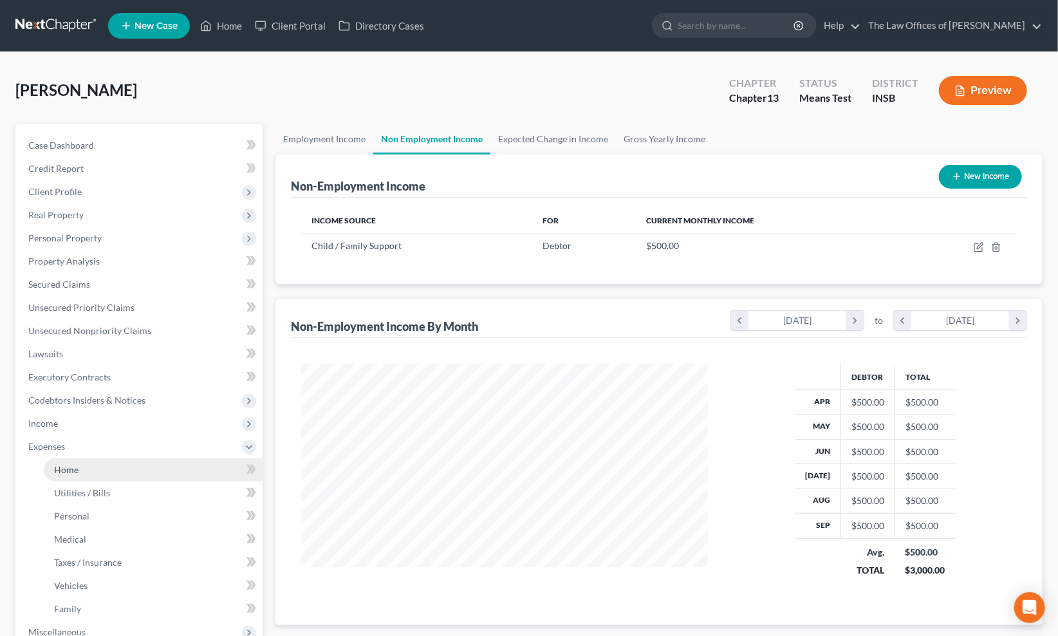
click at [71, 464] on span "Home" at bounding box center [66, 469] width 24 height 11
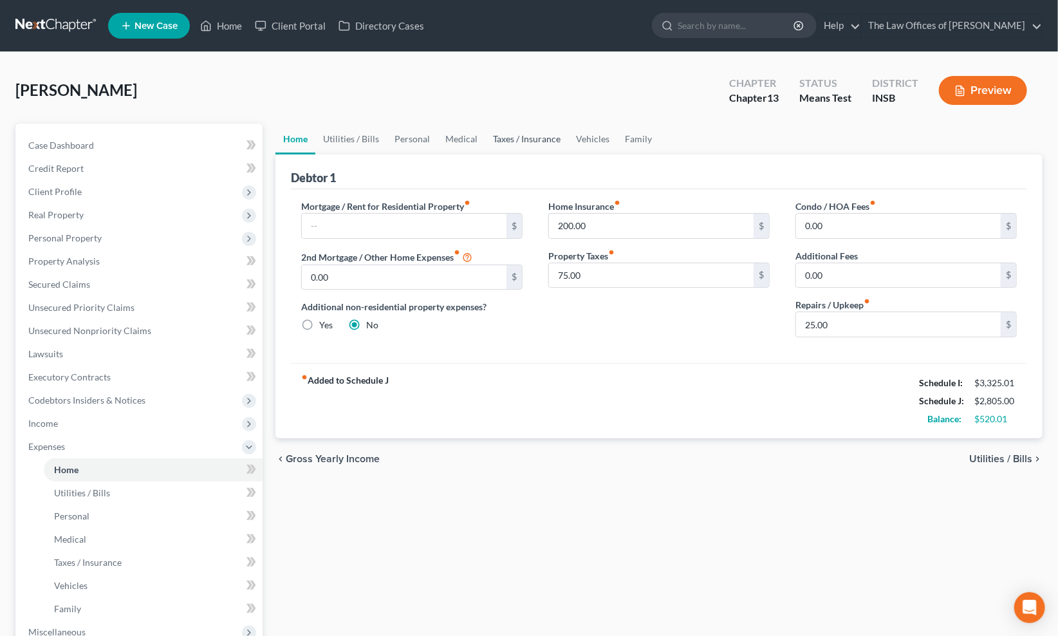
click at [537, 144] on link "Taxes / Insurance" at bounding box center [526, 139] width 83 height 31
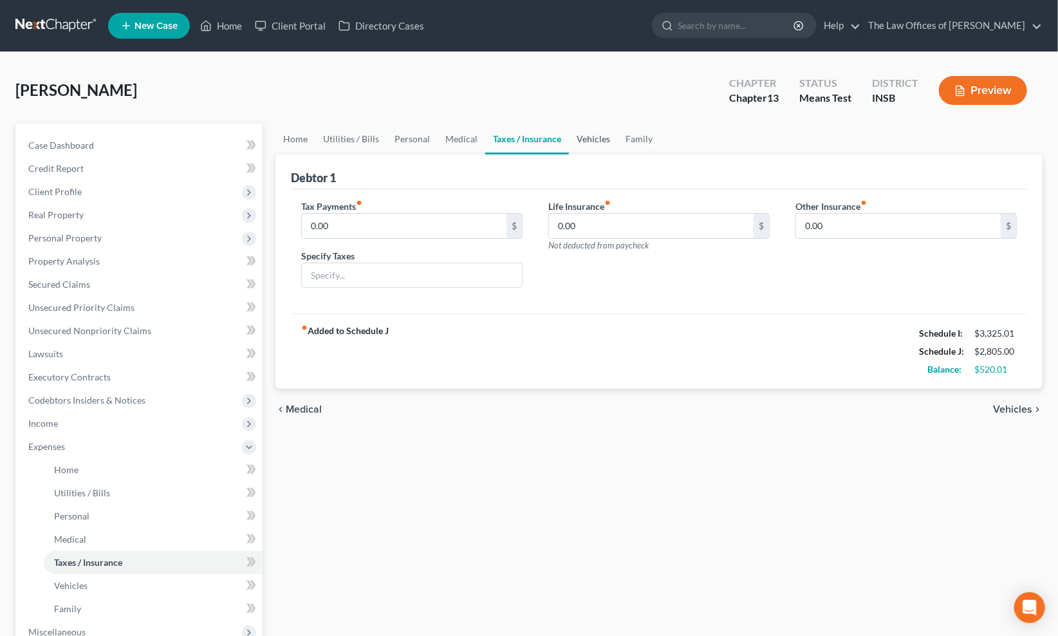
click at [583, 136] on link "Vehicles" at bounding box center [593, 139] width 49 height 31
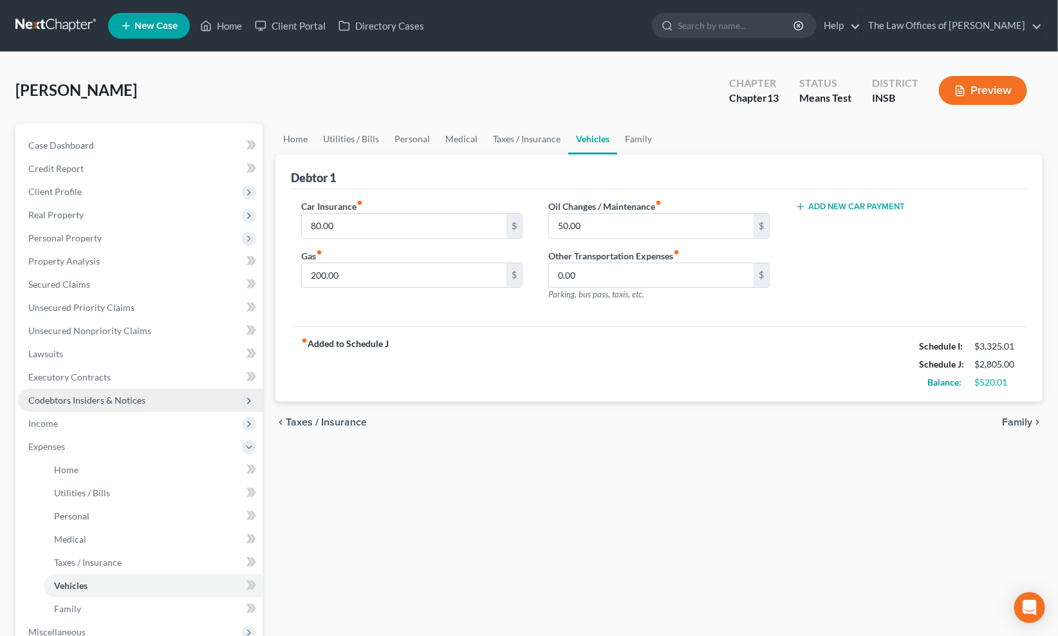
scroll to position [143, 0]
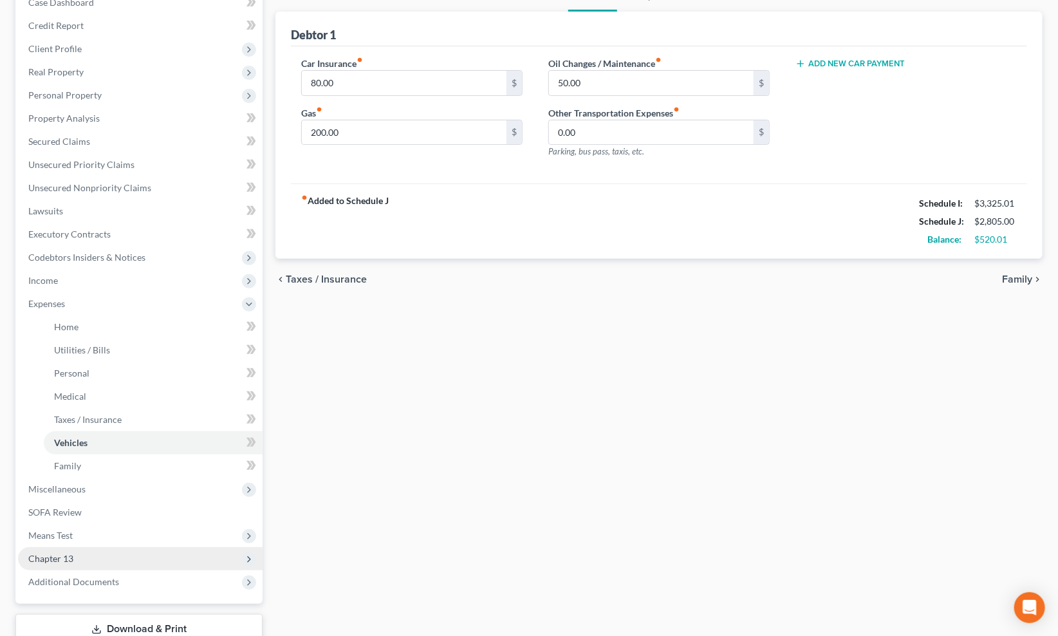
click at [68, 564] on span "Chapter 13" at bounding box center [140, 558] width 245 height 23
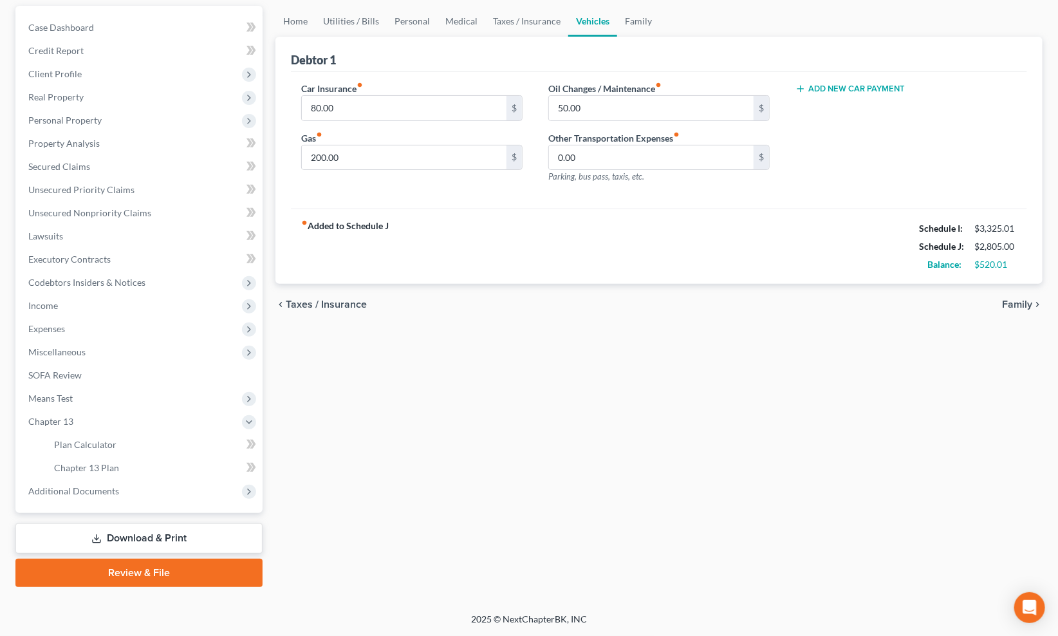
scroll to position [116, 0]
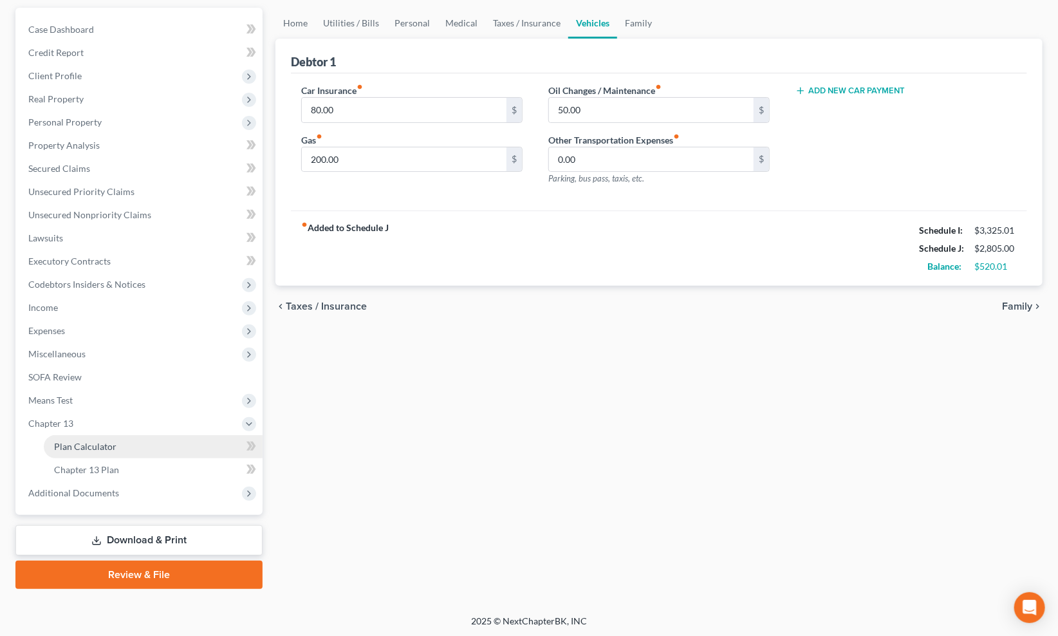
click at [87, 446] on span "Plan Calculator" at bounding box center [85, 446] width 62 height 11
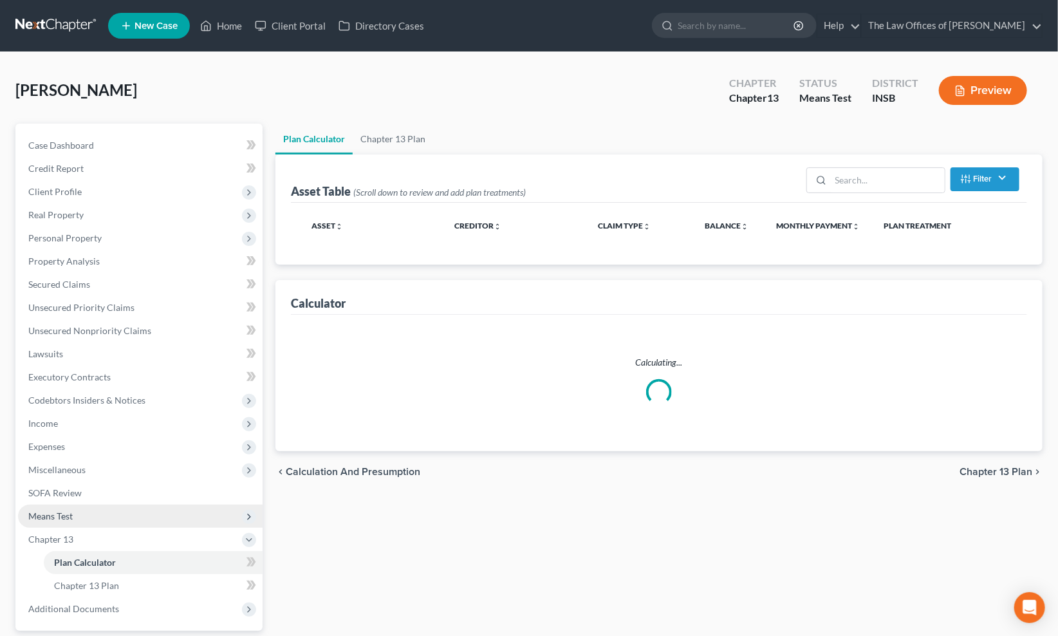
click at [61, 518] on span "Means Test" at bounding box center [50, 515] width 44 height 11
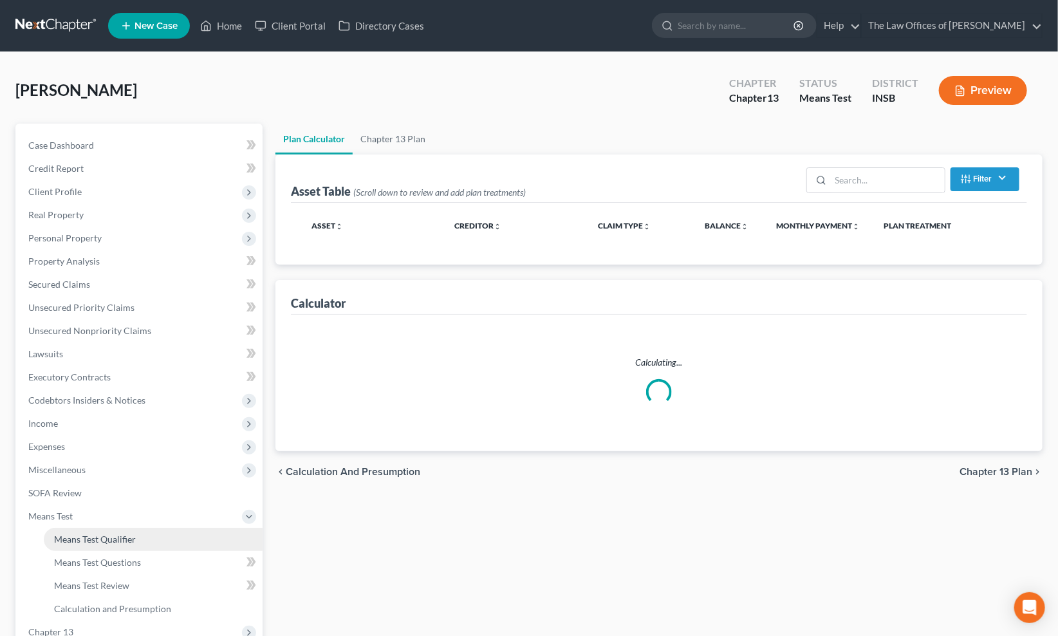
select select "59"
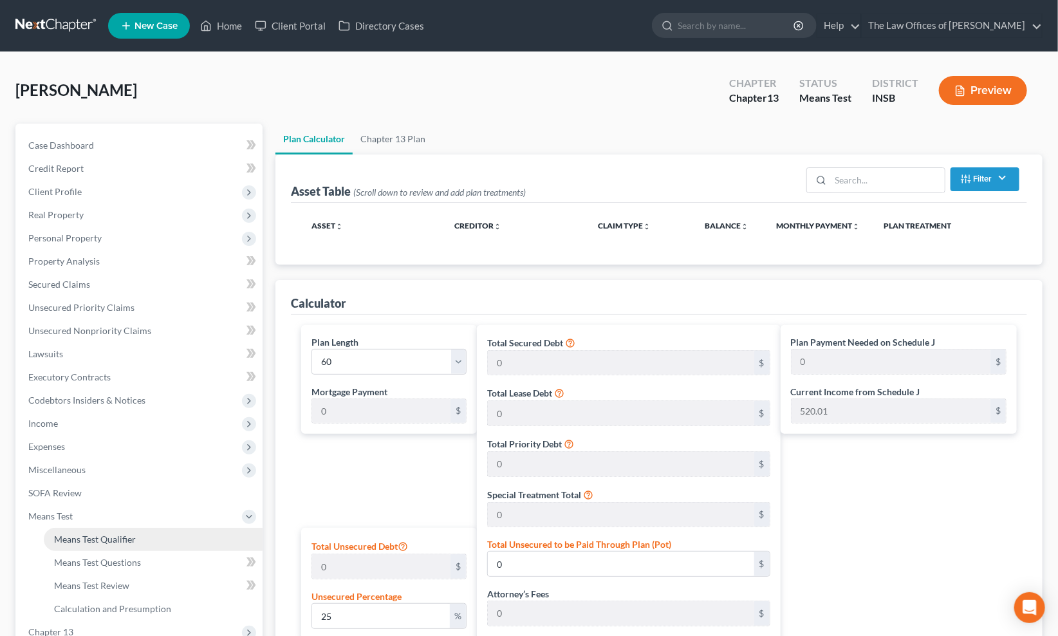
click at [80, 537] on span "Means Test Qualifier" at bounding box center [95, 539] width 82 height 11
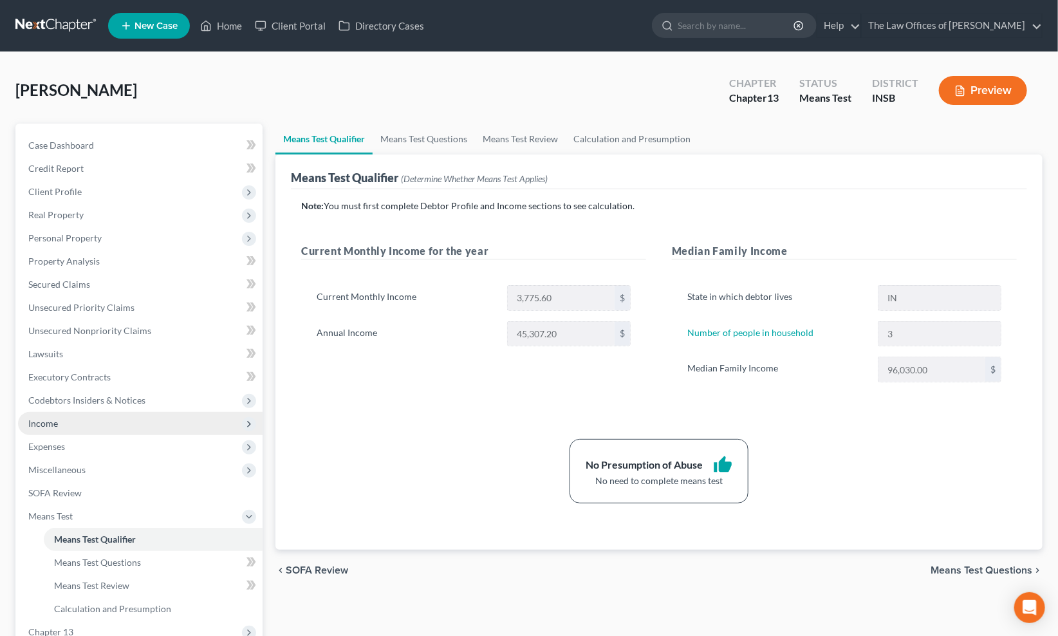
click at [80, 431] on span "Income" at bounding box center [140, 423] width 245 height 23
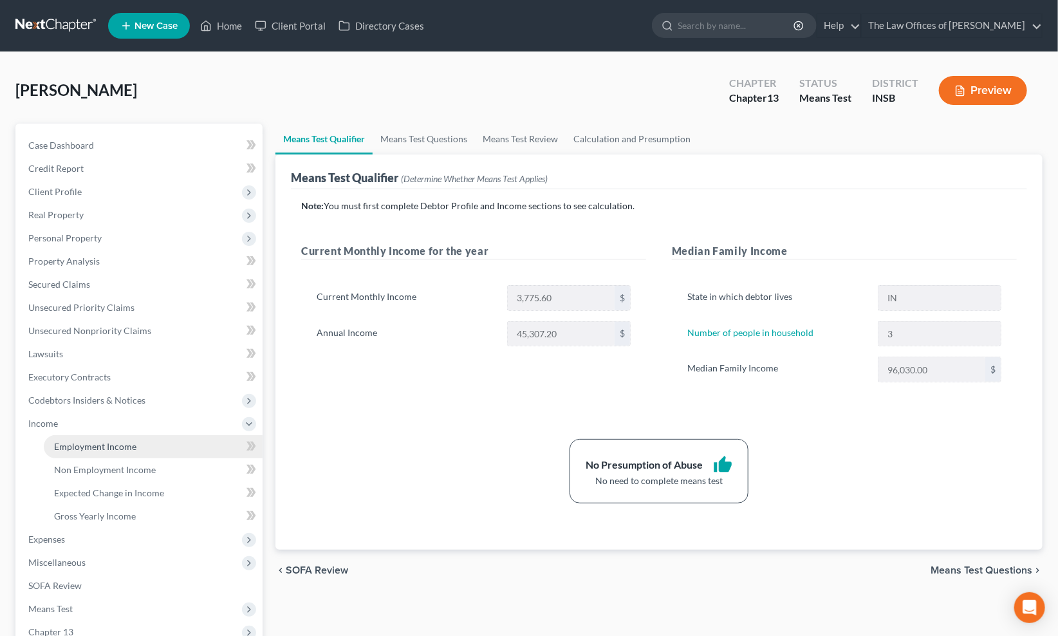
click at [81, 438] on link "Employment Income" at bounding box center [153, 446] width 219 height 23
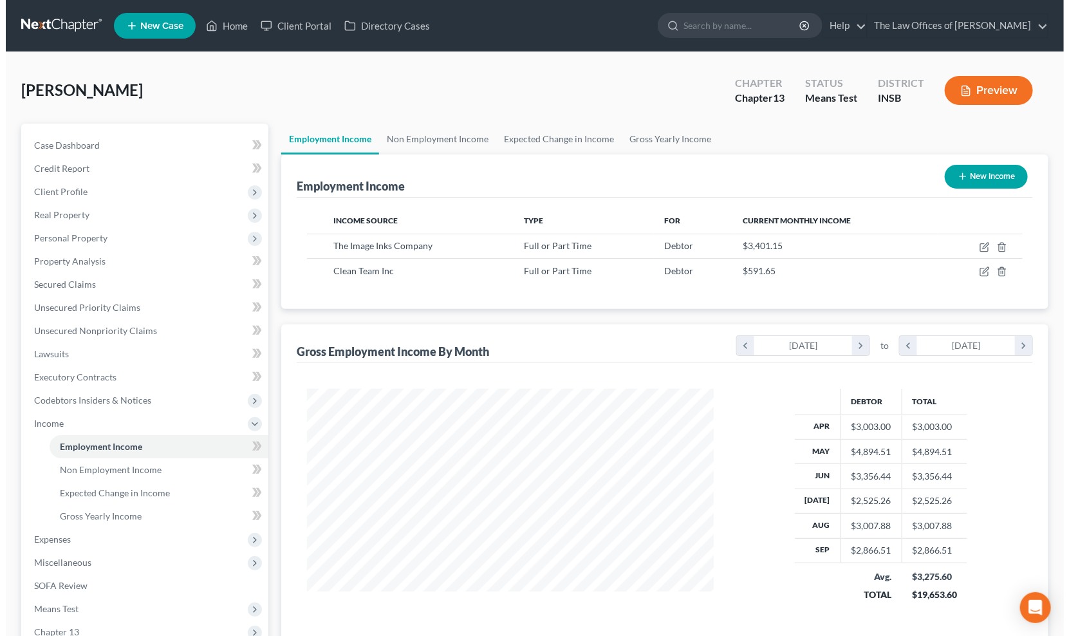
scroll to position [143, 0]
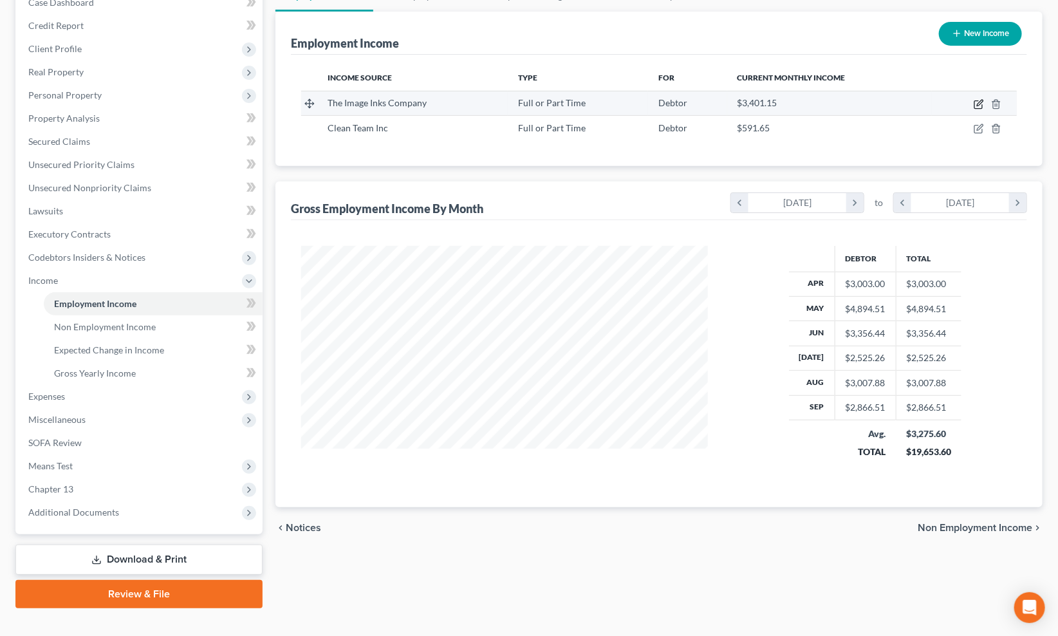
click at [979, 104] on icon "button" at bounding box center [979, 104] width 10 height 10
select select "0"
select select "15"
select select "2"
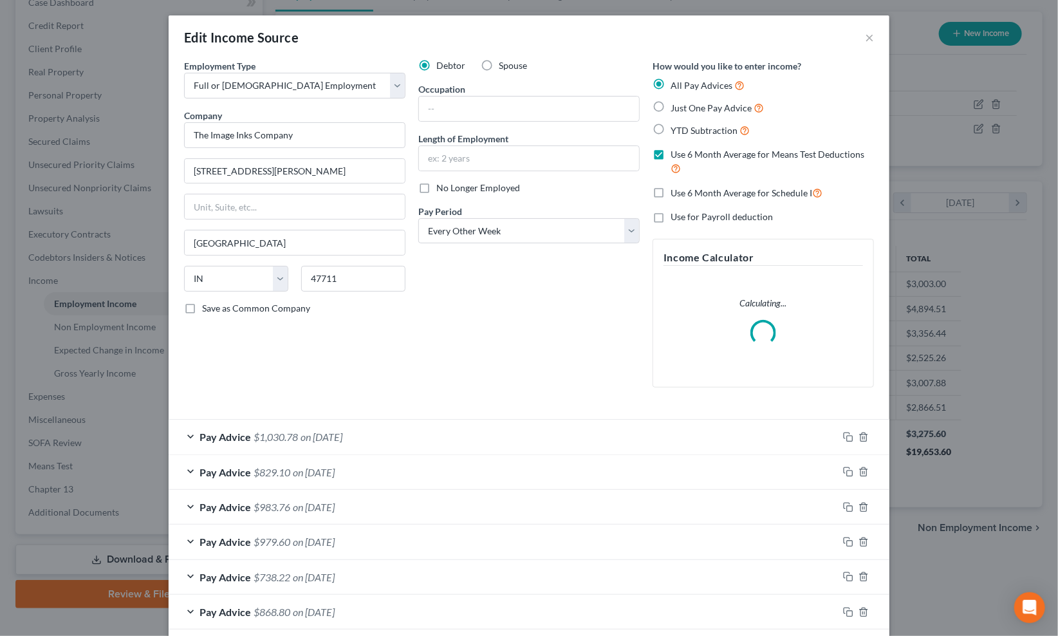
scroll to position [230, 436]
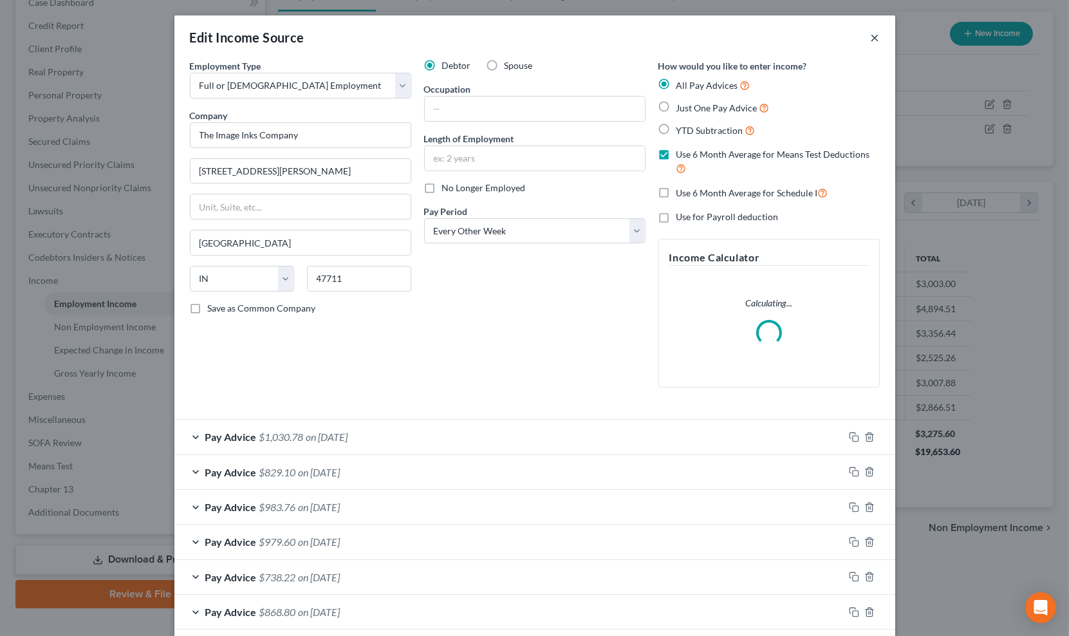
click at [873, 37] on button "×" at bounding box center [875, 37] width 9 height 15
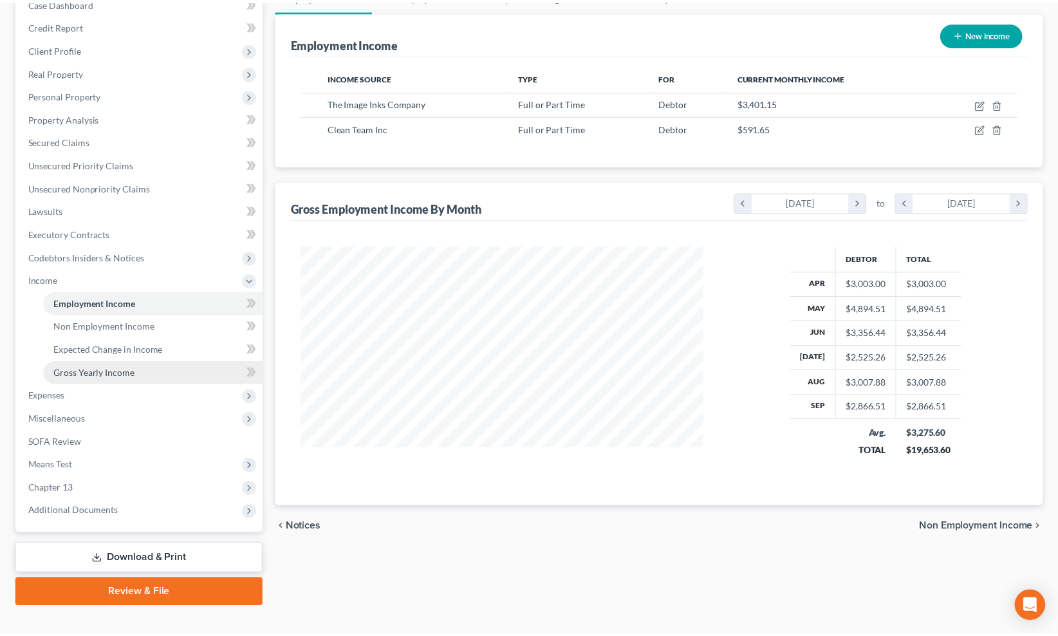
scroll to position [643438, 643236]
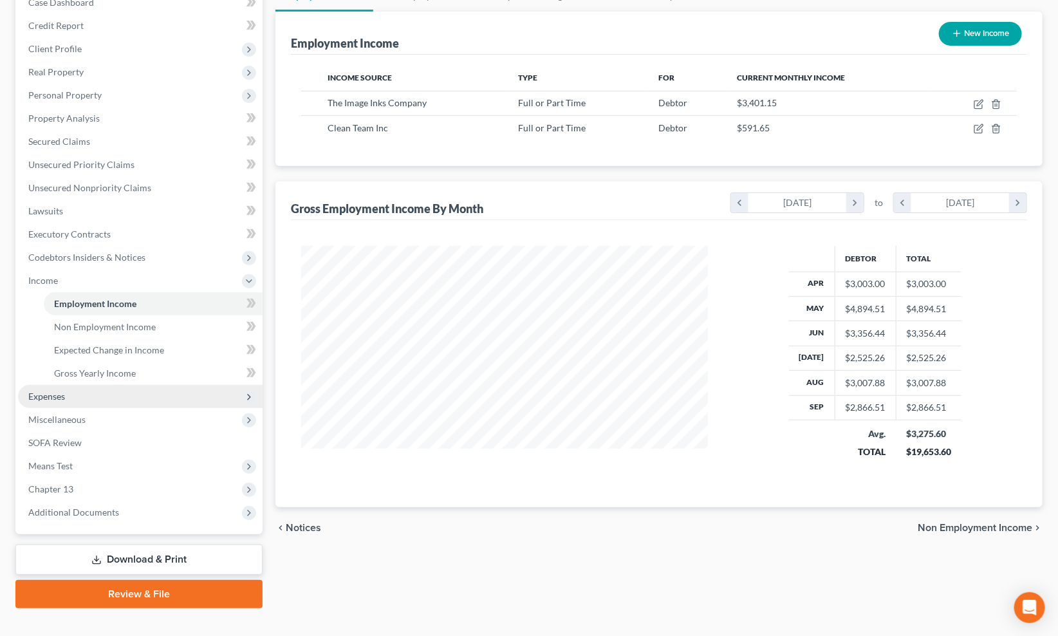
click at [94, 395] on span "Expenses" at bounding box center [140, 396] width 245 height 23
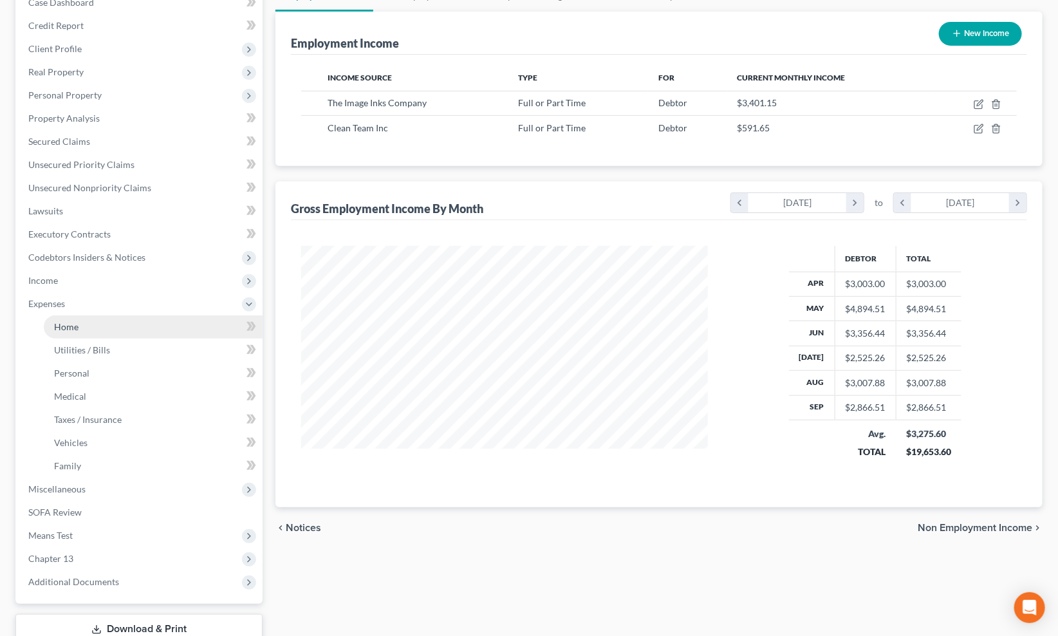
click at [84, 327] on link "Home" at bounding box center [153, 326] width 219 height 23
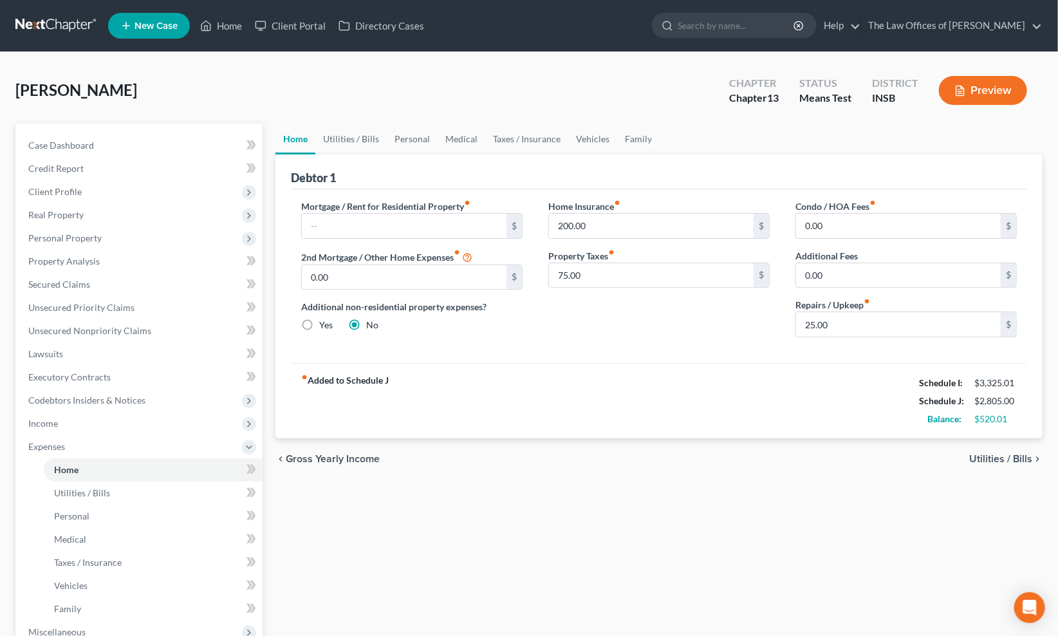
scroll to position [232, 0]
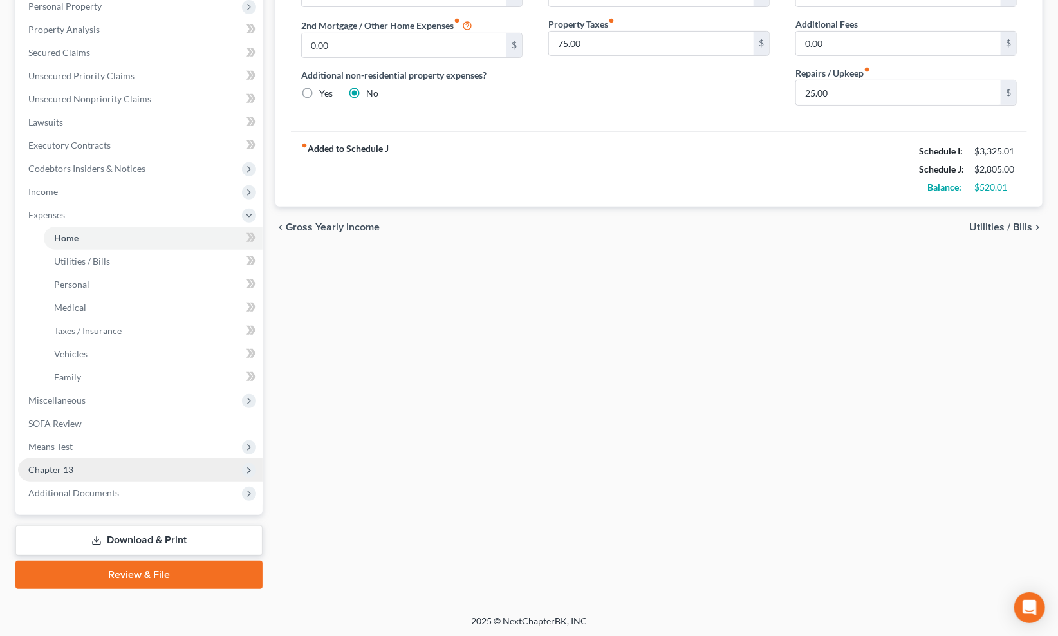
click at [84, 468] on span "Chapter 13" at bounding box center [140, 469] width 245 height 23
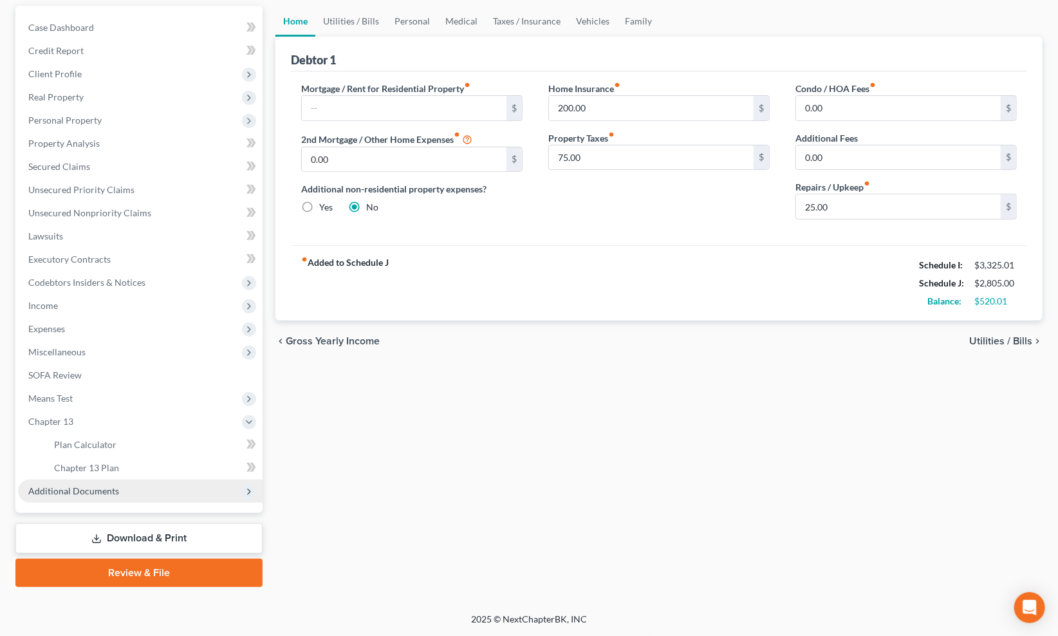
scroll to position [116, 0]
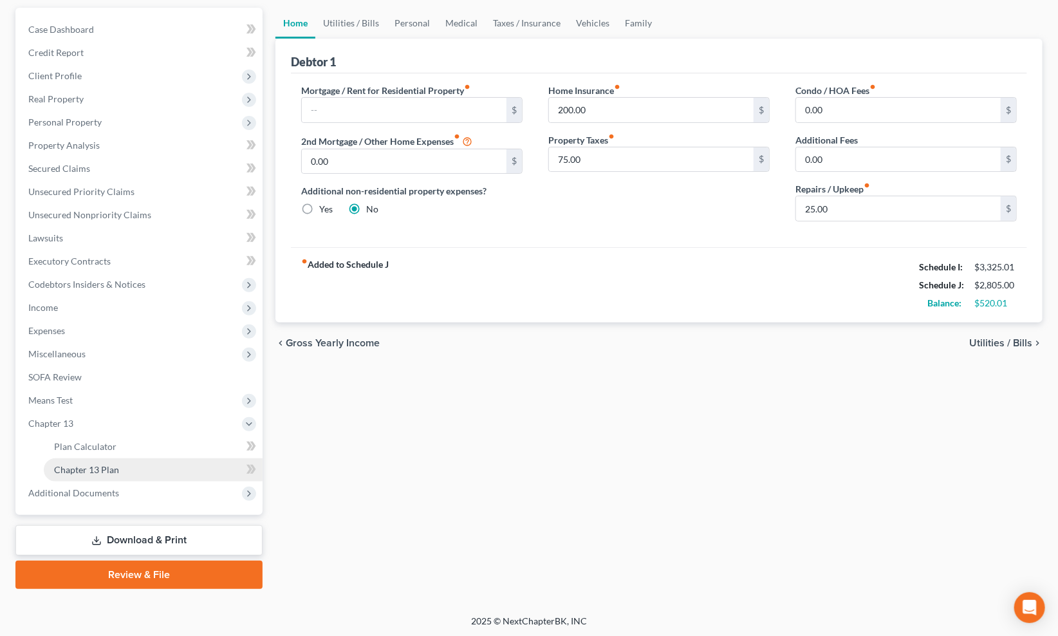
click at [88, 467] on span "Chapter 13 Plan" at bounding box center [86, 469] width 65 height 11
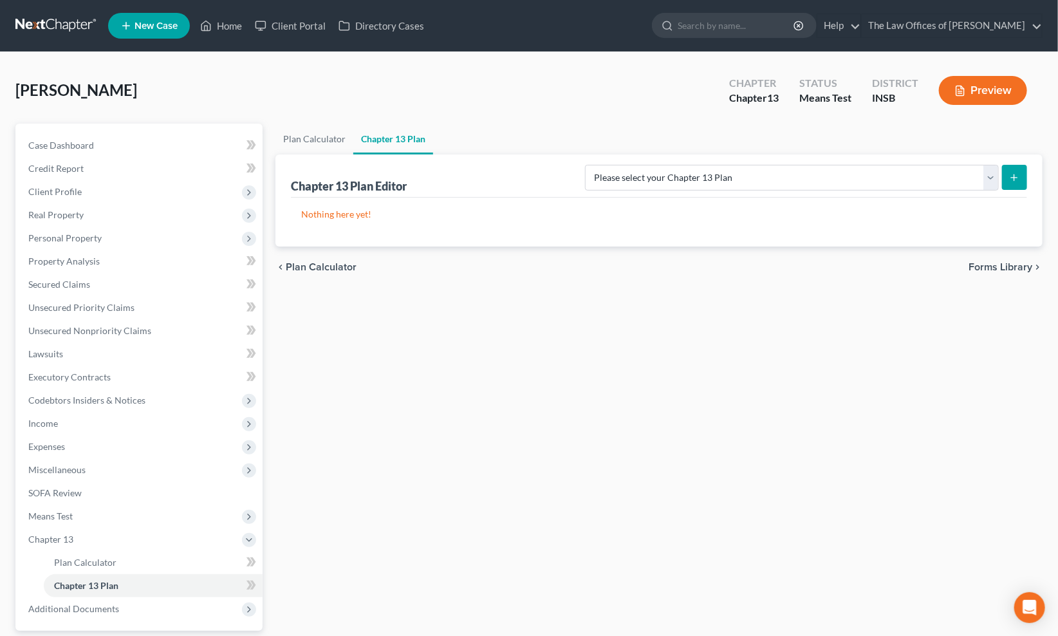
scroll to position [95, 0]
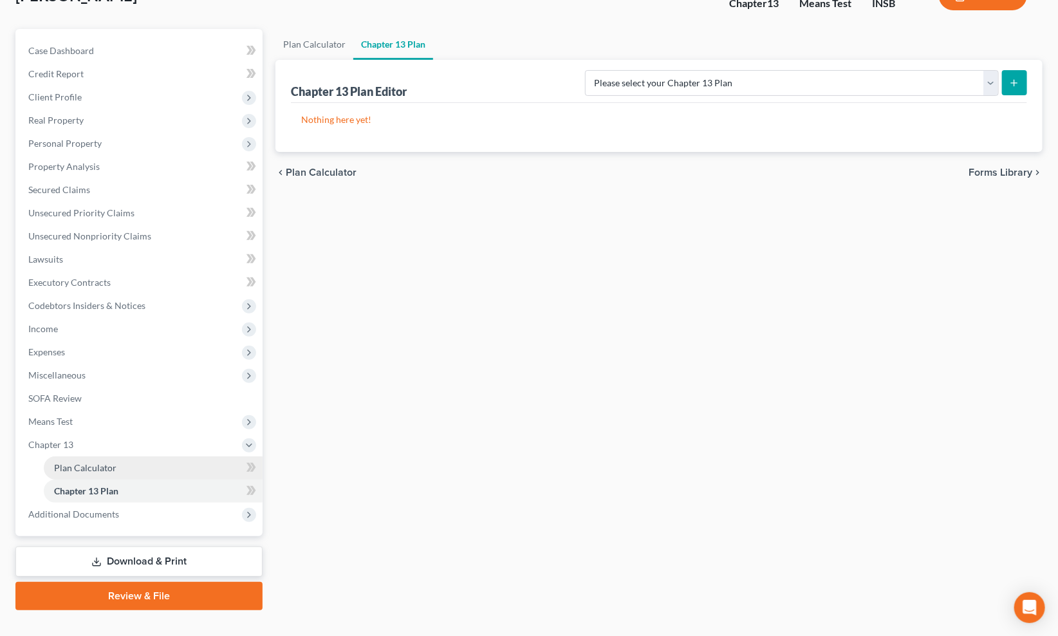
click at [122, 461] on link "Plan Calculator" at bounding box center [153, 467] width 219 height 23
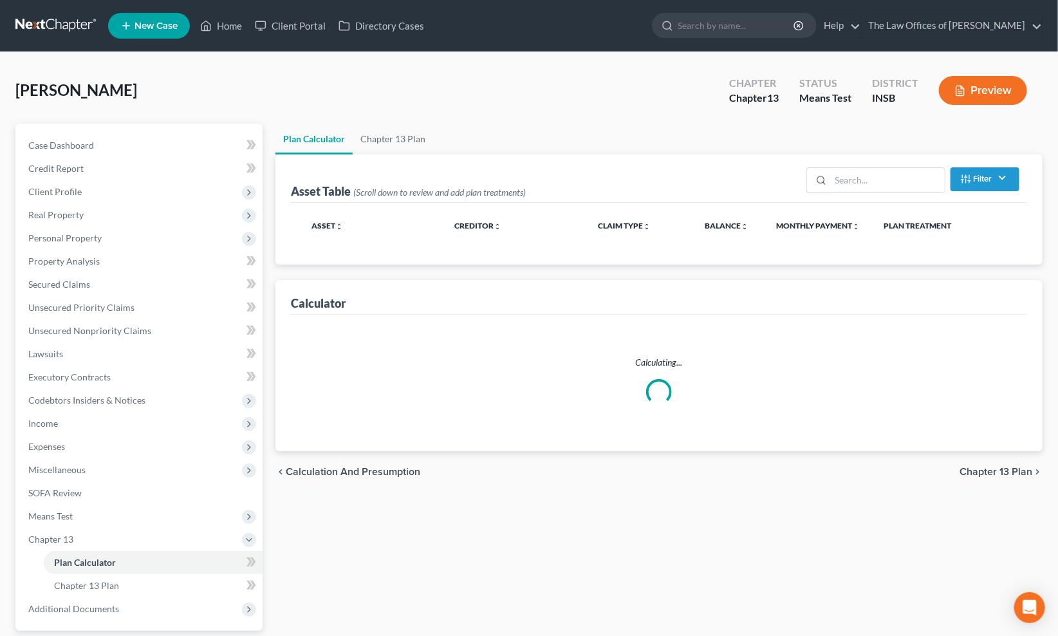
scroll to position [116, 0]
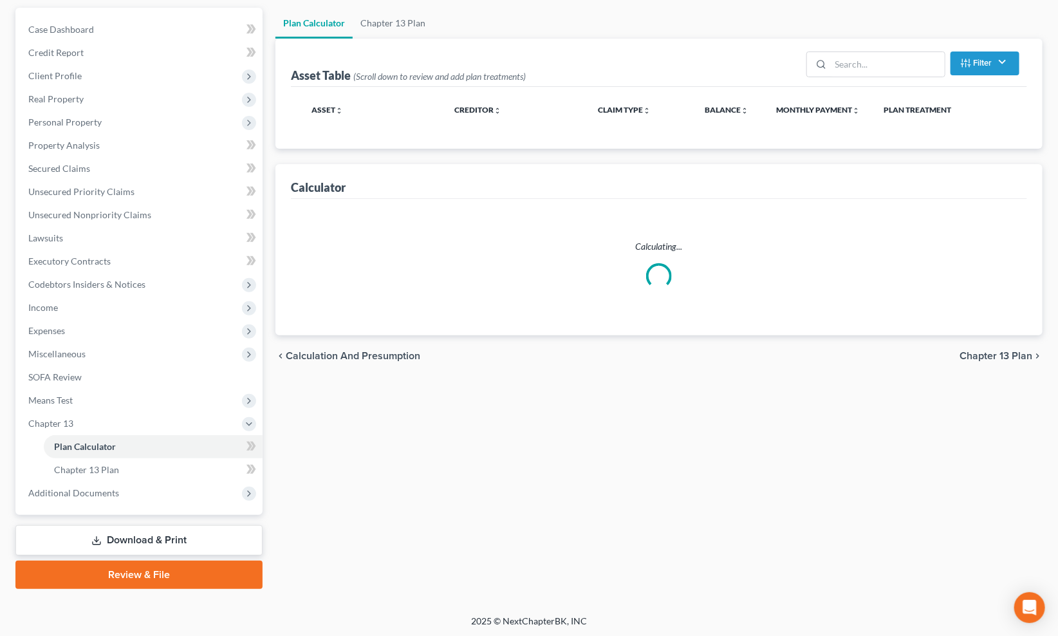
select select "59"
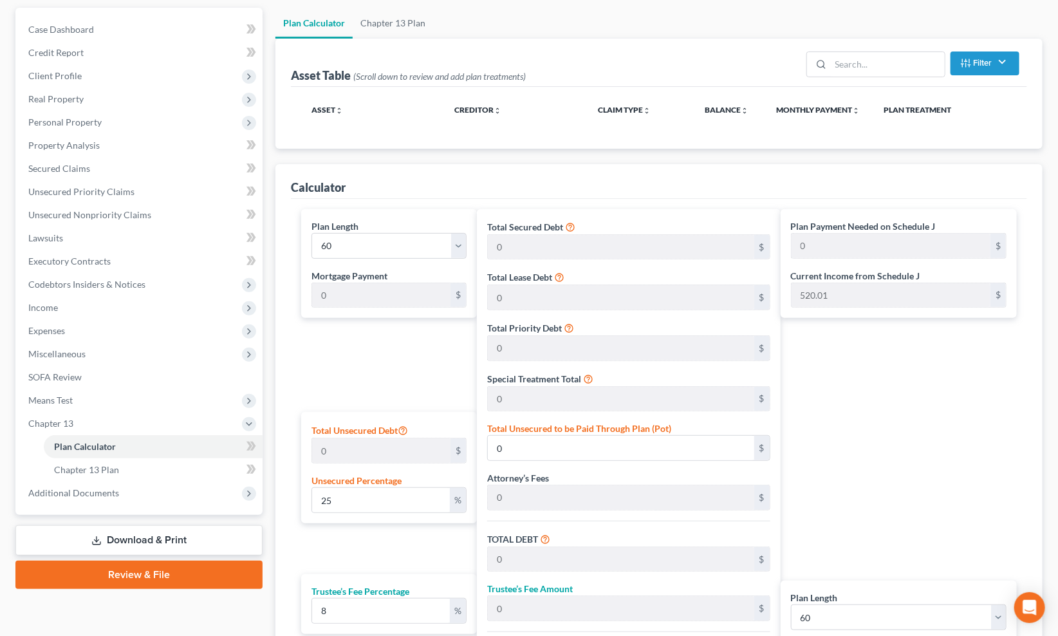
scroll to position [319, 0]
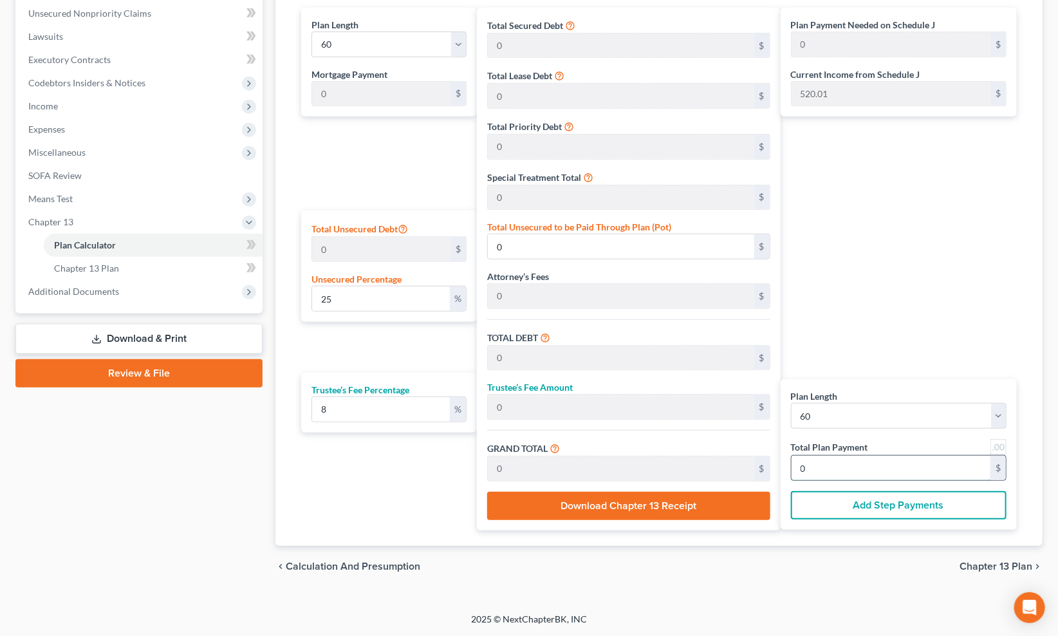
click at [821, 475] on input "0" at bounding box center [891, 468] width 199 height 24
type input "5"
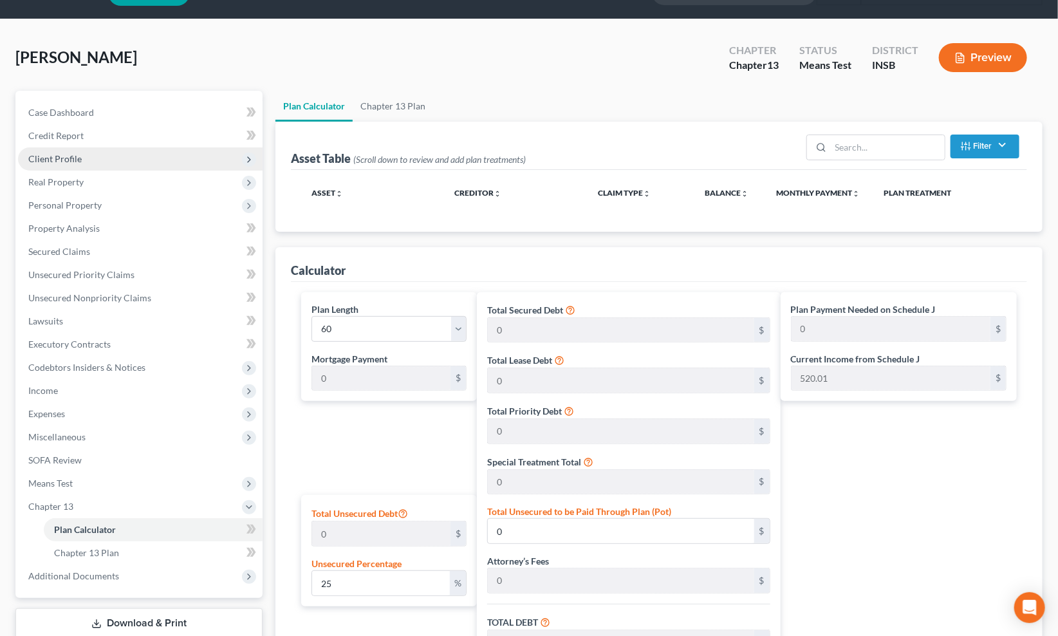
scroll to position [0, 0]
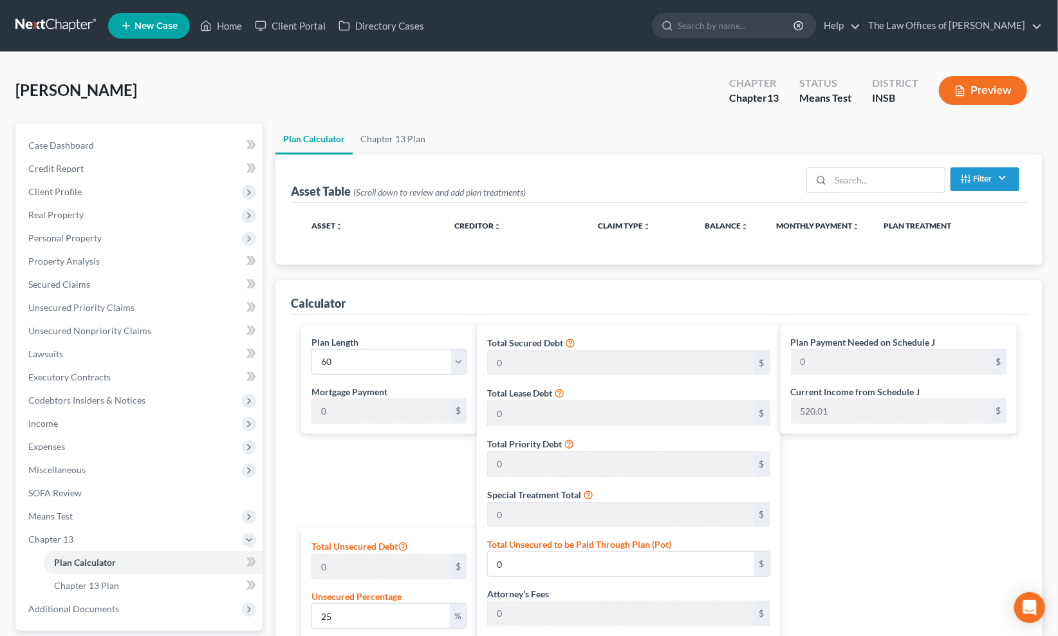
click at [59, 27] on link at bounding box center [56, 25] width 82 height 23
